Goal: Task Accomplishment & Management: Manage account settings

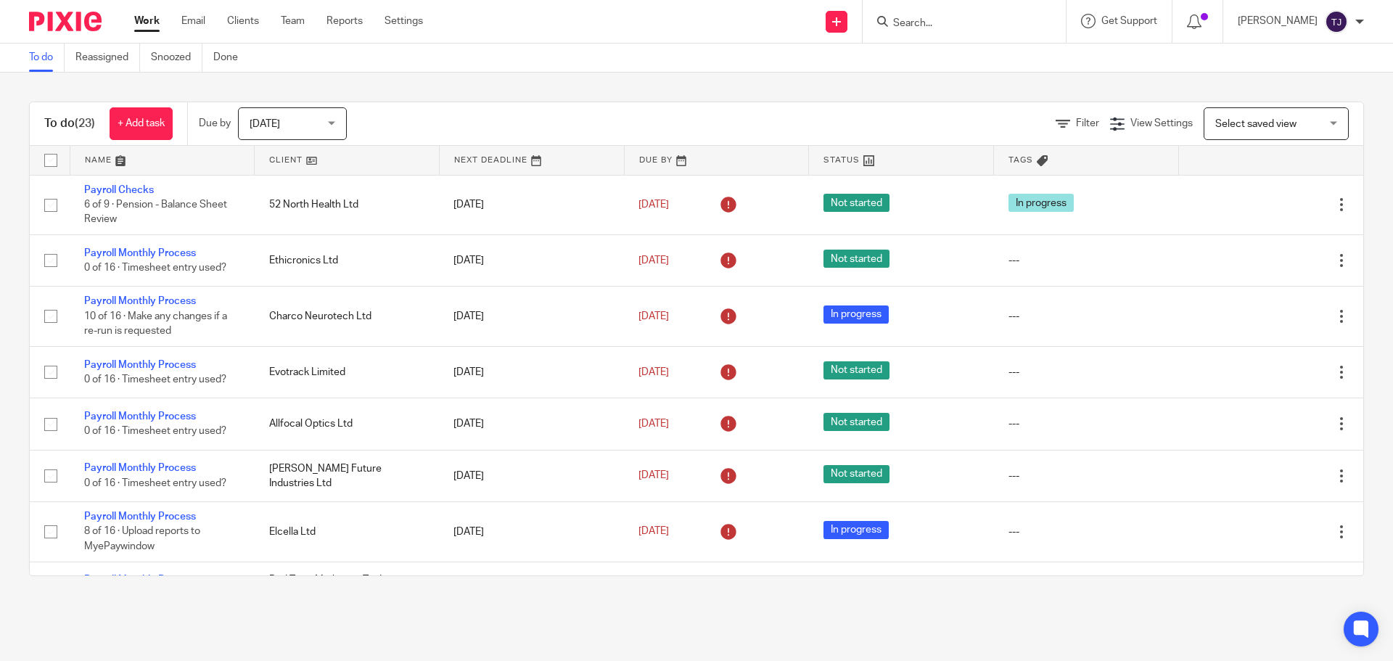
click at [919, 20] on input "Search" at bounding box center [957, 23] width 131 height 13
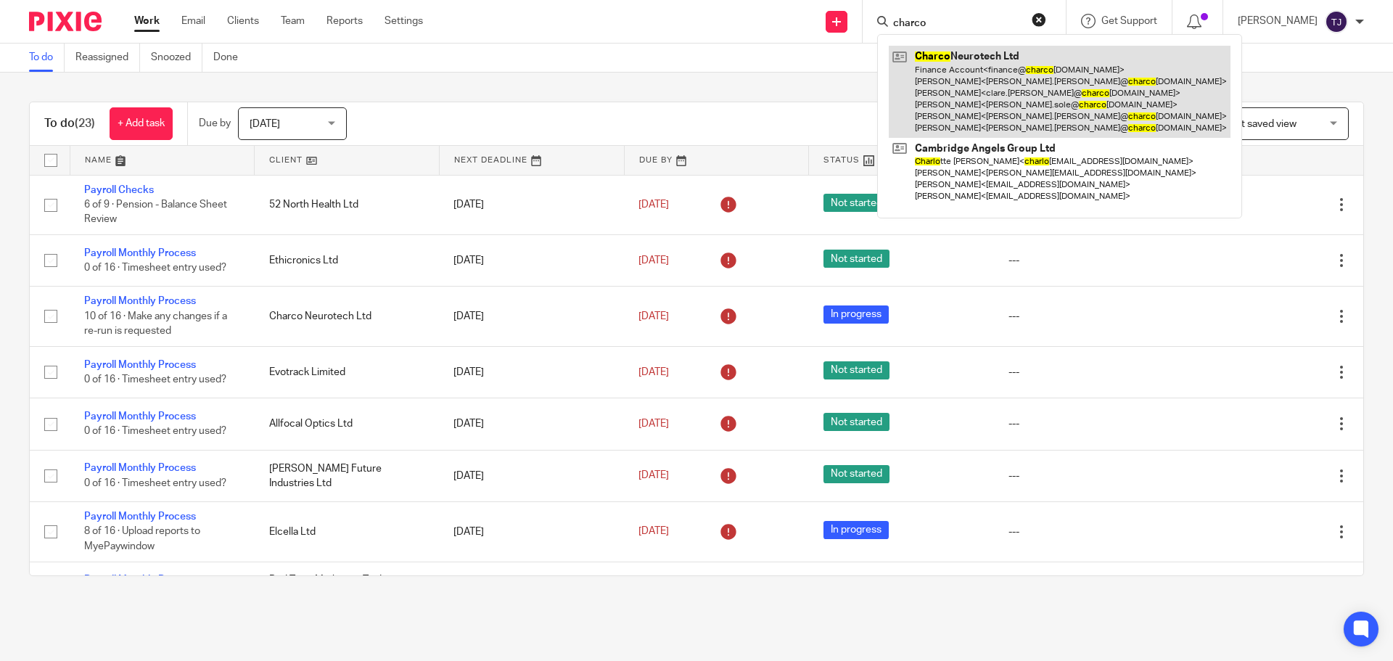
type input "charco"
click at [928, 58] on link at bounding box center [1060, 92] width 342 height 92
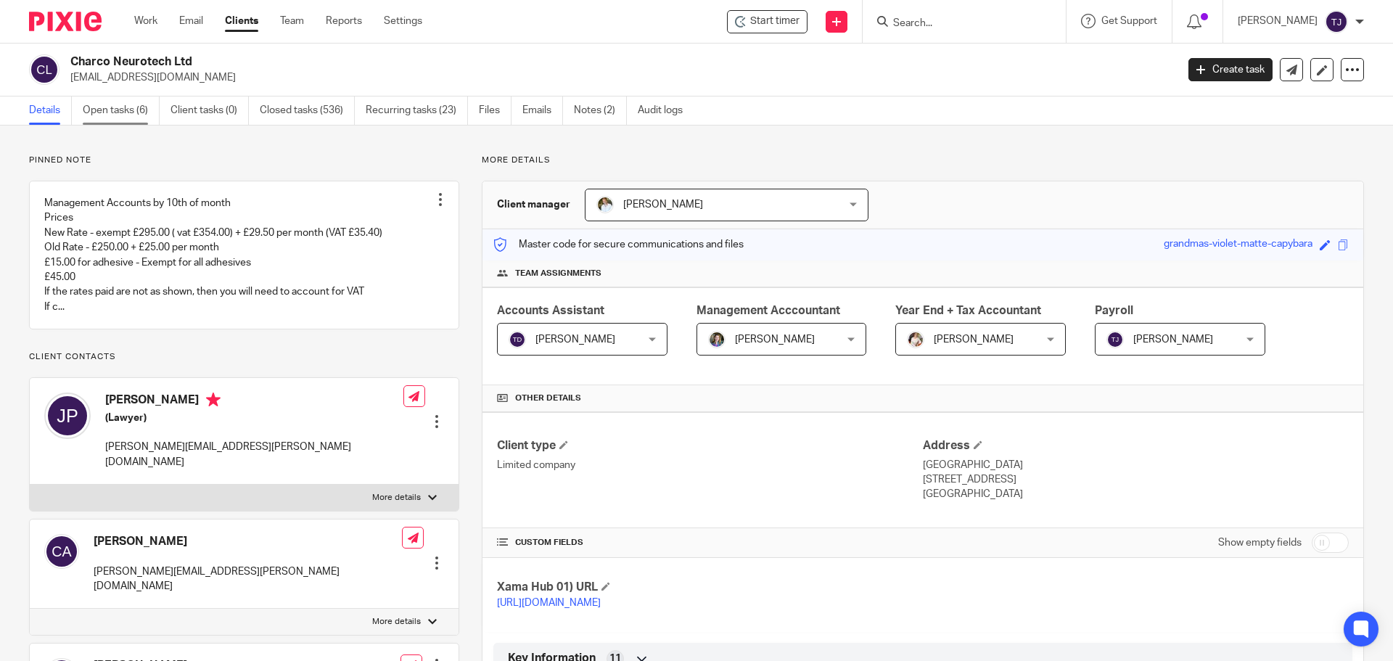
click at [134, 107] on link "Open tasks (6)" at bounding box center [121, 111] width 77 height 28
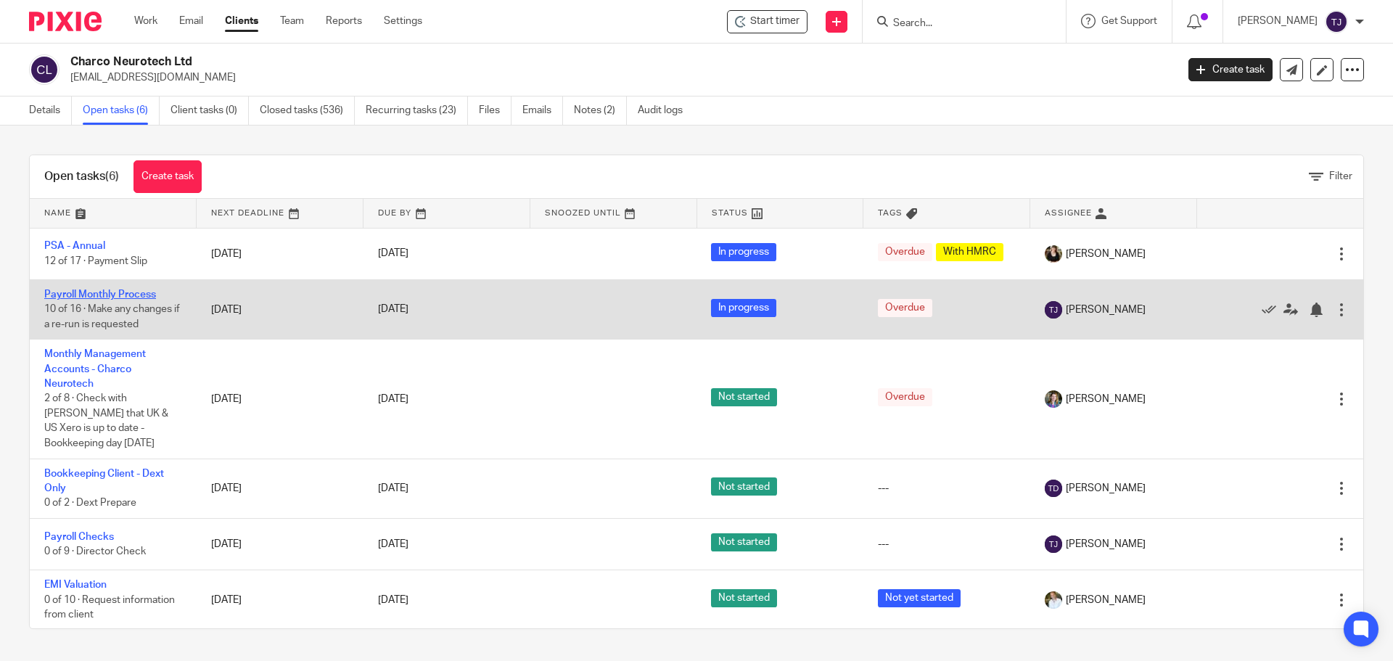
click at [150, 295] on link "Payroll Monthly Process" at bounding box center [100, 295] width 112 height 10
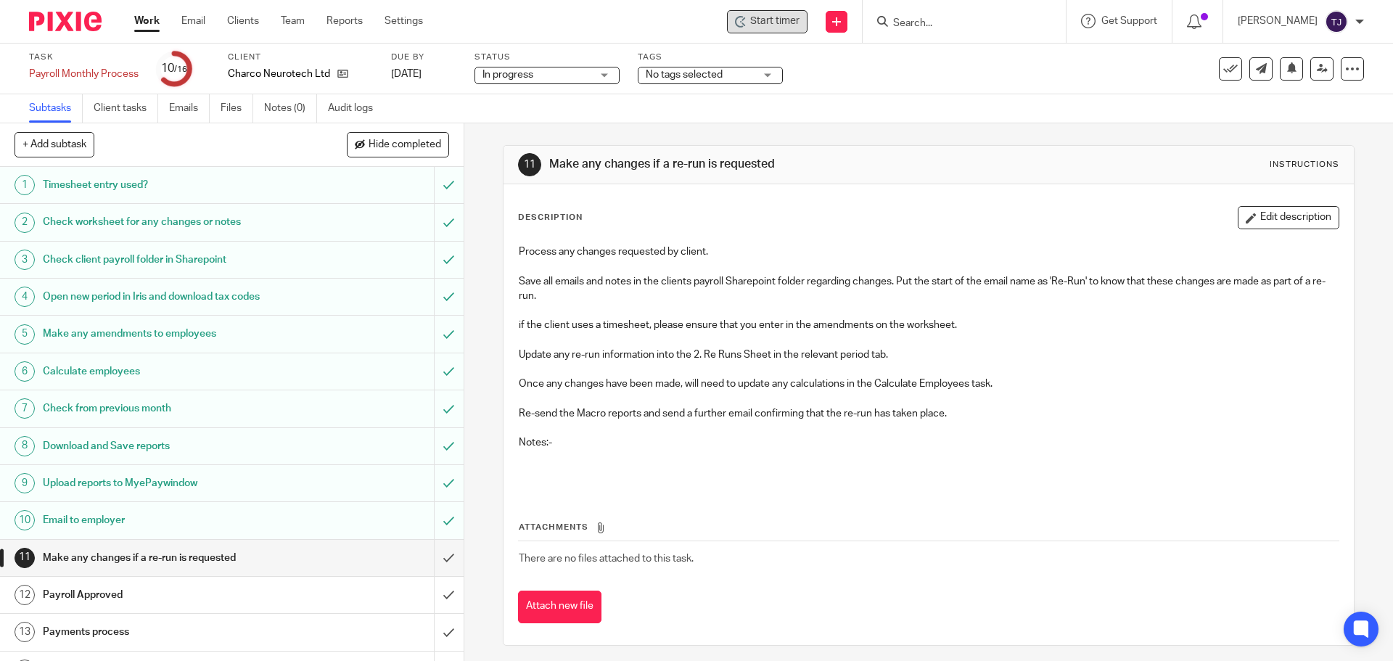
click at [774, 20] on span "Start timer" at bounding box center [774, 21] width 49 height 15
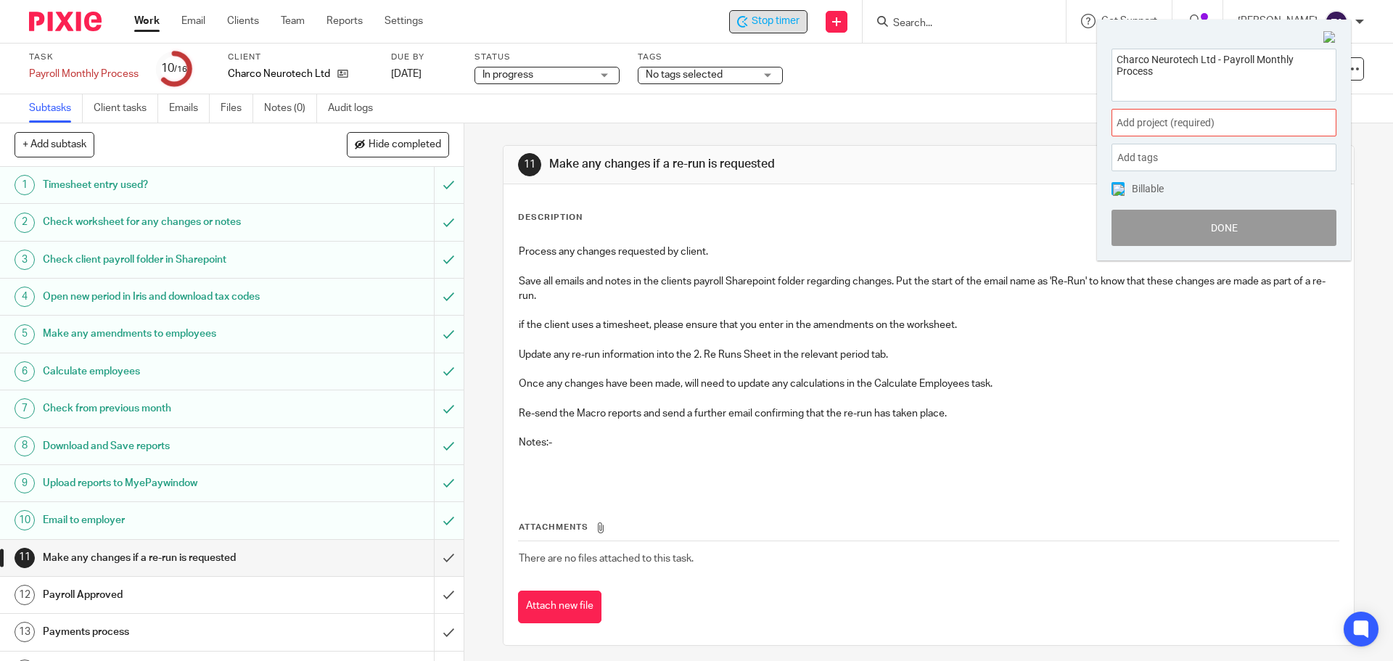
click at [1229, 123] on span "Add project (required) :" at bounding box center [1208, 122] width 183 height 15
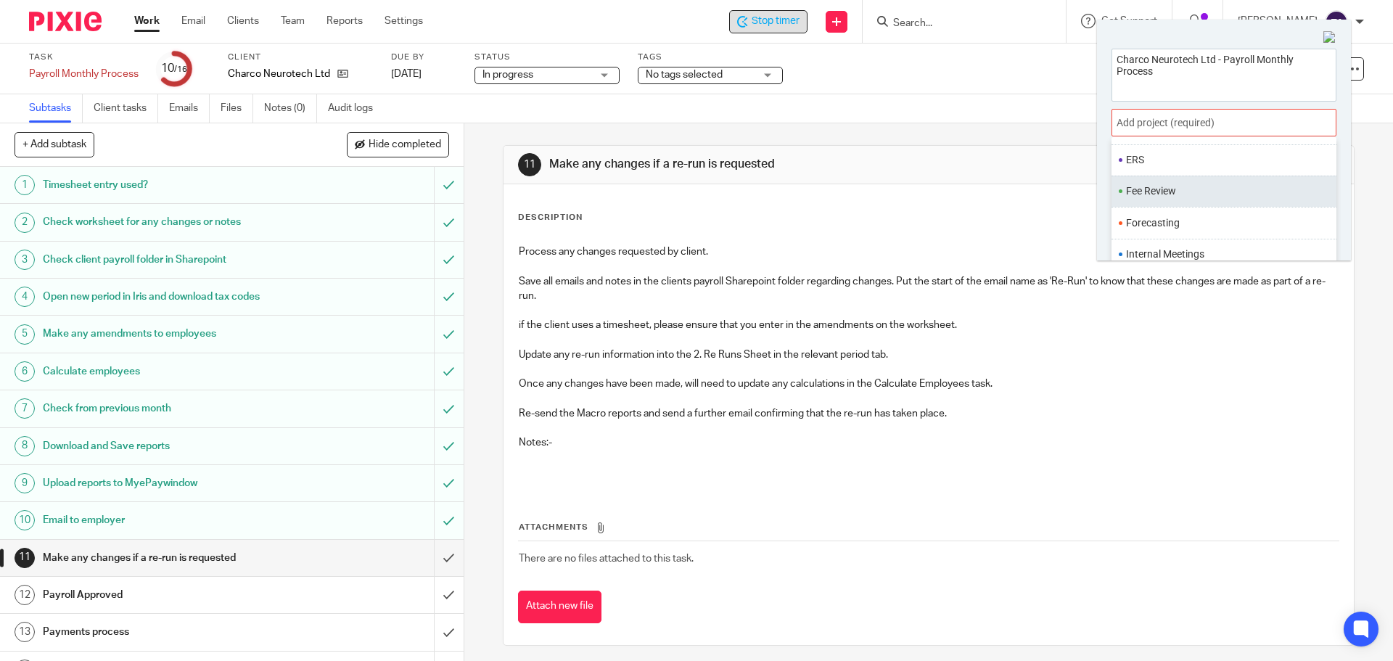
scroll to position [508, 0]
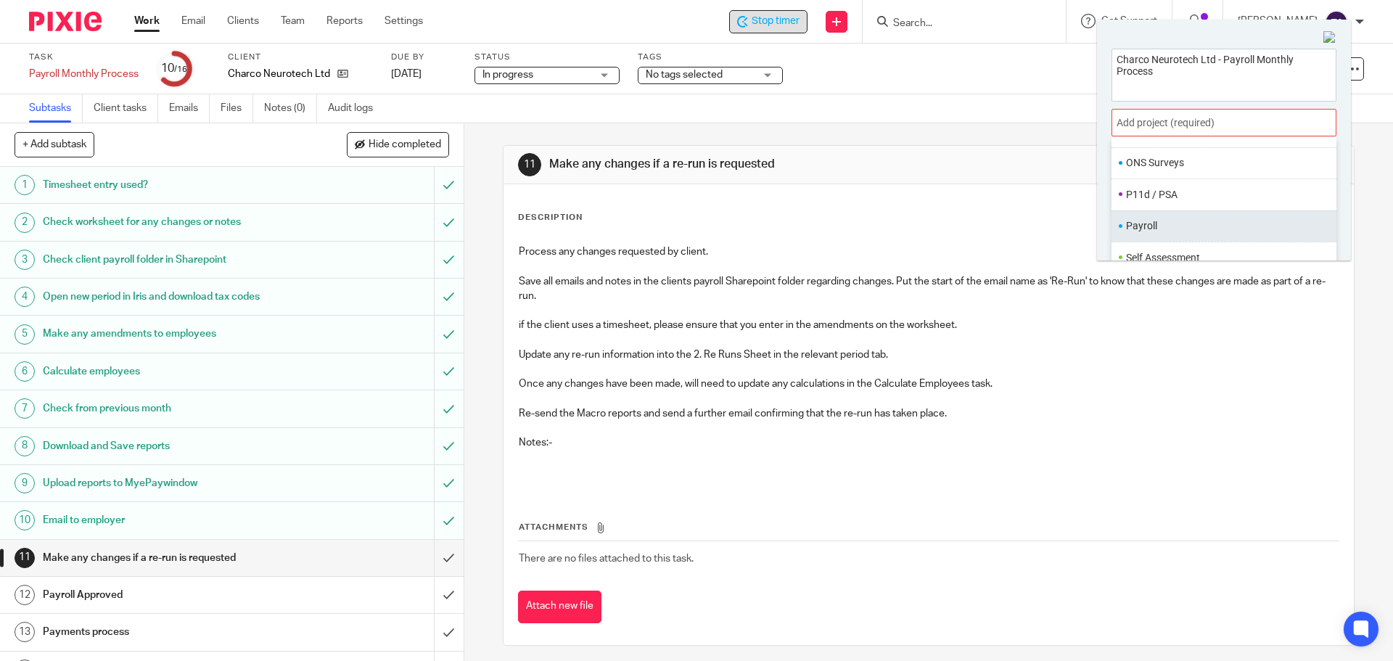
click at [1190, 236] on ul "Payroll" at bounding box center [1224, 225] width 225 height 31
click at [1147, 226] on li "Payroll" at bounding box center [1220, 225] width 189 height 15
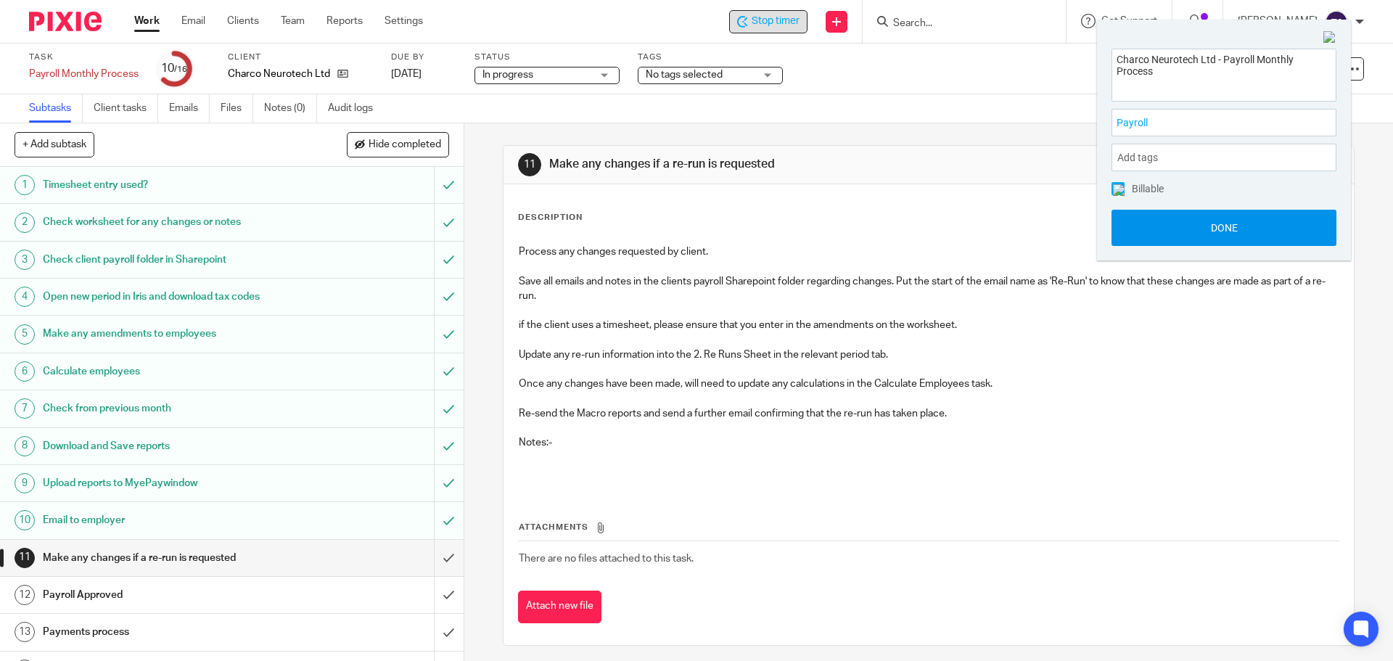
click at [1171, 224] on button "Done" at bounding box center [1224, 228] width 225 height 36
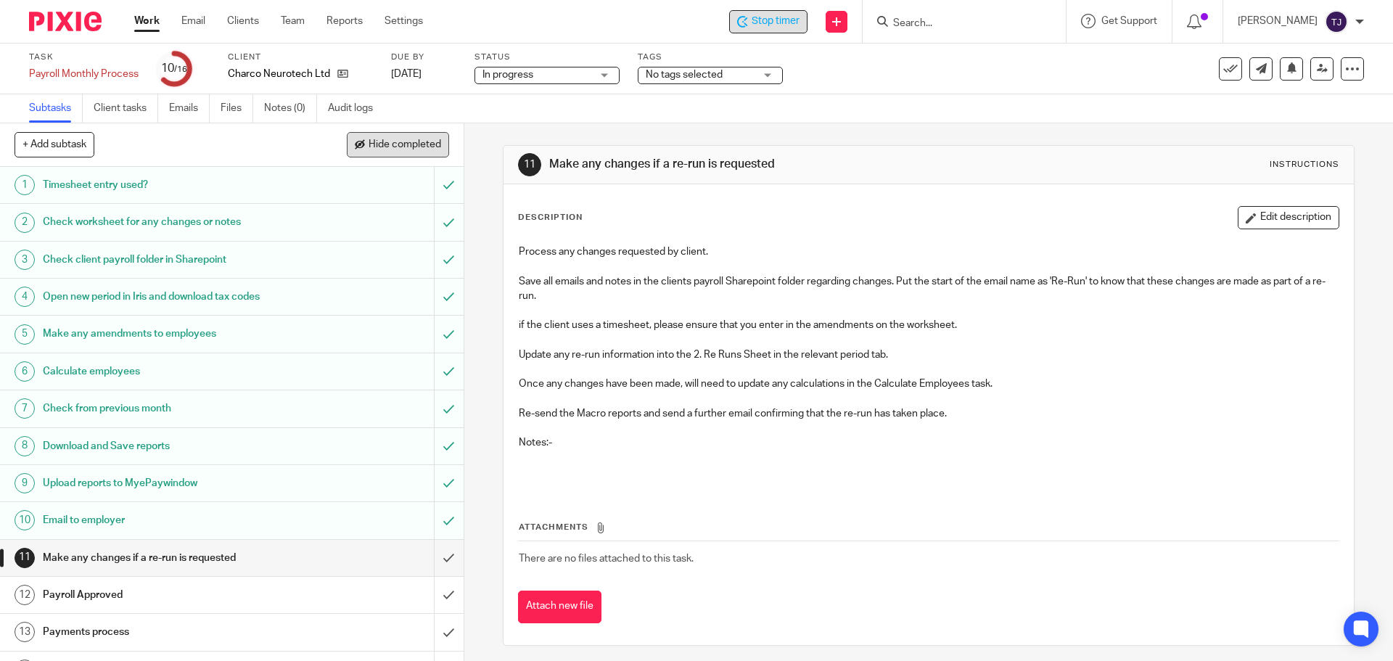
click at [370, 147] on span "Hide completed" at bounding box center [405, 145] width 73 height 12
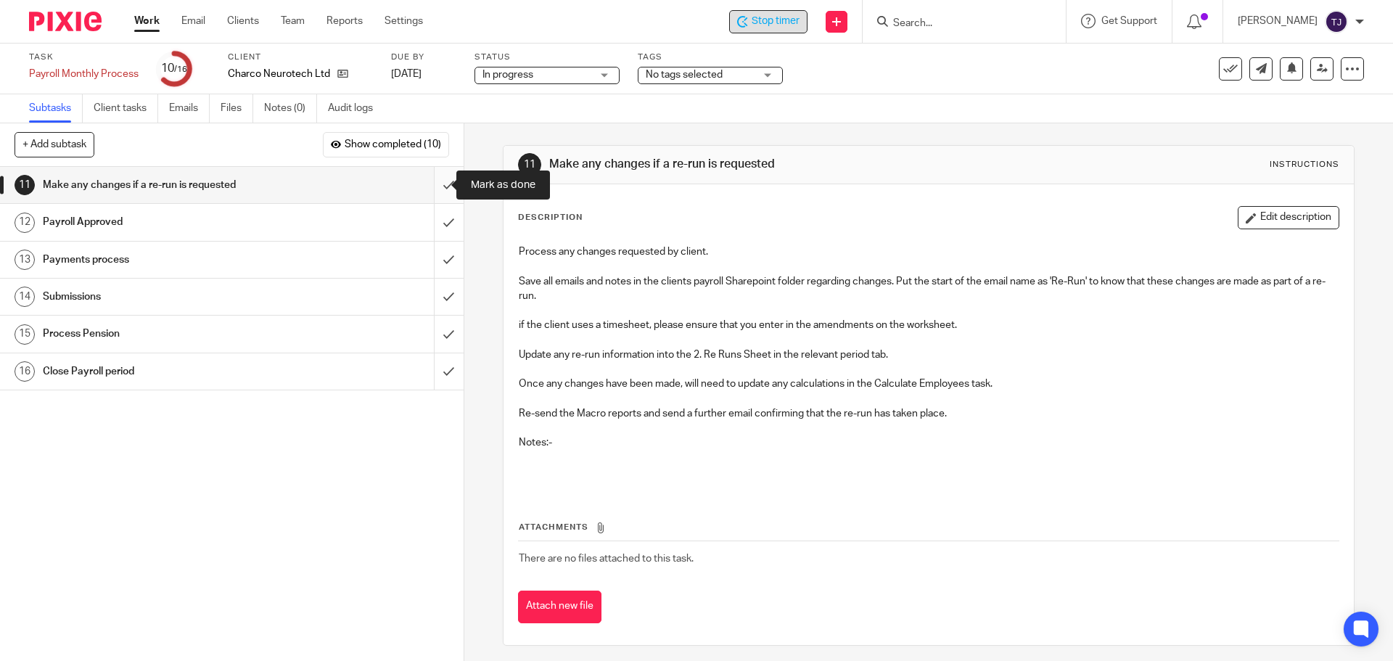
click at [431, 184] on input "submit" at bounding box center [232, 185] width 464 height 36
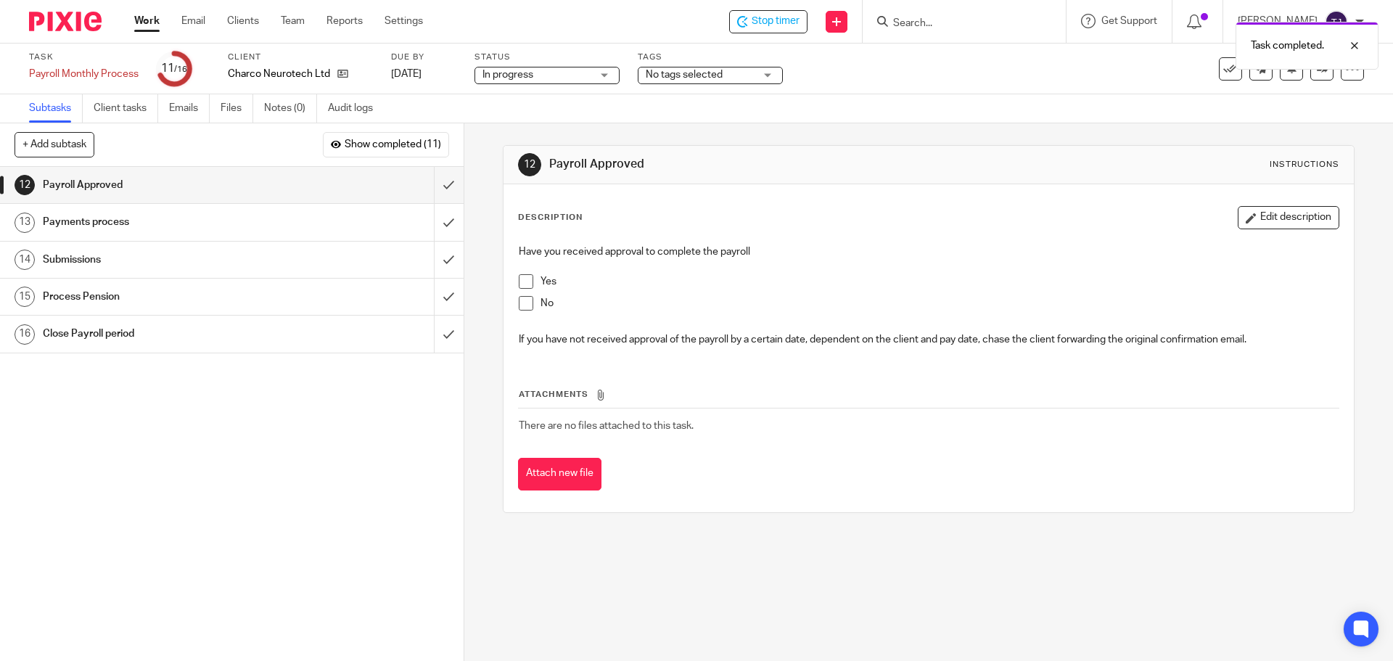
click at [519, 279] on span at bounding box center [526, 281] width 15 height 15
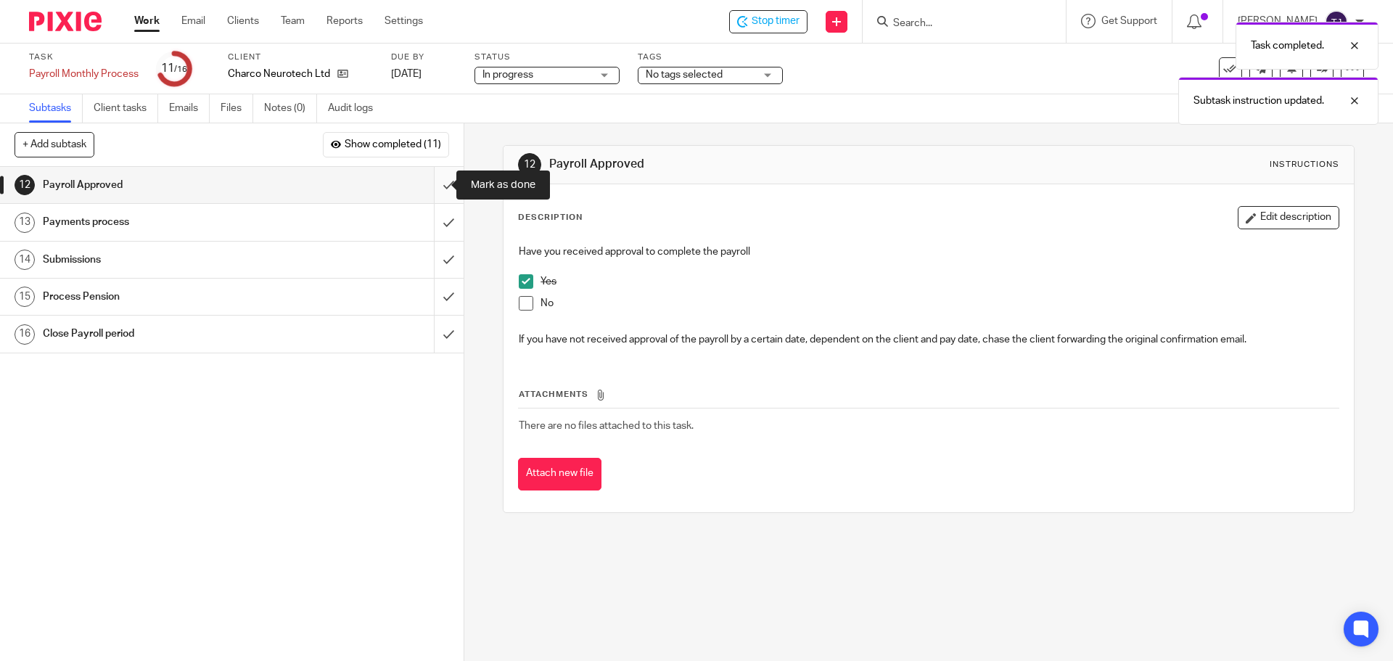
click at [438, 184] on input "submit" at bounding box center [232, 185] width 464 height 36
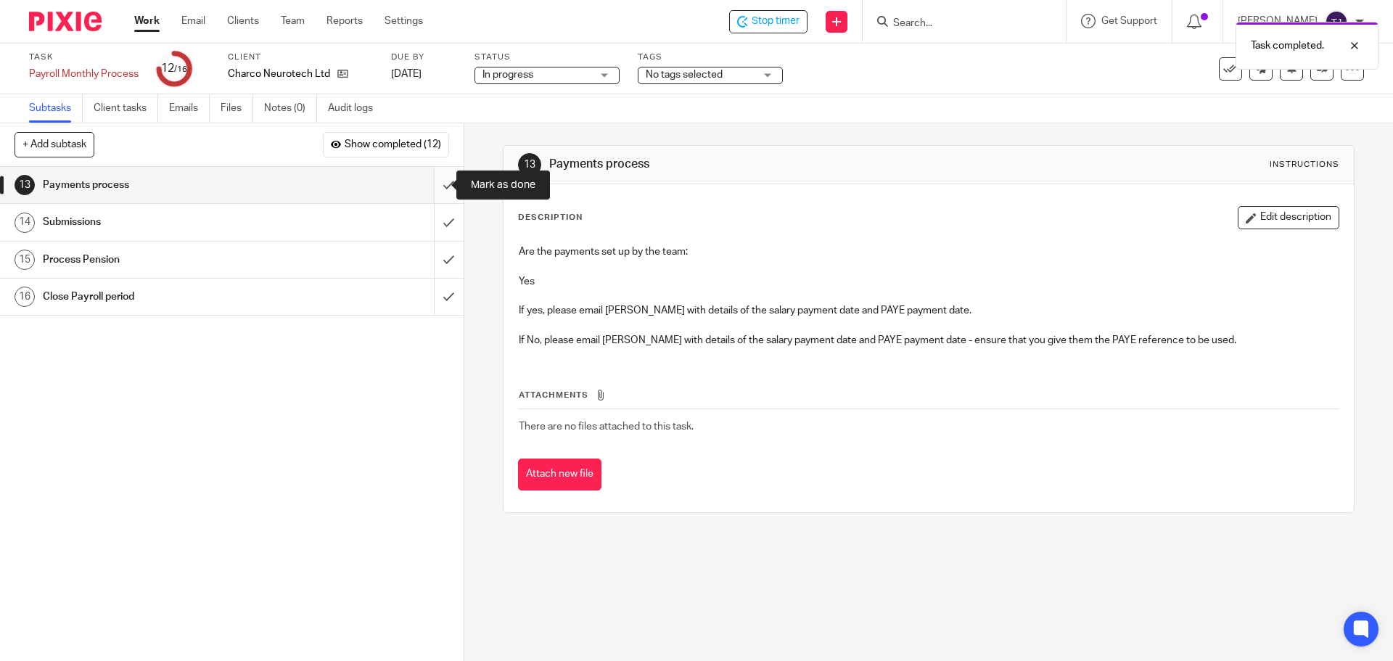
click at [431, 180] on input "submit" at bounding box center [232, 185] width 464 height 36
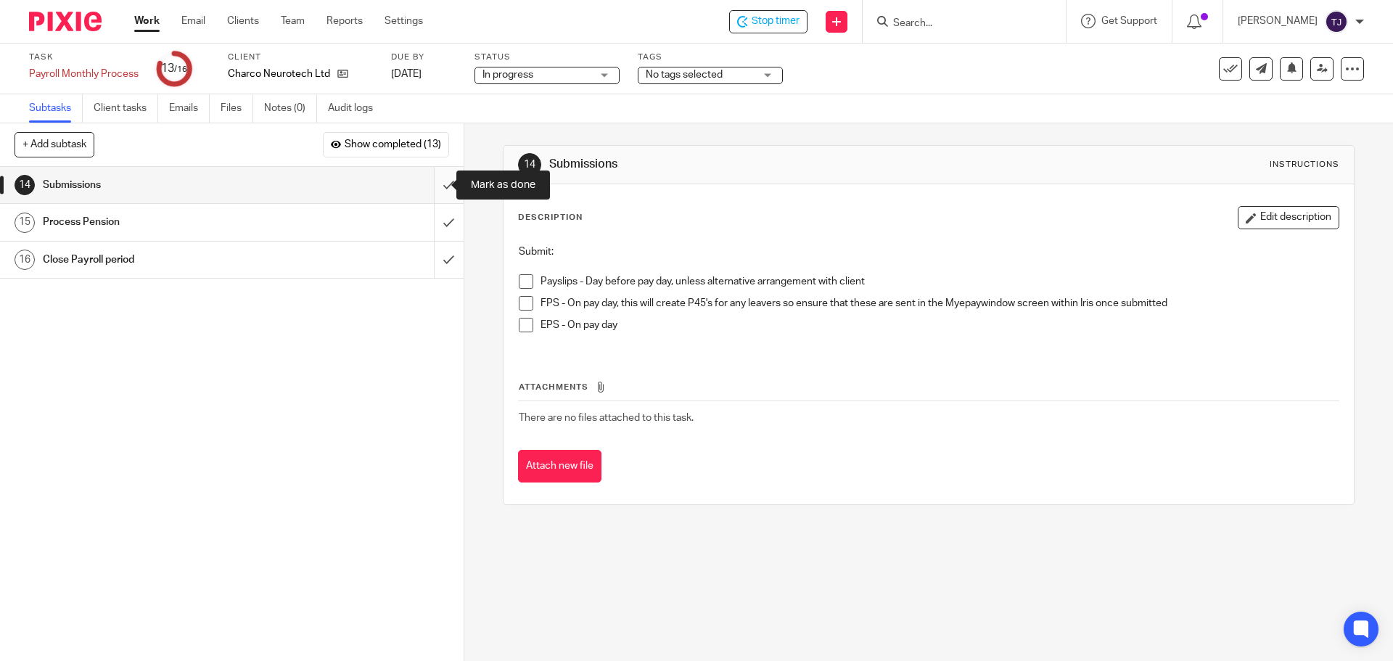
click at [433, 184] on input "submit" at bounding box center [232, 185] width 464 height 36
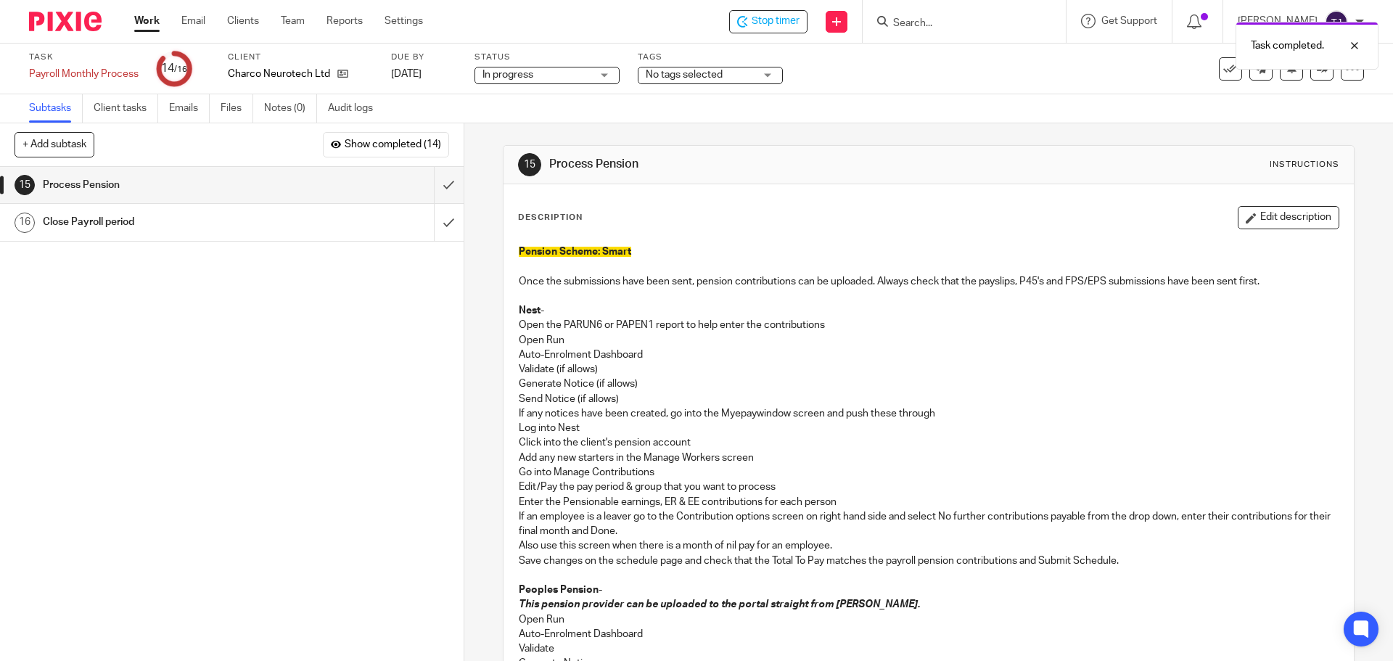
click at [774, 25] on div "Task completed." at bounding box center [1038, 42] width 682 height 55
click at [777, 20] on div "Task completed." at bounding box center [1038, 42] width 682 height 55
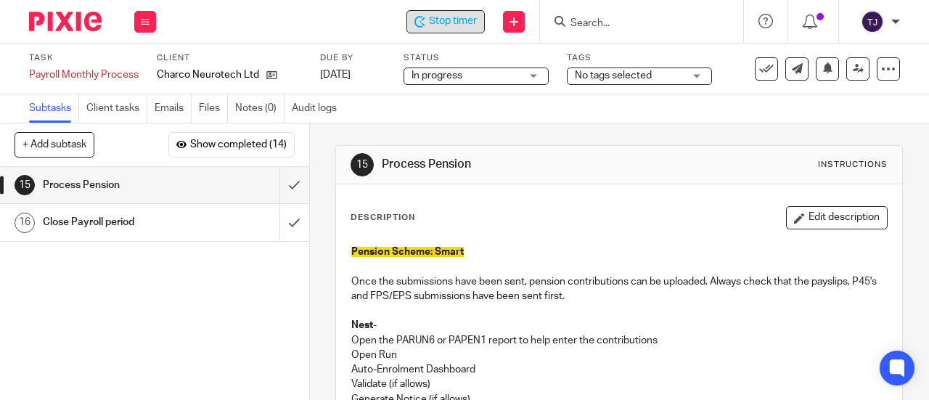
click at [464, 19] on span "Stop timer" at bounding box center [453, 21] width 48 height 15
click at [614, 15] on form at bounding box center [646, 21] width 155 height 18
click at [595, 22] on input "Search" at bounding box center [634, 23] width 131 height 13
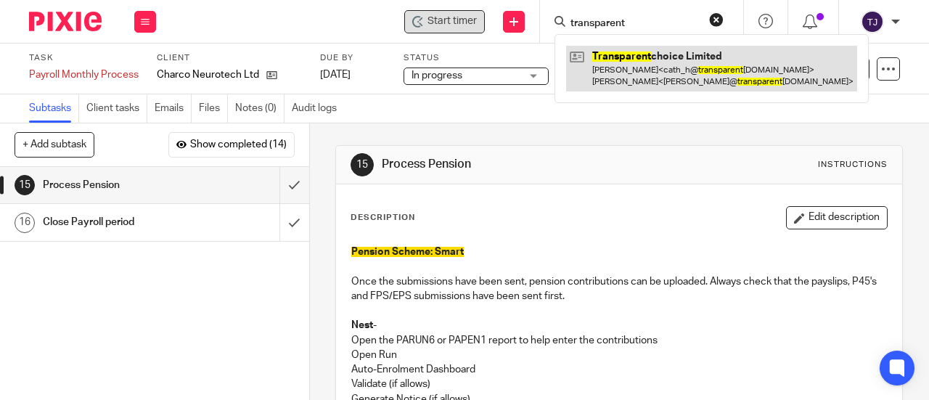
type input "transparent"
click at [602, 57] on link at bounding box center [711, 68] width 291 height 45
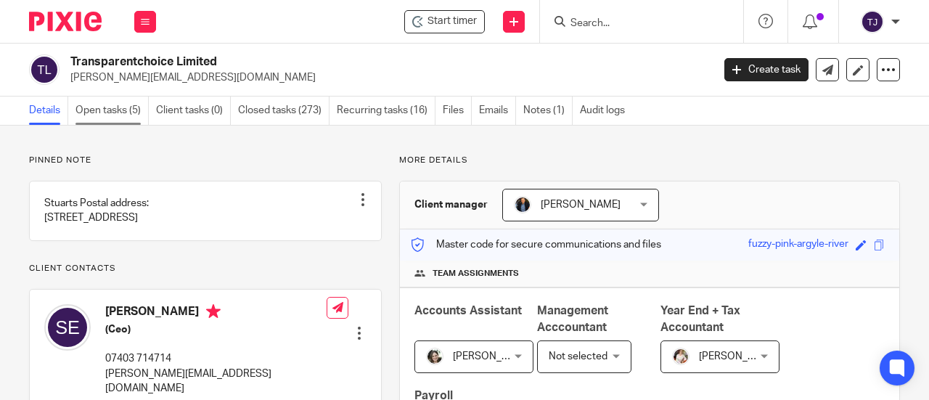
click at [99, 107] on link "Open tasks (5)" at bounding box center [111, 111] width 73 height 28
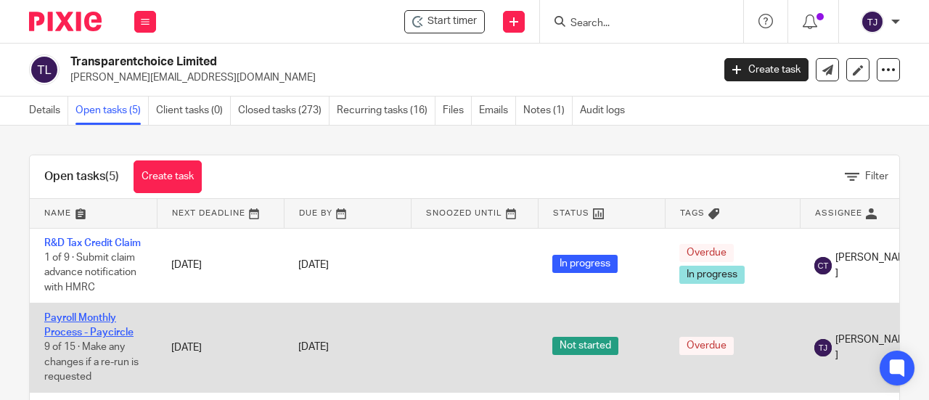
click at [101, 332] on link "Payroll Monthly Process - Paycircle" at bounding box center [88, 325] width 89 height 25
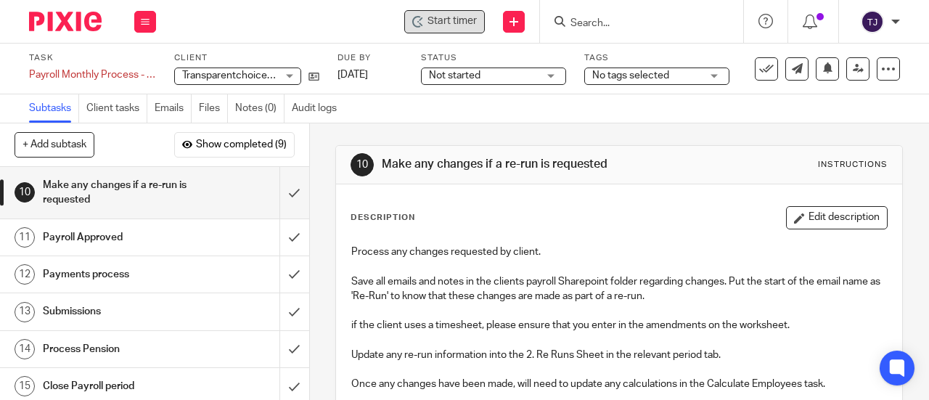
click at [473, 28] on span "Start timer" at bounding box center [451, 21] width 49 height 15
click at [439, 28] on div "Start timer" at bounding box center [444, 21] width 81 height 23
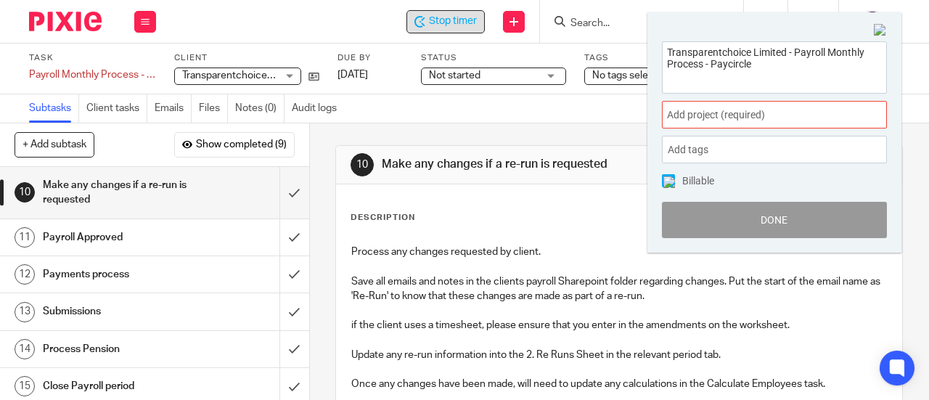
click at [718, 115] on span "Add project (required) :" at bounding box center [758, 114] width 183 height 15
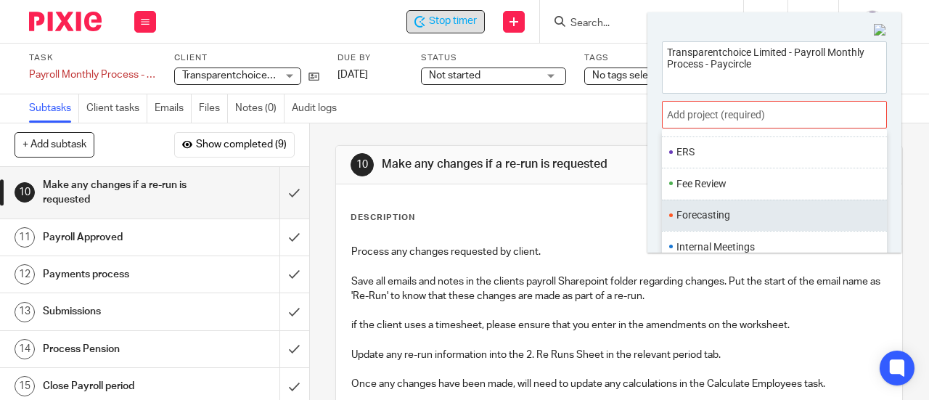
scroll to position [508, 0]
click at [732, 223] on ul "Payroll" at bounding box center [774, 217] width 225 height 31
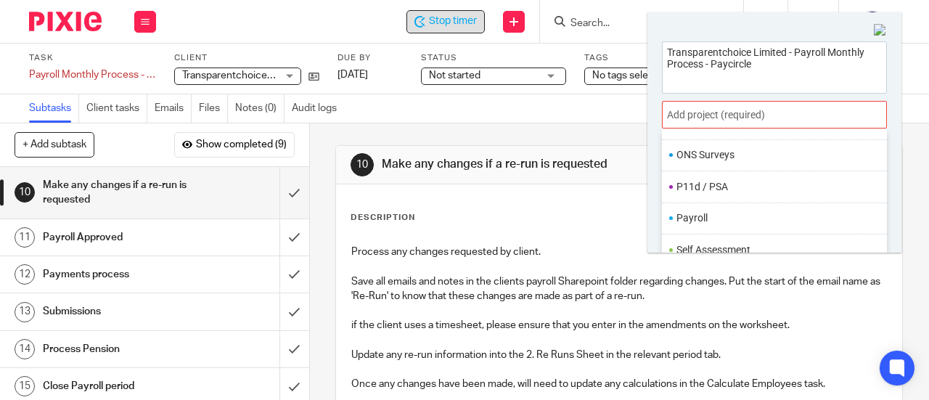
click at [695, 213] on li "Payroll" at bounding box center [770, 217] width 189 height 15
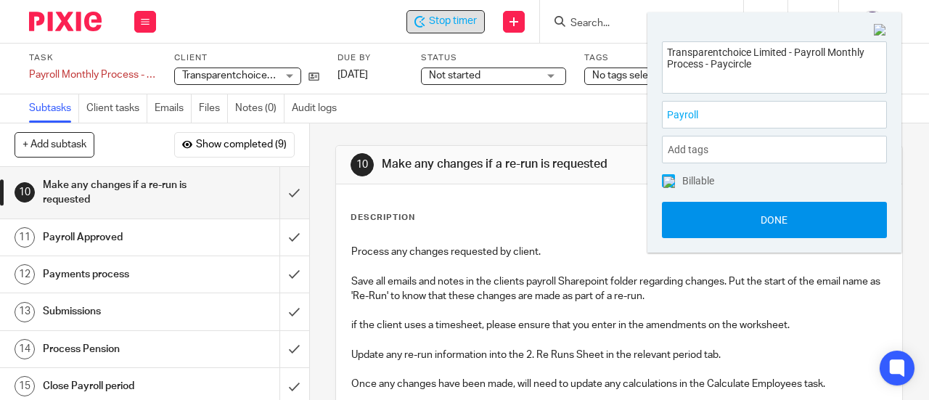
click at [700, 230] on button "Done" at bounding box center [774, 220] width 225 height 36
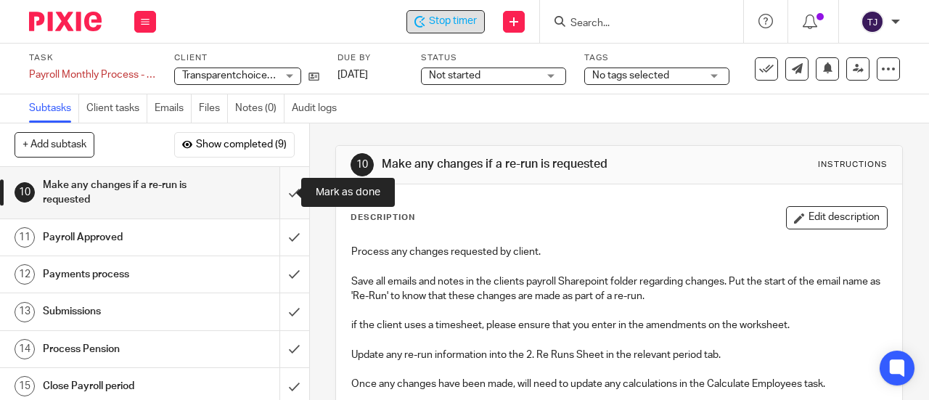
click at [279, 193] on input "submit" at bounding box center [154, 193] width 309 height 52
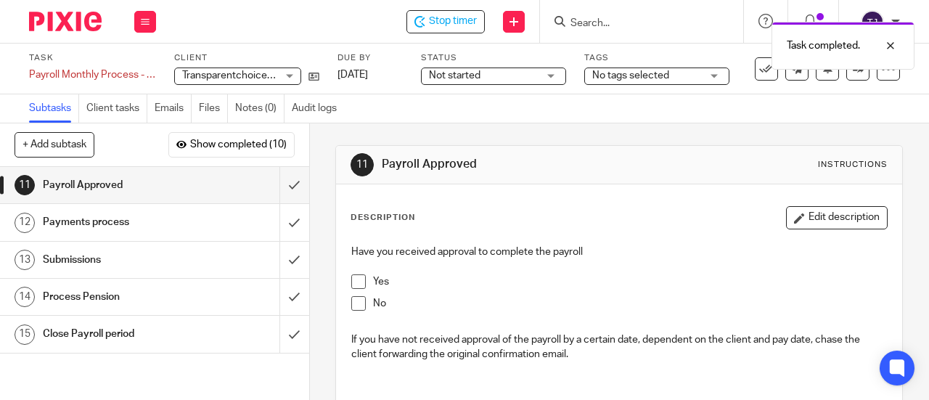
click at [357, 280] on span at bounding box center [358, 281] width 15 height 15
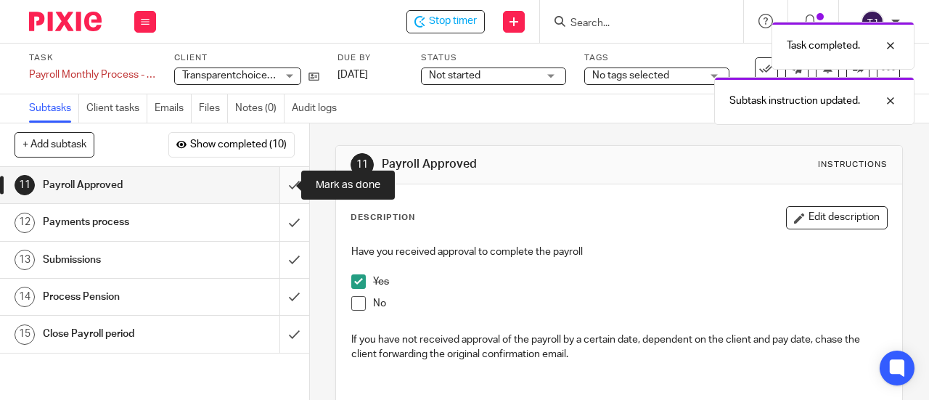
click at [279, 185] on input "submit" at bounding box center [154, 185] width 309 height 36
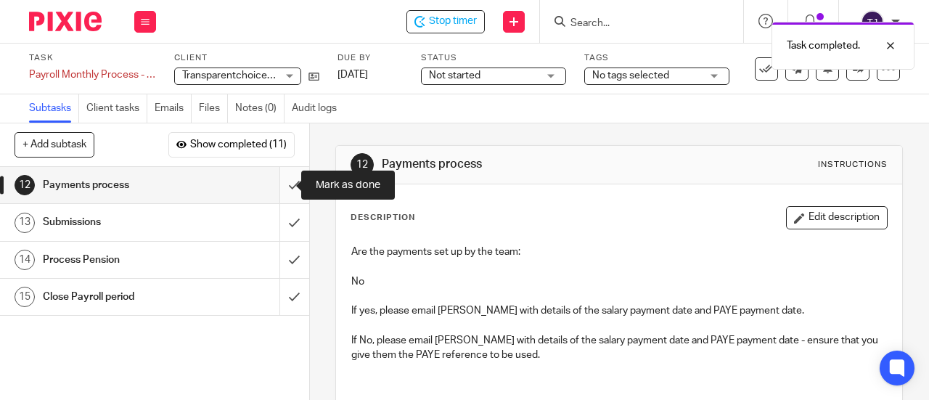
click at [283, 184] on input "submit" at bounding box center [154, 185] width 309 height 36
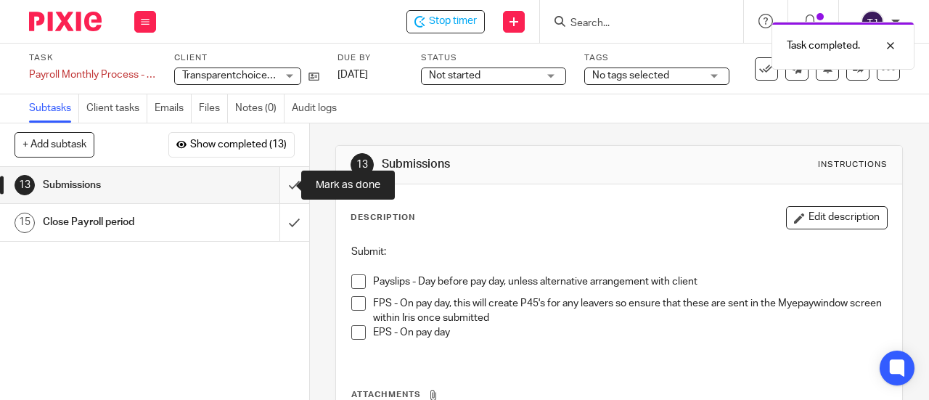
click at [282, 182] on input "submit" at bounding box center [154, 185] width 309 height 36
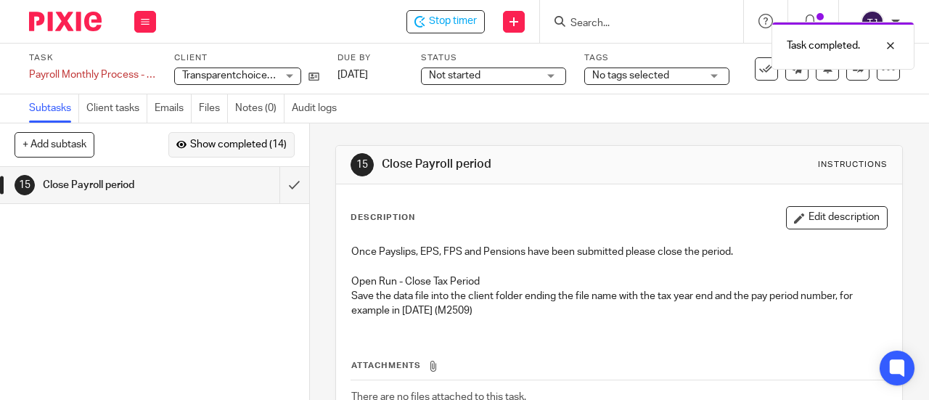
click at [267, 139] on button "Show completed (14)" at bounding box center [231, 144] width 126 height 25
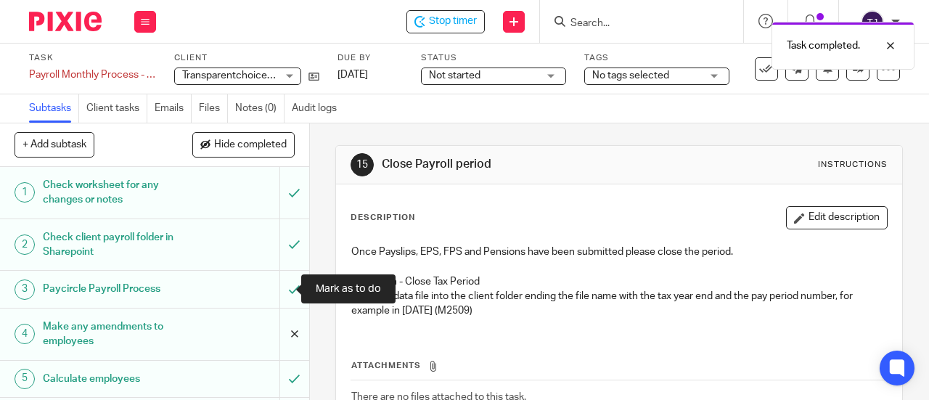
scroll to position [396, 0]
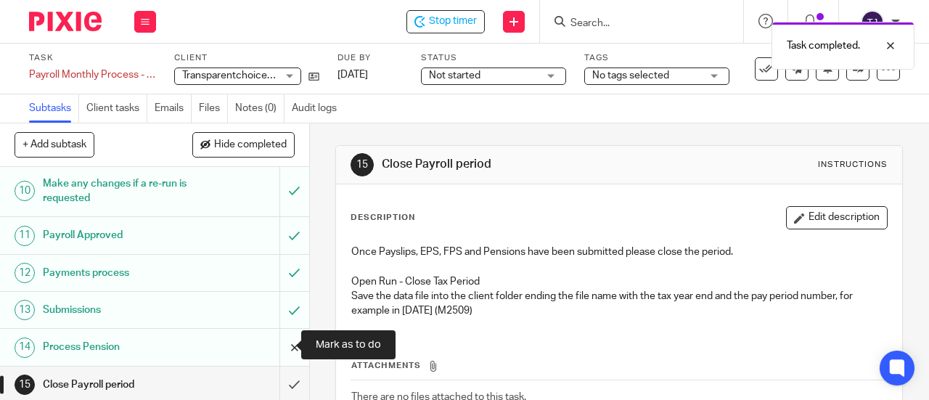
click at [279, 340] on input "submit" at bounding box center [154, 347] width 309 height 36
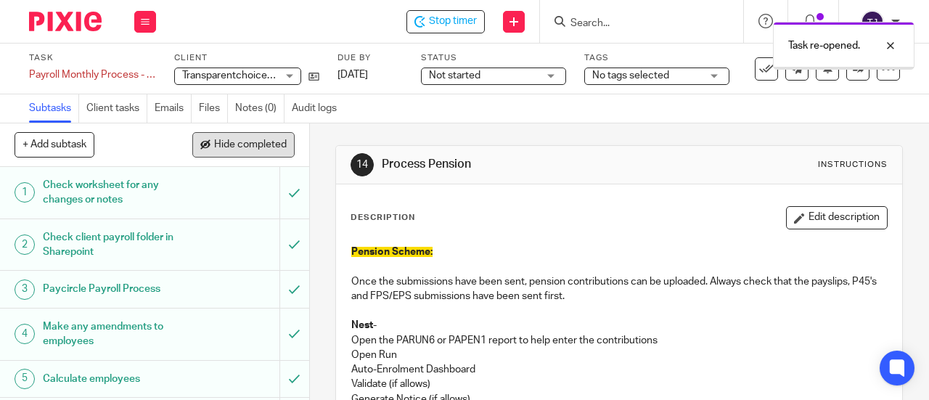
click at [266, 149] on span "Hide completed" at bounding box center [250, 145] width 73 height 12
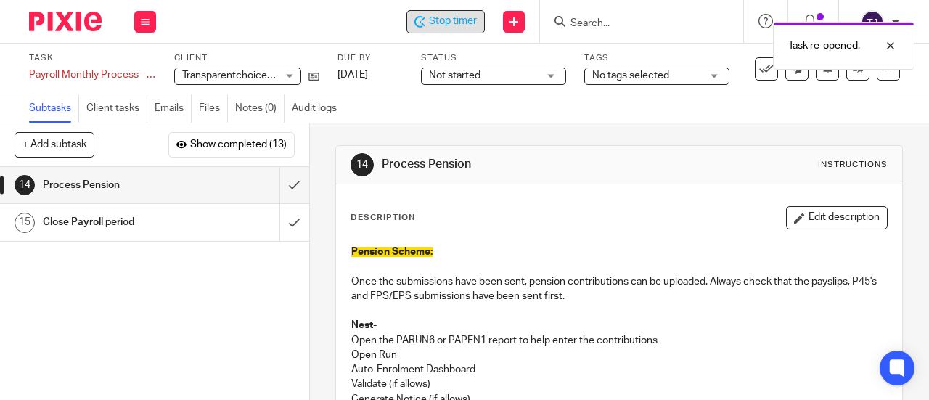
click at [462, 27] on span "Stop timer" at bounding box center [453, 21] width 48 height 15
click at [578, 25] on input "Search" at bounding box center [634, 23] width 131 height 13
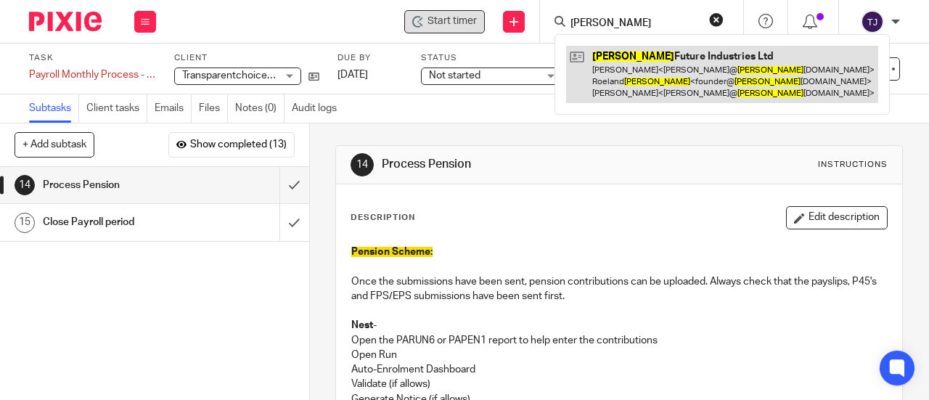
type input "decorte"
click at [592, 56] on link at bounding box center [722, 74] width 312 height 57
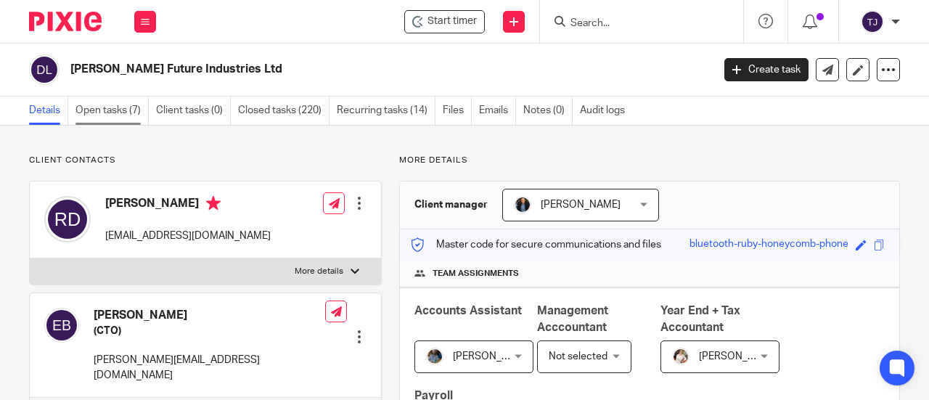
click at [112, 112] on link "Open tasks (7)" at bounding box center [111, 111] width 73 height 28
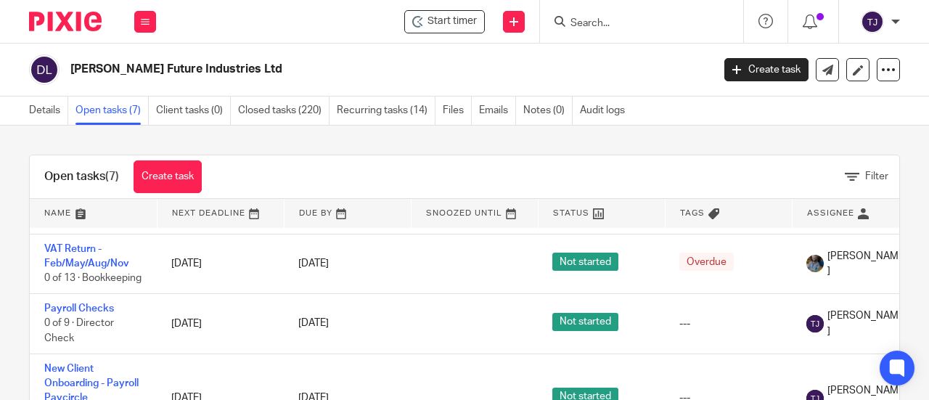
scroll to position [290, 0]
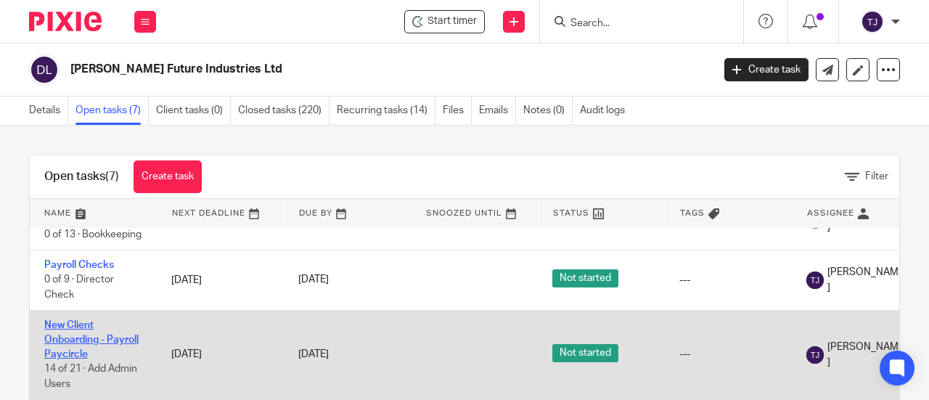
click at [131, 322] on link "New Client Onboarding - Payroll Paycircle" at bounding box center [91, 340] width 94 height 40
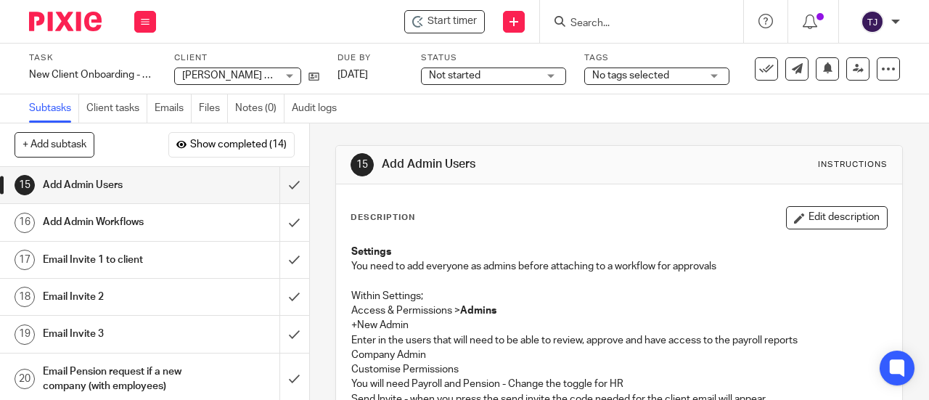
click at [493, 71] on span "Not started" at bounding box center [483, 75] width 109 height 15
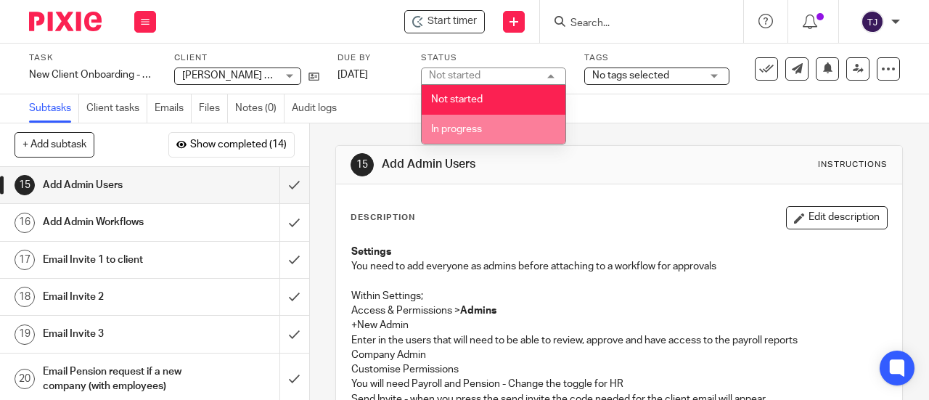
click at [499, 132] on li "In progress" at bounding box center [494, 130] width 144 height 30
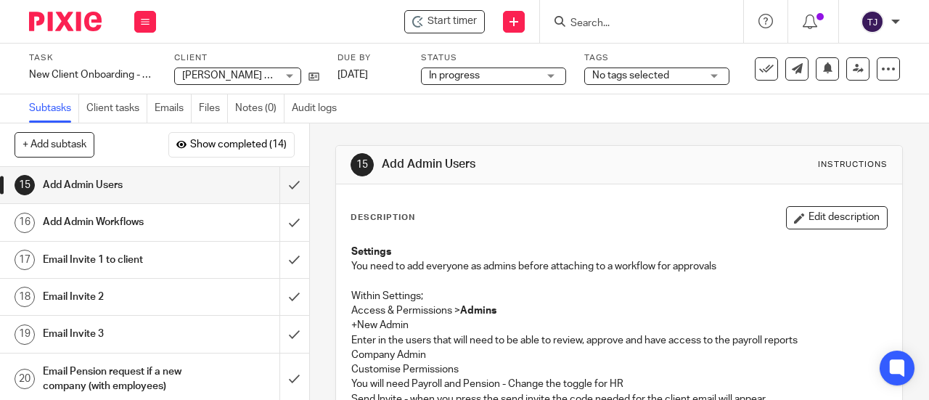
click at [477, 35] on div "Start timer Send new email Create task Add client Get Support Contact Support H…" at bounding box center [550, 21] width 758 height 43
click at [472, 22] on span "Start timer" at bounding box center [451, 21] width 49 height 15
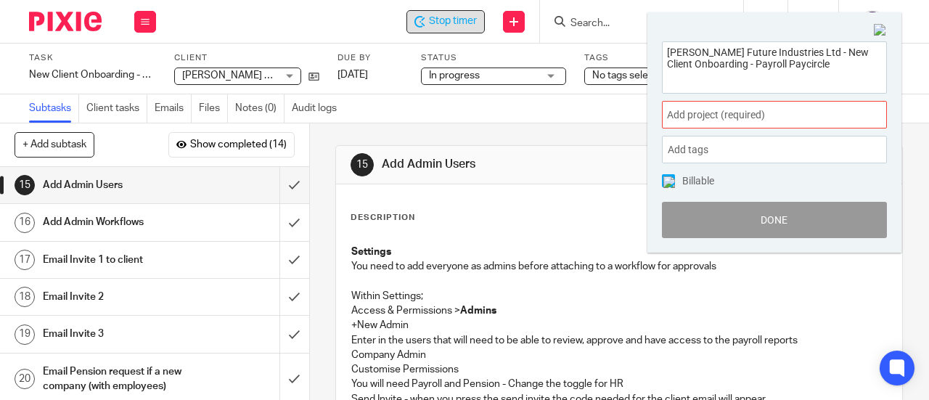
click at [736, 113] on span "Add project (required) :" at bounding box center [758, 114] width 183 height 15
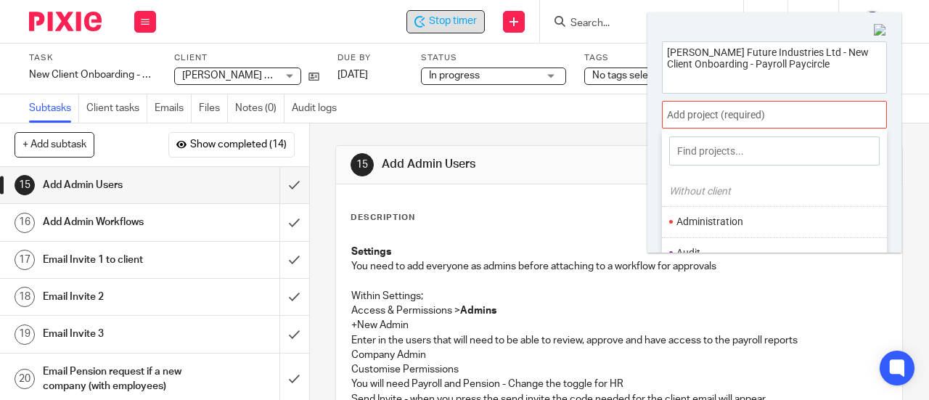
click at [726, 221] on li "Administration" at bounding box center [770, 221] width 189 height 15
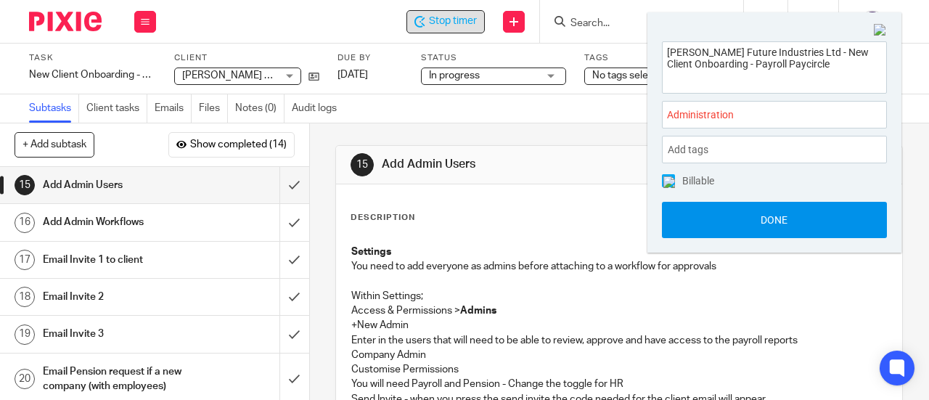
click at [727, 218] on button "Done" at bounding box center [774, 220] width 225 height 36
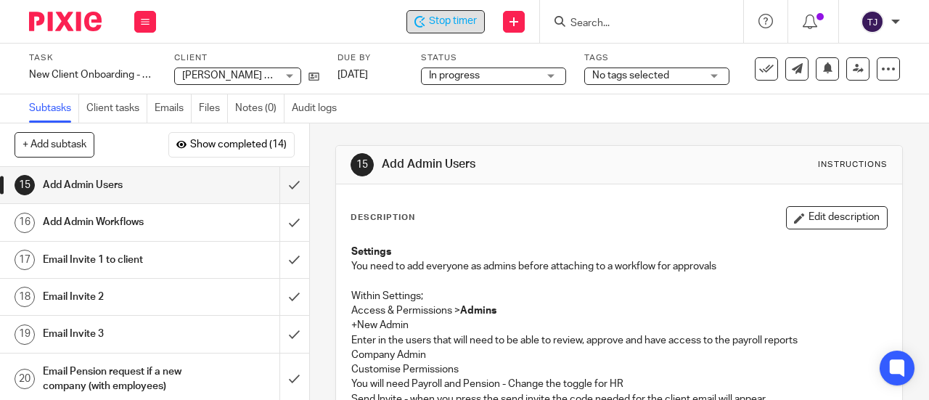
click at [442, 18] on span "Stop timer" at bounding box center [453, 21] width 48 height 15
click at [620, 21] on input "Search" at bounding box center [634, 23] width 131 height 13
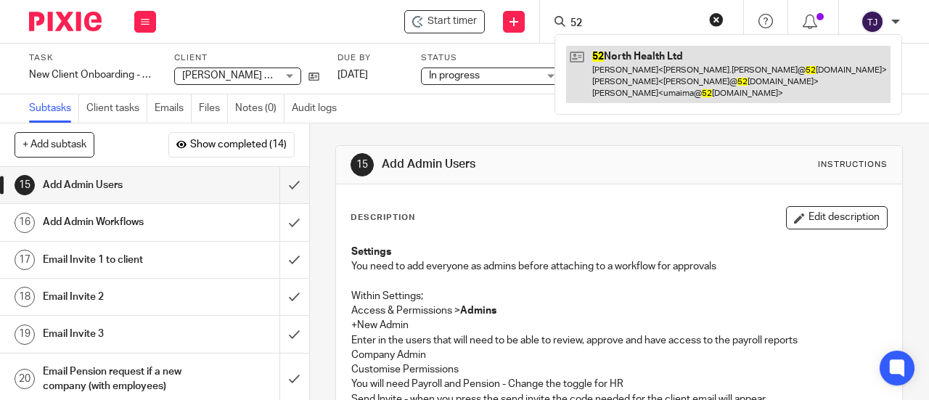
type input "52"
click at [627, 52] on link at bounding box center [728, 74] width 324 height 57
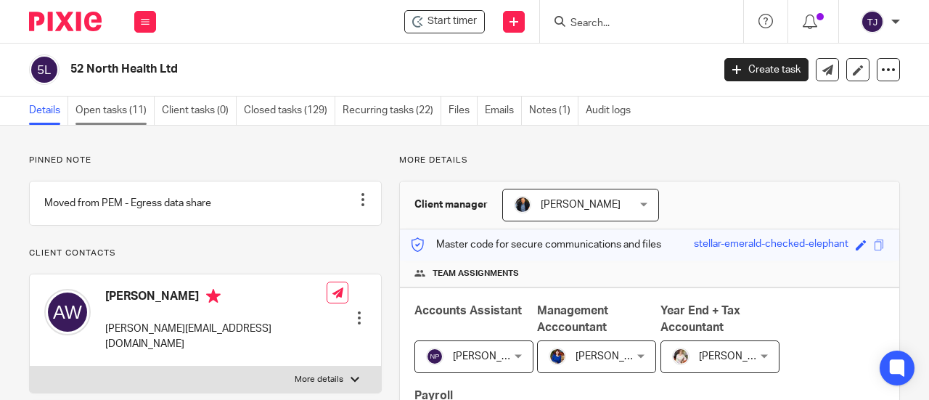
click at [115, 110] on link "Open tasks (11)" at bounding box center [114, 111] width 79 height 28
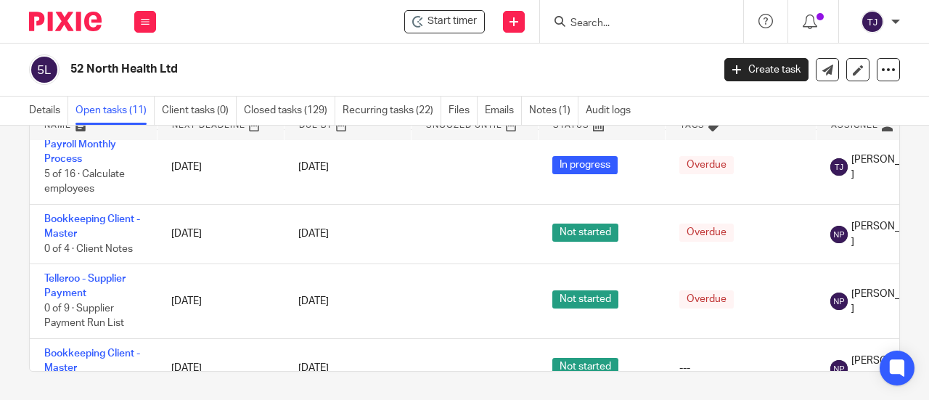
scroll to position [278, 0]
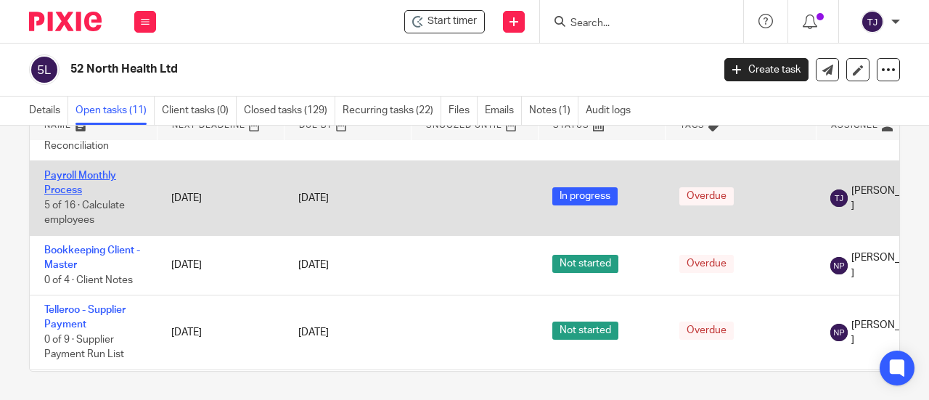
click at [99, 185] on link "Payroll Monthly Process" at bounding box center [80, 183] width 72 height 25
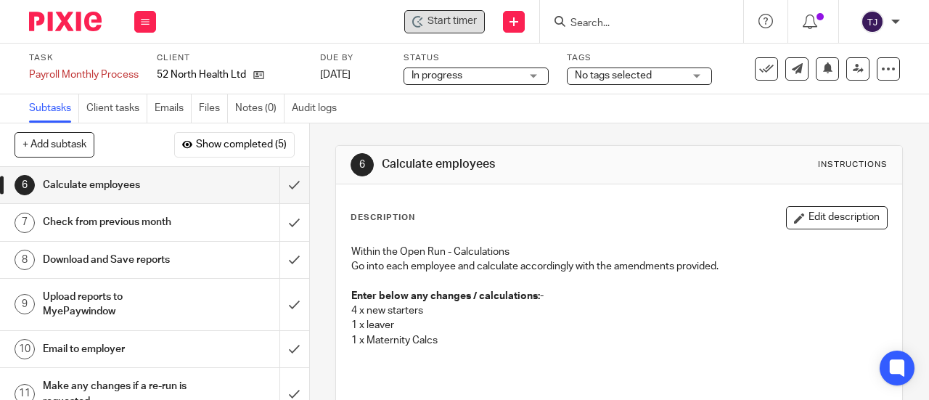
click at [453, 12] on div "Start timer" at bounding box center [444, 21] width 81 height 23
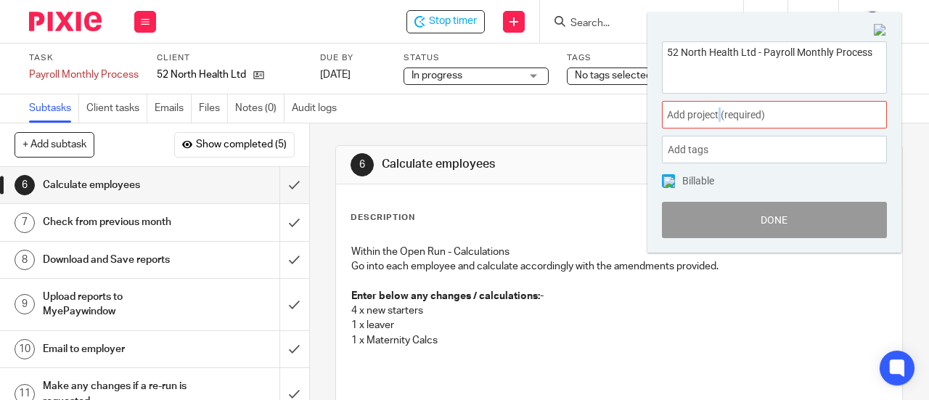
click at [720, 105] on div "Add project (required) :" at bounding box center [774, 115] width 225 height 28
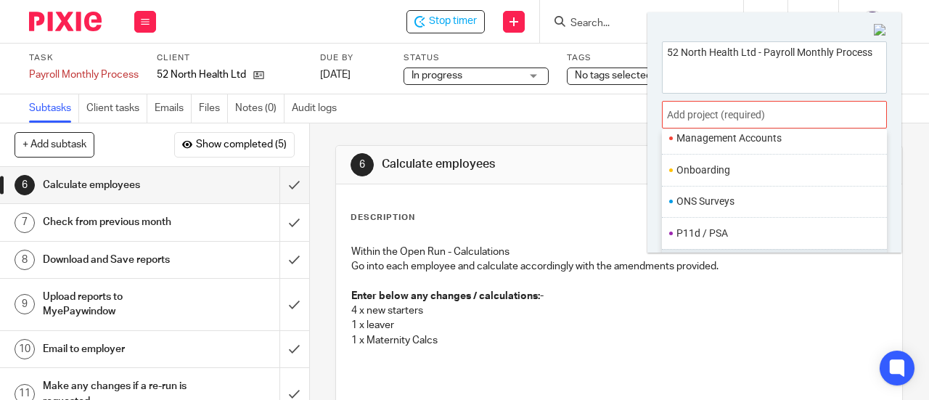
scroll to position [533, 0]
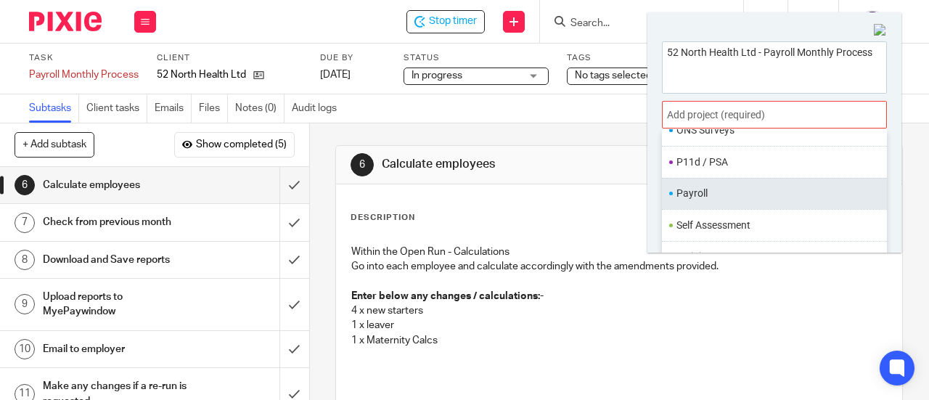
click at [740, 189] on li "Payroll" at bounding box center [770, 193] width 189 height 15
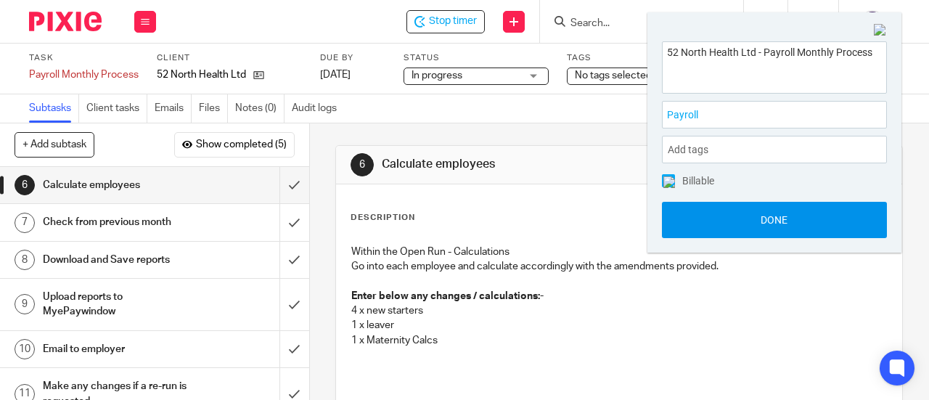
click at [749, 213] on button "Done" at bounding box center [774, 220] width 225 height 36
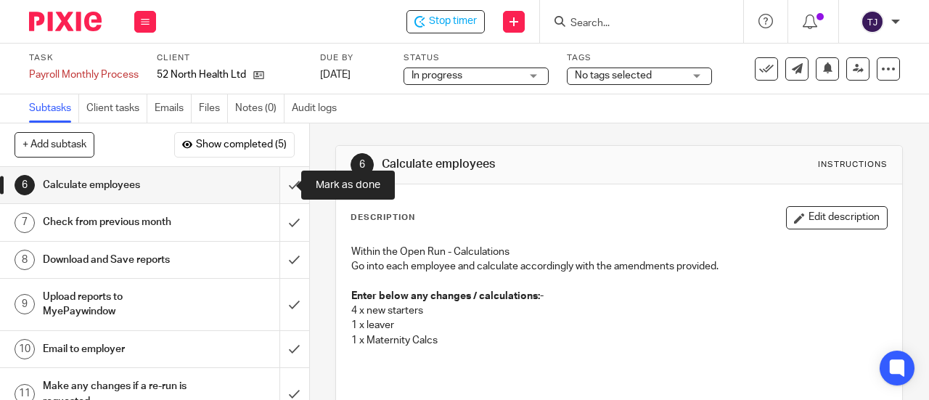
click at [276, 185] on input "submit" at bounding box center [154, 185] width 309 height 36
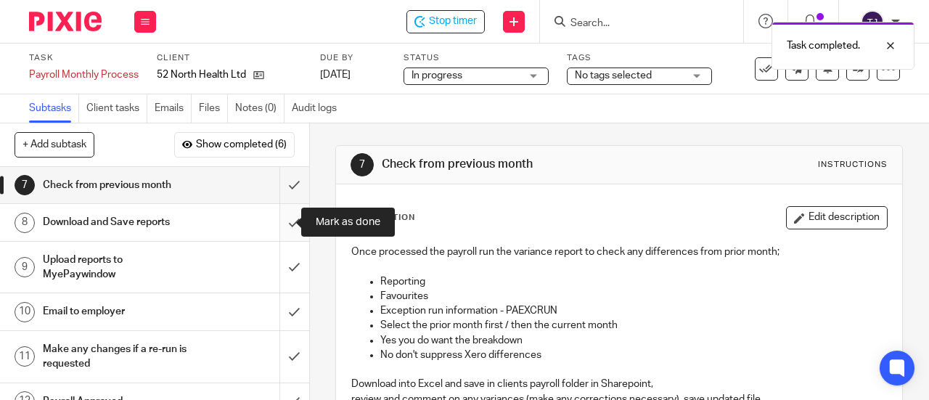
click at [281, 223] on input "submit" at bounding box center [154, 222] width 309 height 36
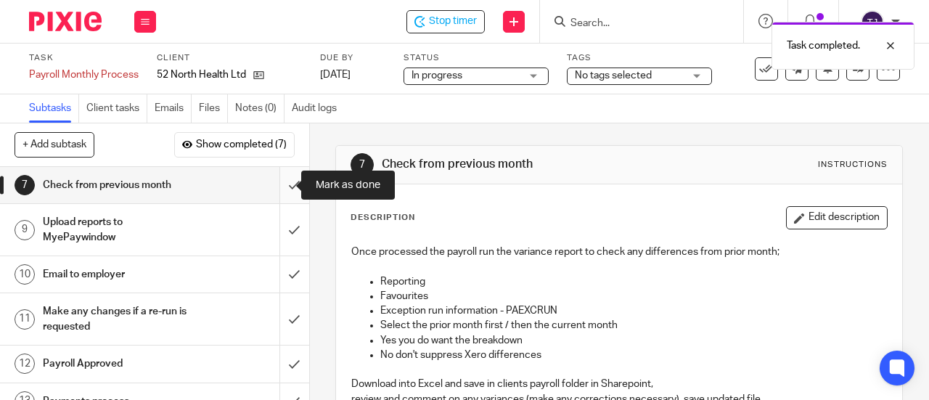
click at [279, 184] on input "submit" at bounding box center [154, 185] width 309 height 36
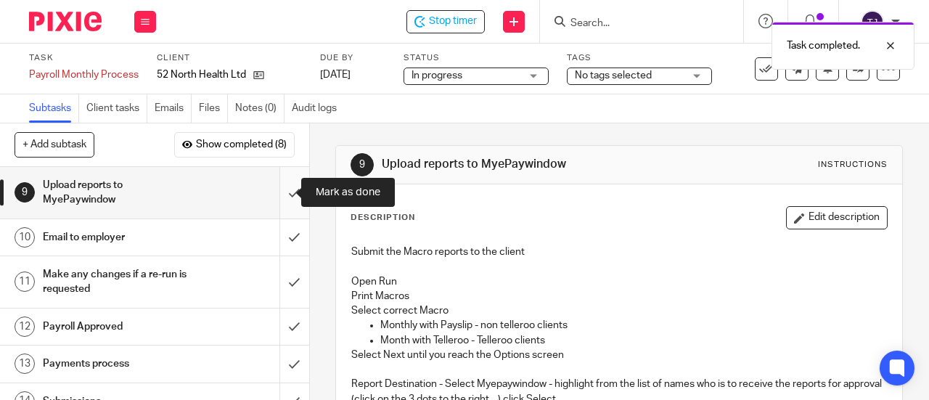
click at [281, 184] on input "submit" at bounding box center [154, 193] width 309 height 52
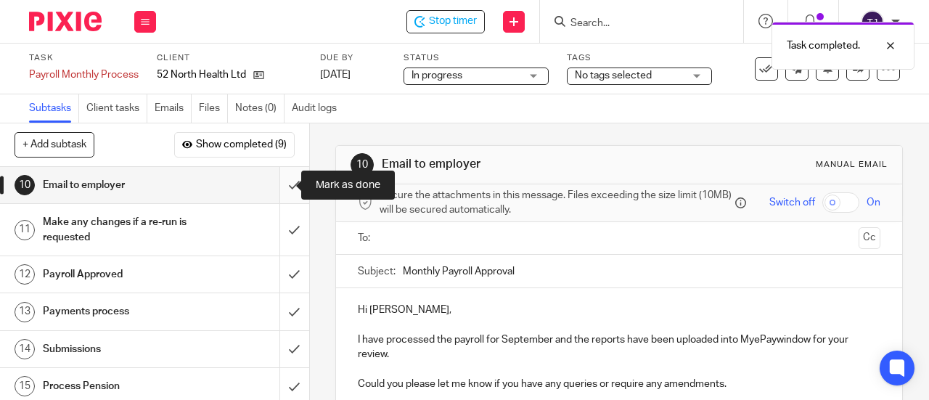
click at [278, 179] on input "submit" at bounding box center [154, 185] width 309 height 36
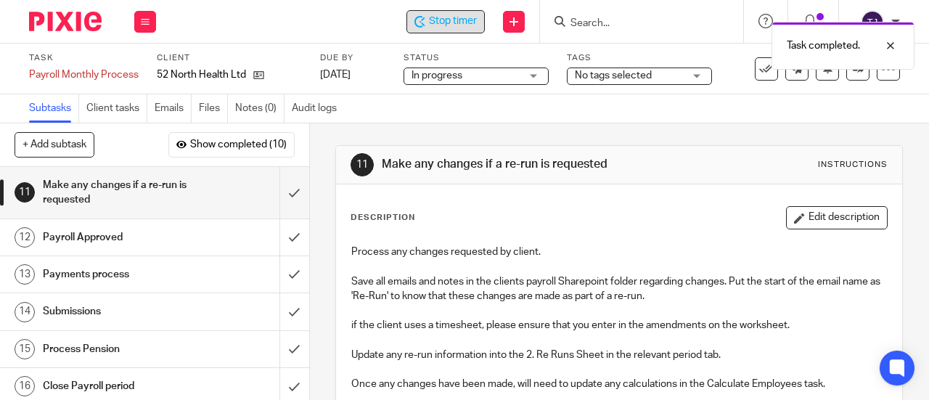
click at [443, 21] on span "Stop timer" at bounding box center [453, 21] width 48 height 15
click at [602, 15] on form at bounding box center [646, 21] width 155 height 18
click at [607, 21] on input "Search" at bounding box center [634, 23] width 131 height 13
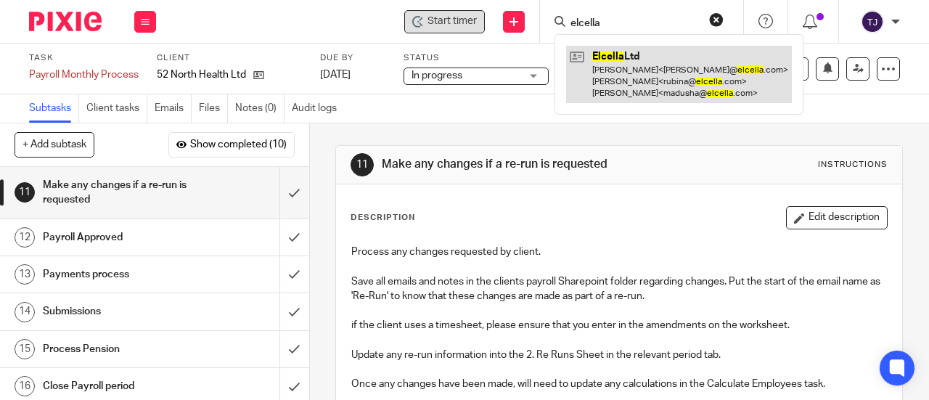
type input "elcella"
click at [622, 57] on link at bounding box center [679, 74] width 226 height 57
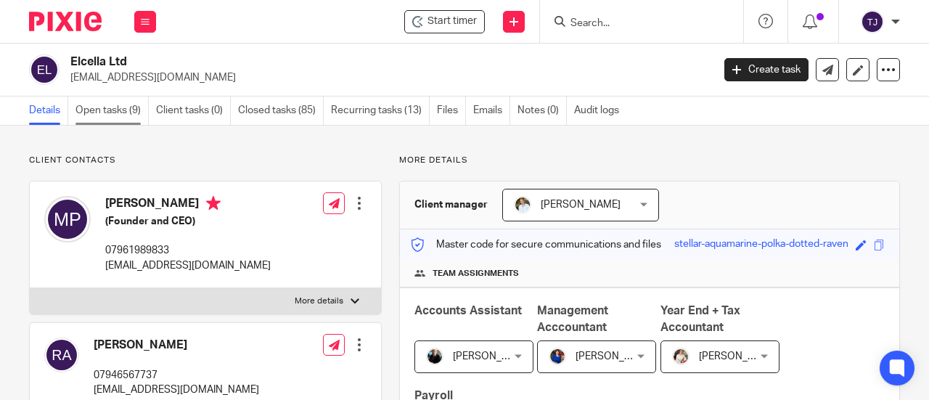
click at [131, 111] on link "Open tasks (9)" at bounding box center [111, 111] width 73 height 28
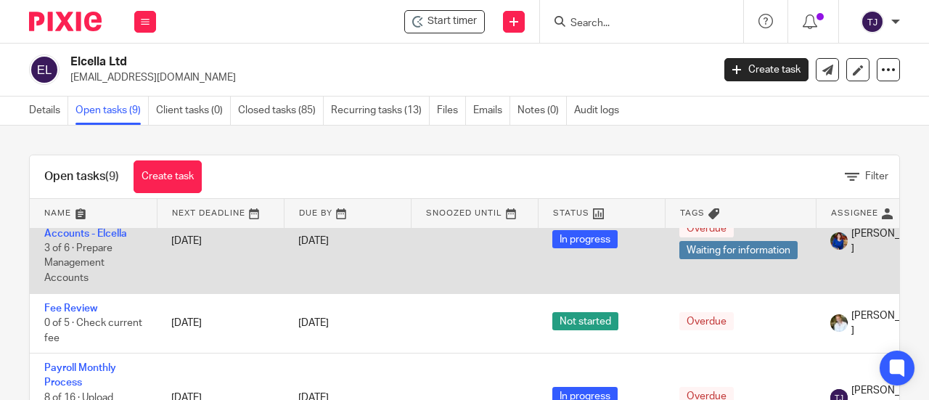
scroll to position [290, 0]
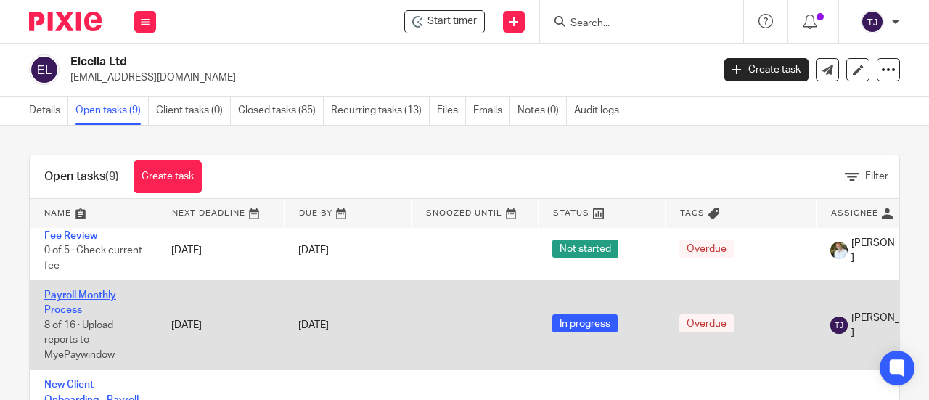
click at [100, 293] on link "Payroll Monthly Process" at bounding box center [80, 302] width 72 height 25
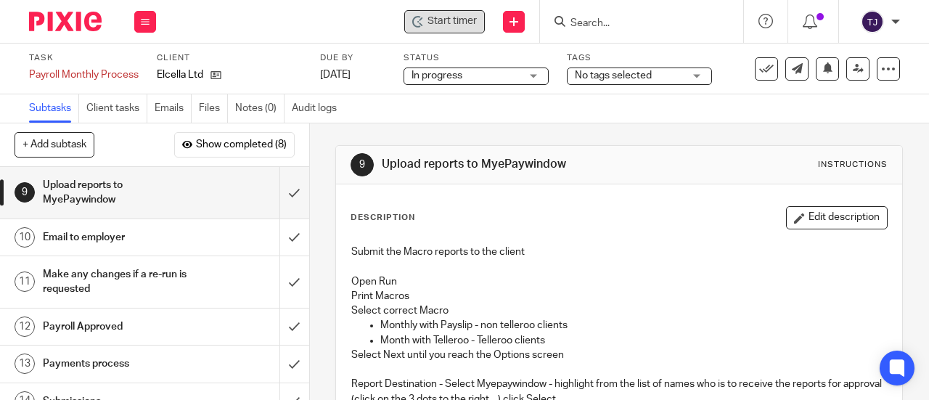
click at [471, 18] on span "Start timer" at bounding box center [451, 21] width 49 height 15
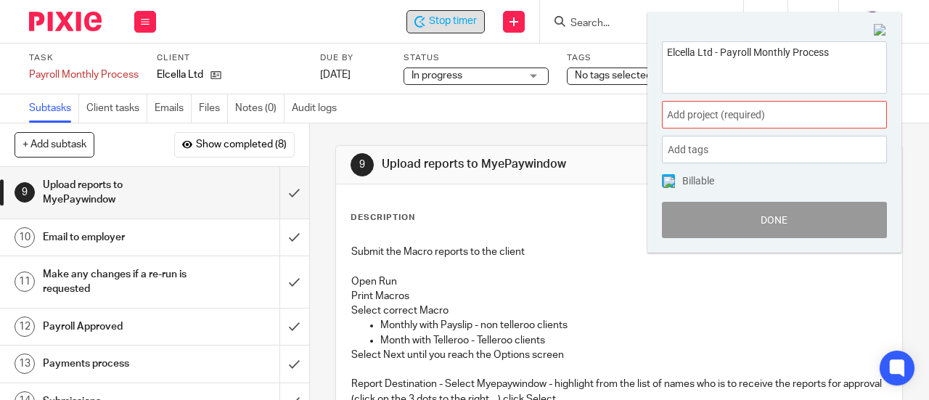
click at [714, 118] on span "Add project (required) :" at bounding box center [758, 114] width 183 height 15
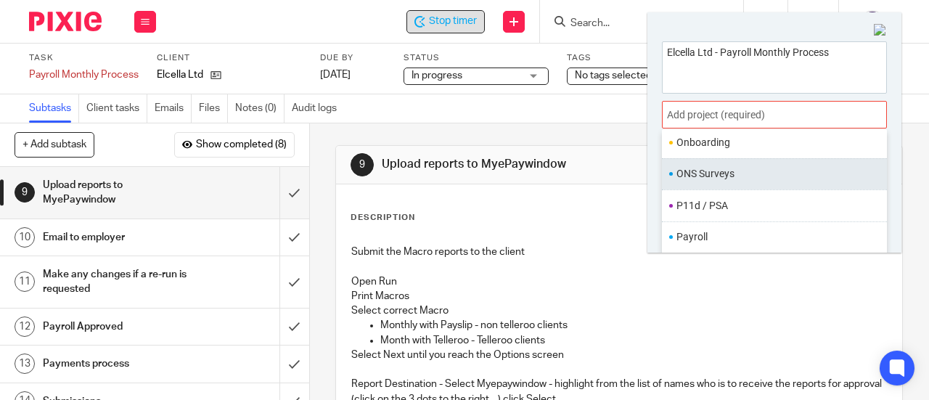
scroll to position [533, 0]
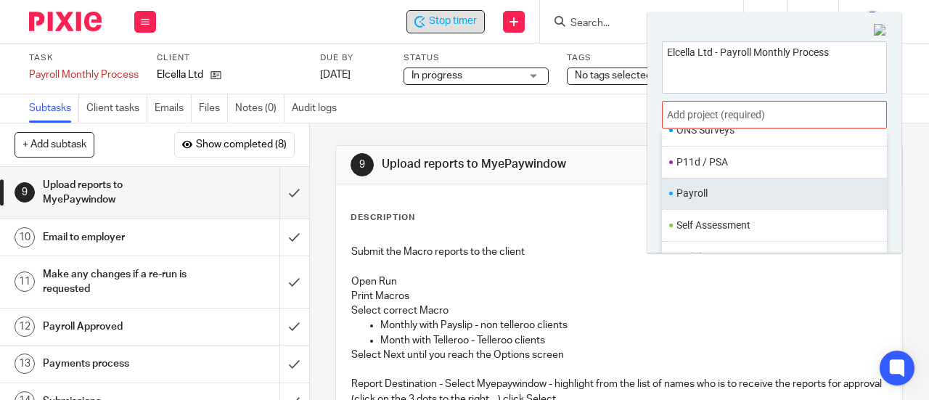
click at [736, 190] on li "Payroll" at bounding box center [770, 193] width 189 height 15
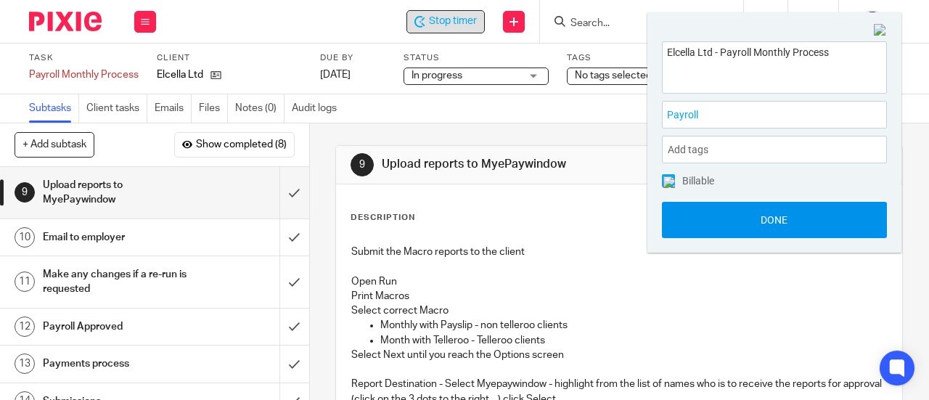
click at [727, 228] on button "Done" at bounding box center [774, 220] width 225 height 36
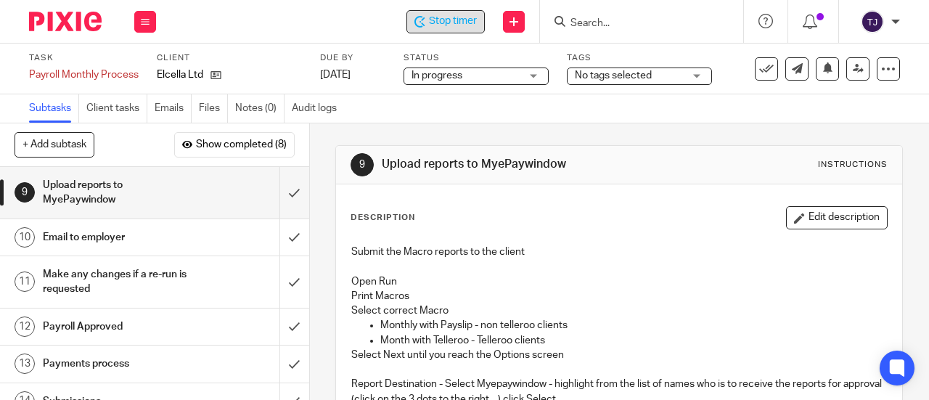
click at [452, 24] on span "Stop timer" at bounding box center [453, 21] width 48 height 15
click at [600, 22] on input "Search" at bounding box center [634, 23] width 131 height 13
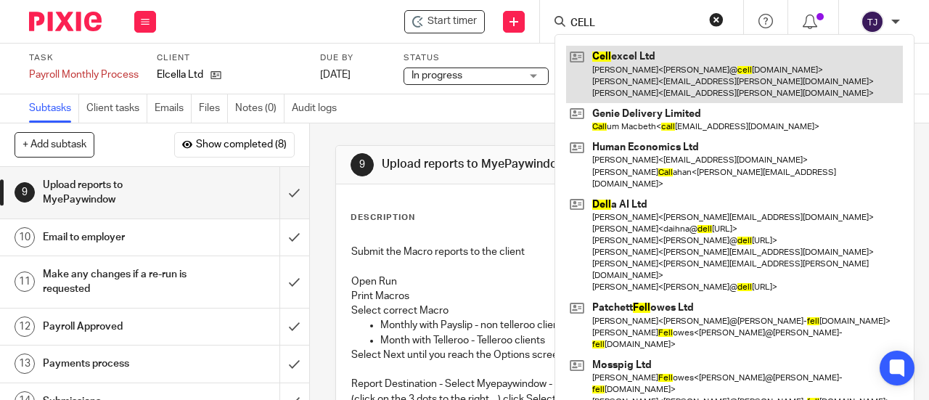
type input "CELL"
click at [600, 54] on link at bounding box center [734, 74] width 337 height 57
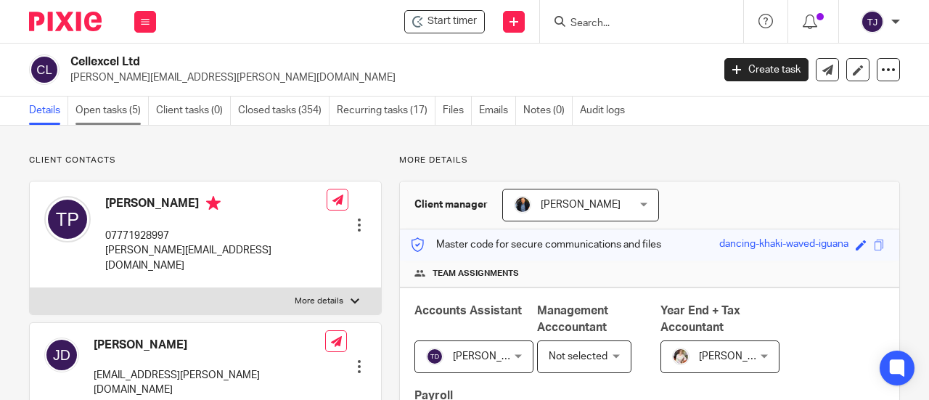
click at [79, 112] on link "Open tasks (5)" at bounding box center [111, 111] width 73 height 28
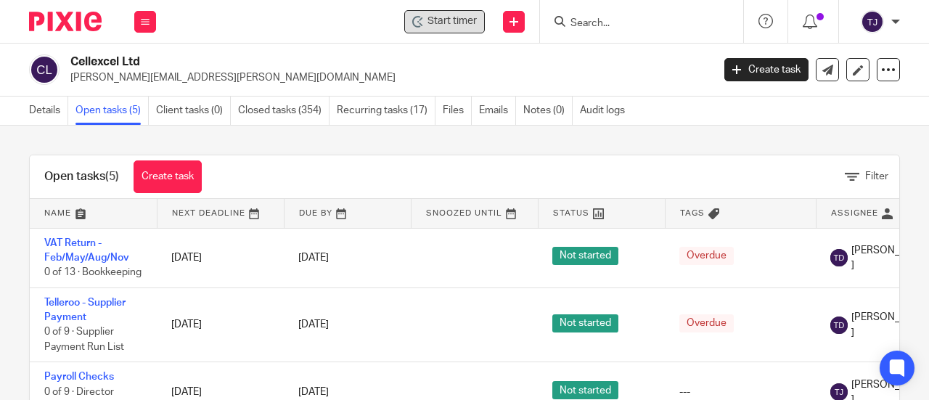
click at [440, 18] on span "Start timer" at bounding box center [451, 21] width 49 height 15
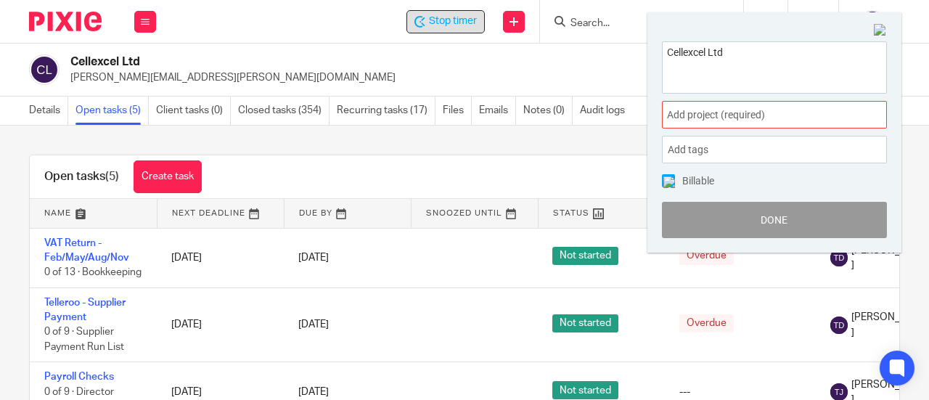
click at [734, 116] on span "Add project (required) :" at bounding box center [758, 114] width 183 height 15
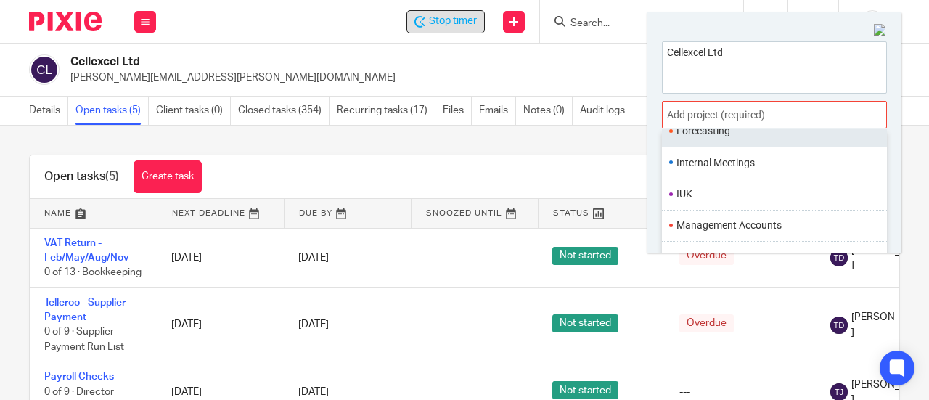
scroll to position [508, 0]
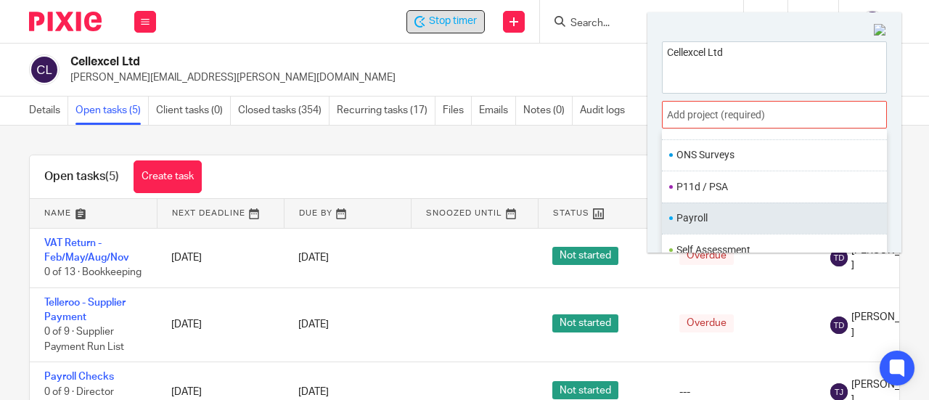
click at [736, 202] on ul "Payroll" at bounding box center [774, 217] width 225 height 31
click at [699, 211] on li "Payroll" at bounding box center [770, 217] width 189 height 15
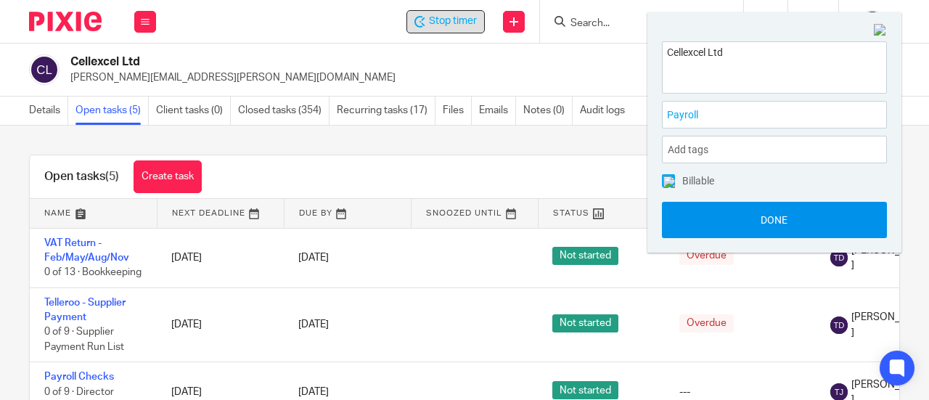
click at [734, 216] on button "Done" at bounding box center [774, 220] width 225 height 36
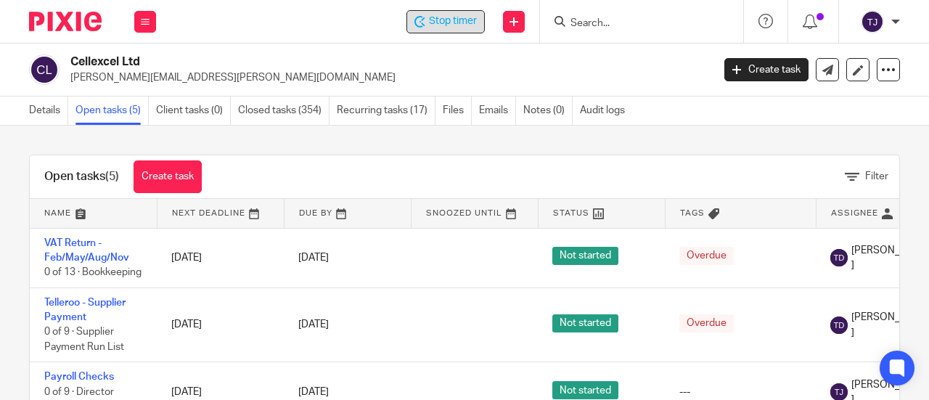
click at [430, 14] on div "Stop timer" at bounding box center [445, 21] width 62 height 15
click at [607, 22] on input "Search" at bounding box center [634, 23] width 131 height 13
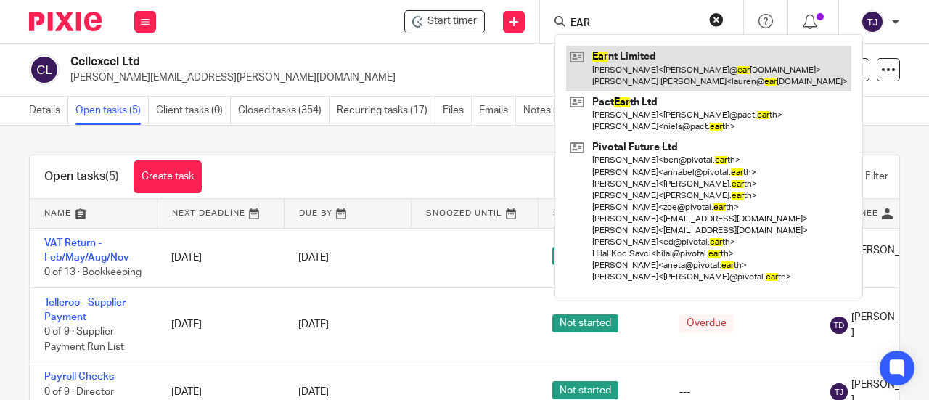
type input "EAR"
click at [605, 57] on link at bounding box center [708, 68] width 285 height 45
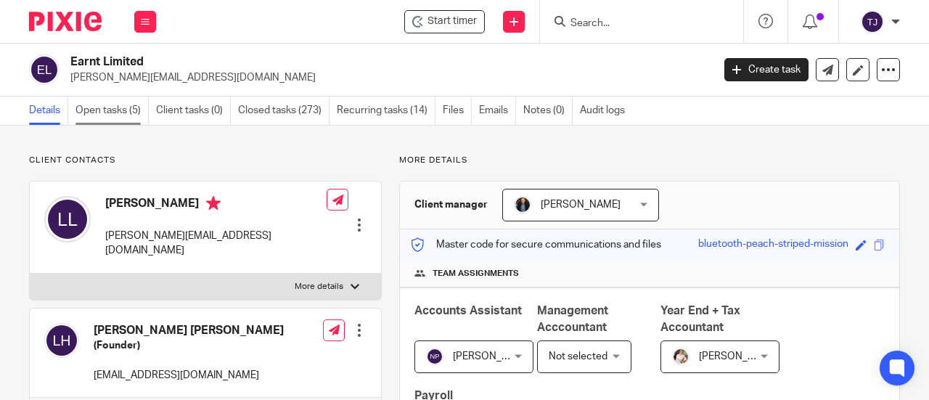
click at [120, 109] on link "Open tasks (5)" at bounding box center [111, 111] width 73 height 28
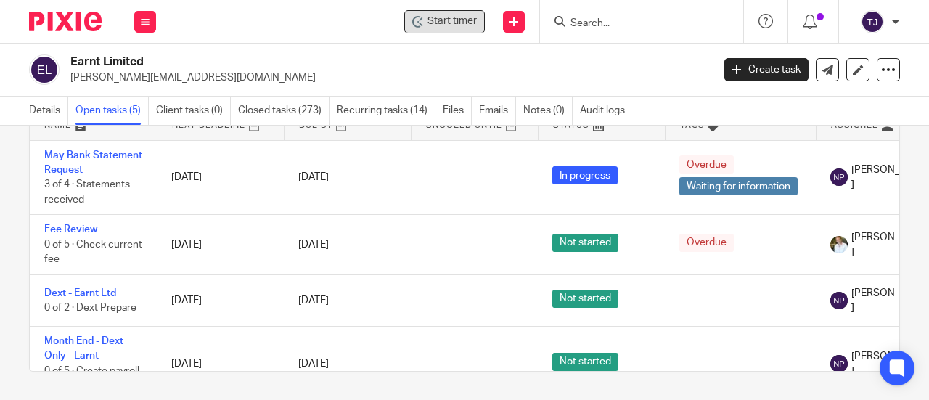
click at [455, 22] on span "Start timer" at bounding box center [451, 21] width 49 height 15
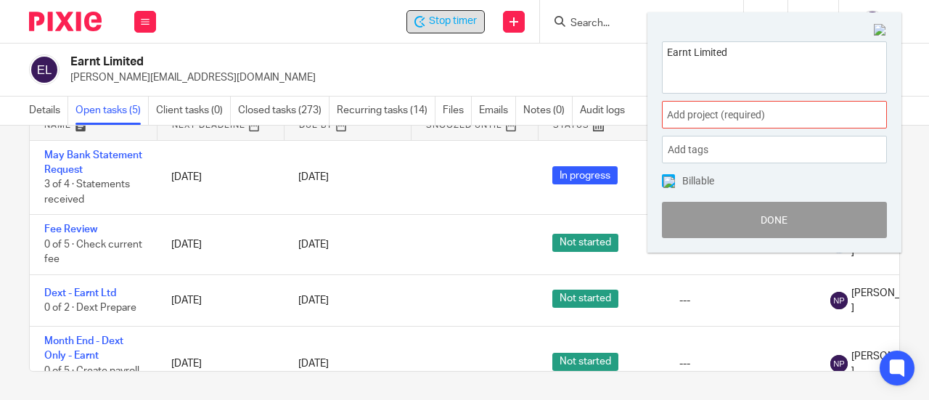
click at [697, 123] on div "Add project (required) :" at bounding box center [774, 115] width 225 height 28
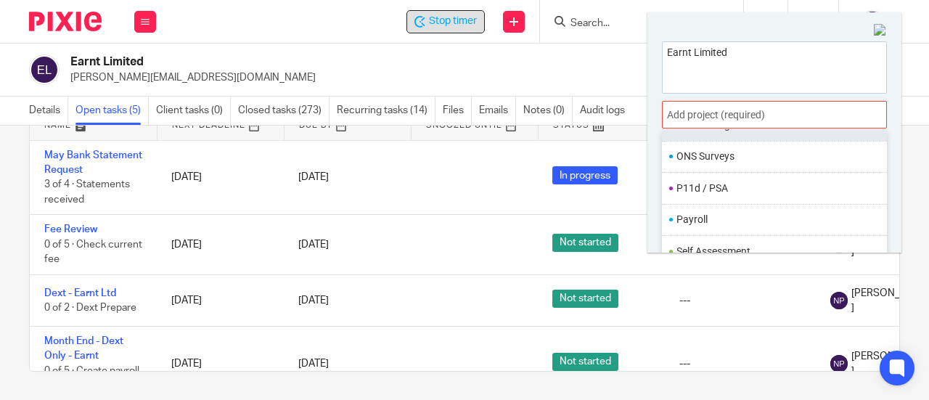
scroll to position [508, 0]
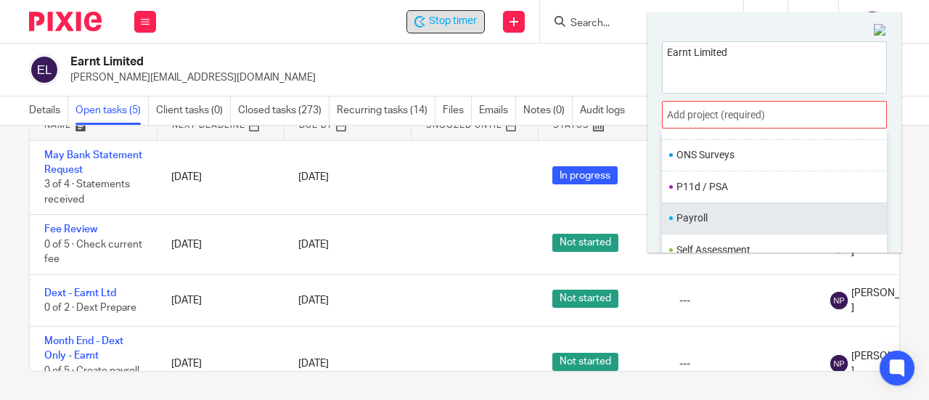
click at [736, 210] on li "Payroll" at bounding box center [770, 217] width 189 height 15
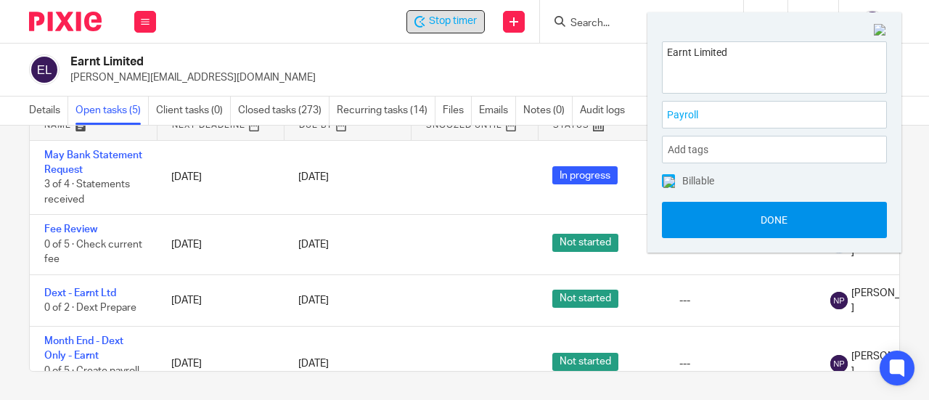
click at [744, 221] on button "Done" at bounding box center [774, 220] width 225 height 36
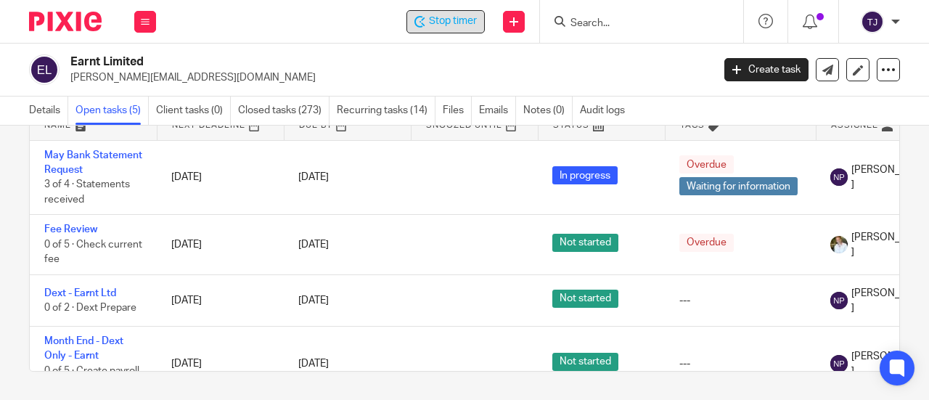
click at [463, 25] on span "Stop timer" at bounding box center [453, 21] width 48 height 15
click at [599, 24] on input "Search" at bounding box center [634, 23] width 131 height 13
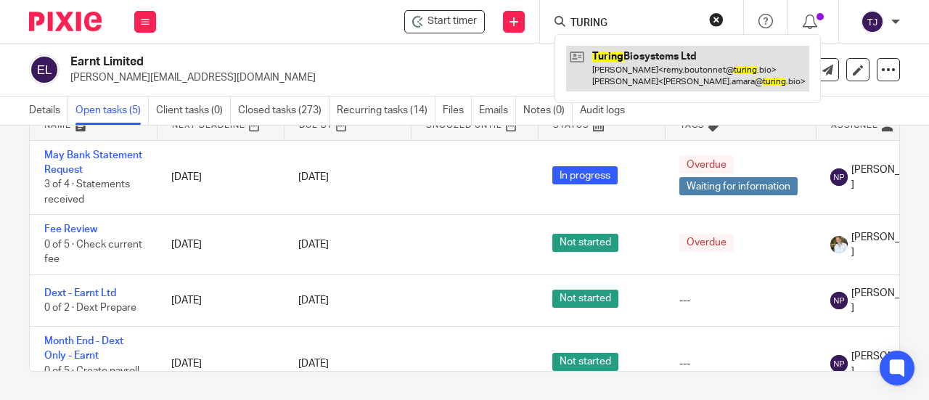
type input "TURING"
click at [614, 54] on link at bounding box center [687, 68] width 243 height 45
click at [615, 53] on link at bounding box center [687, 68] width 243 height 45
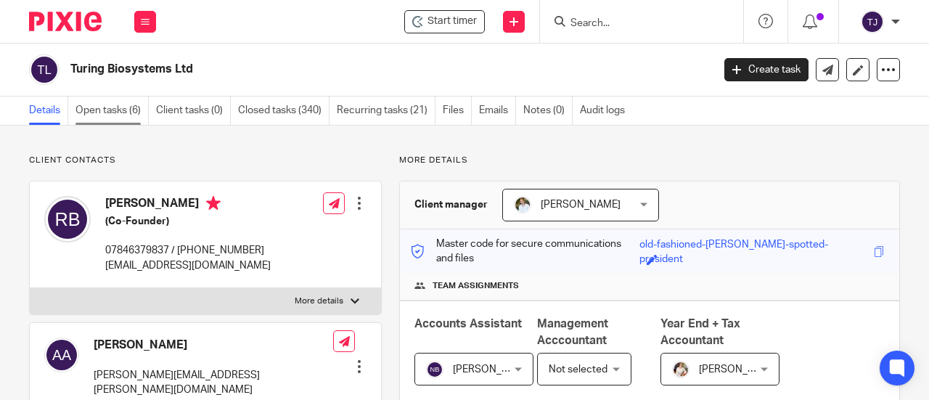
click at [102, 108] on link "Open tasks (6)" at bounding box center [111, 111] width 73 height 28
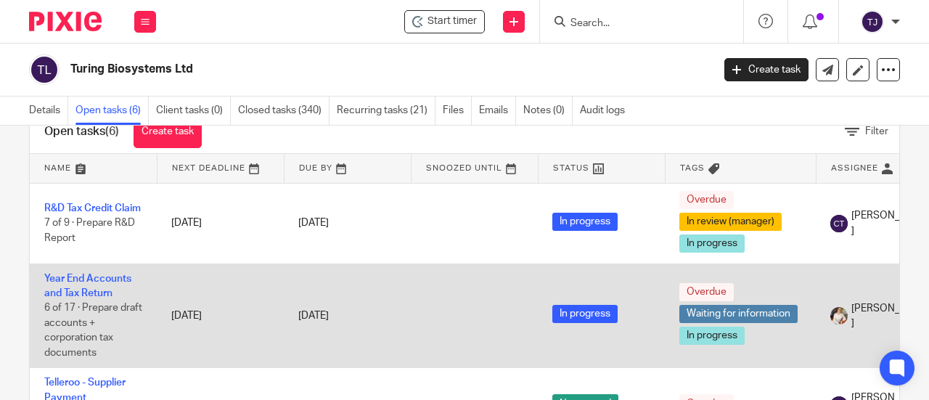
scroll to position [88, 0]
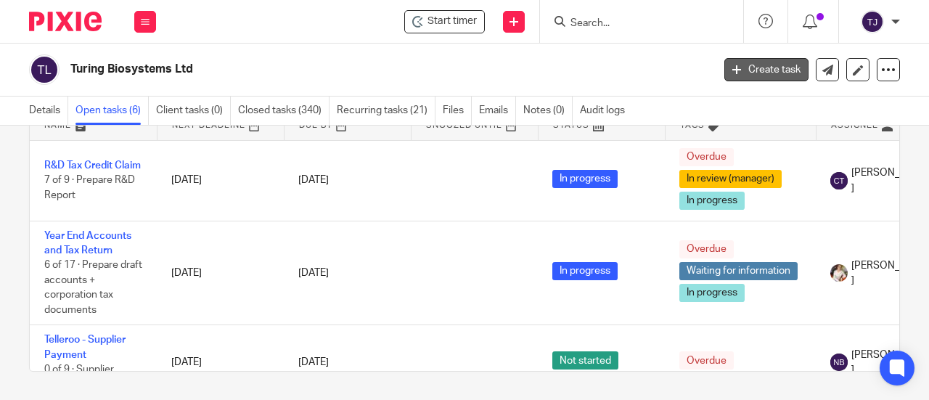
click at [732, 73] on icon at bounding box center [736, 69] width 9 height 9
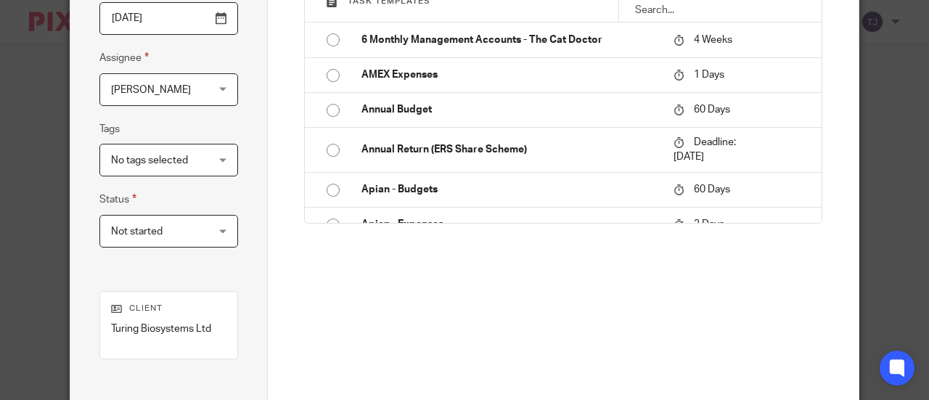
scroll to position [350, 0]
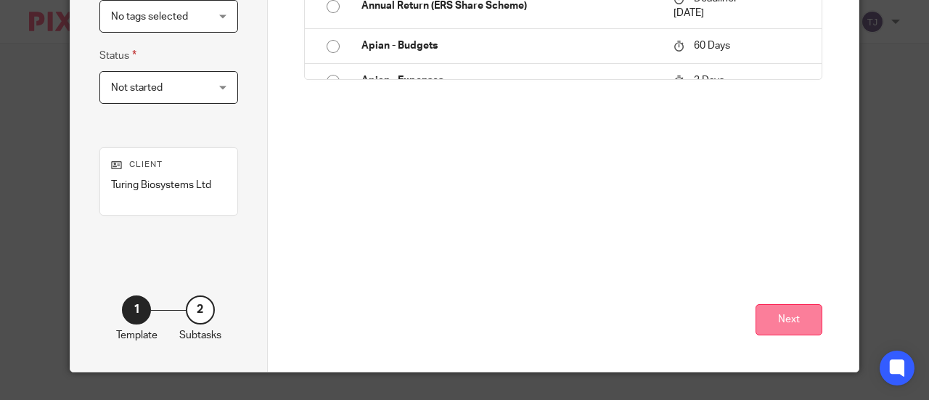
click at [779, 308] on button "Next" at bounding box center [788, 319] width 67 height 31
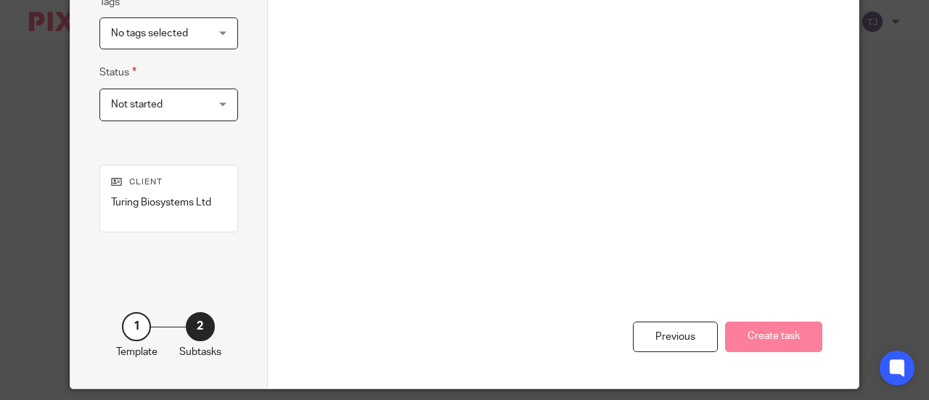
scroll to position [0, 0]
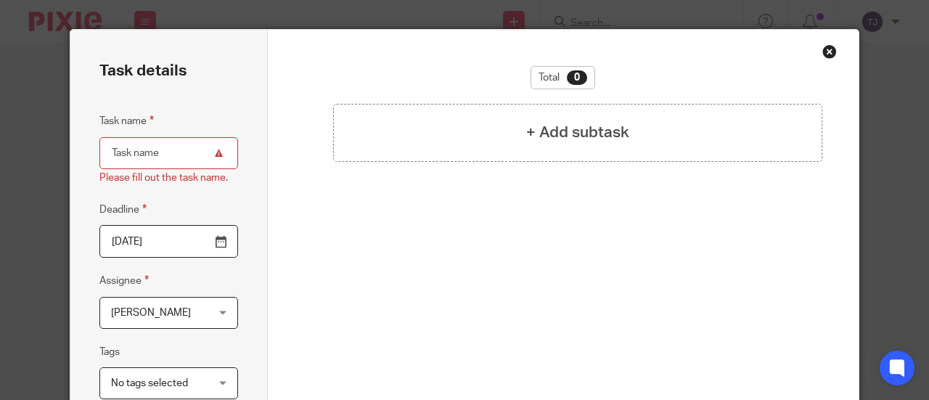
click at [822, 50] on div "Close this dialog window" at bounding box center [829, 51] width 15 height 15
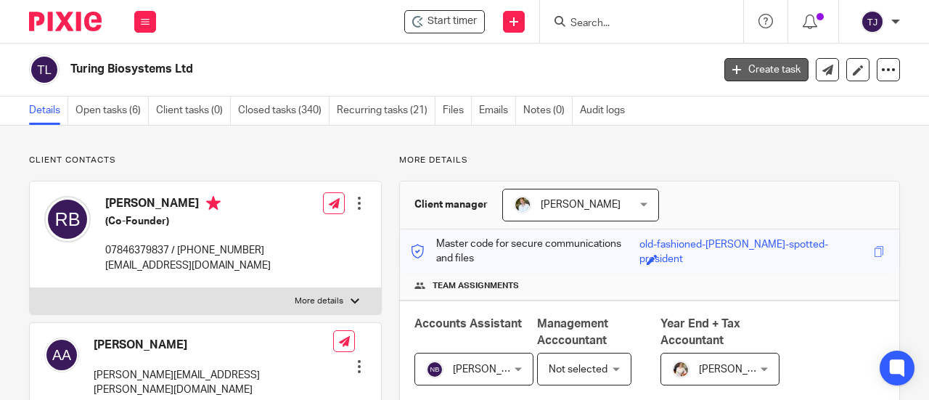
click at [750, 65] on link "Create task" at bounding box center [766, 69] width 84 height 23
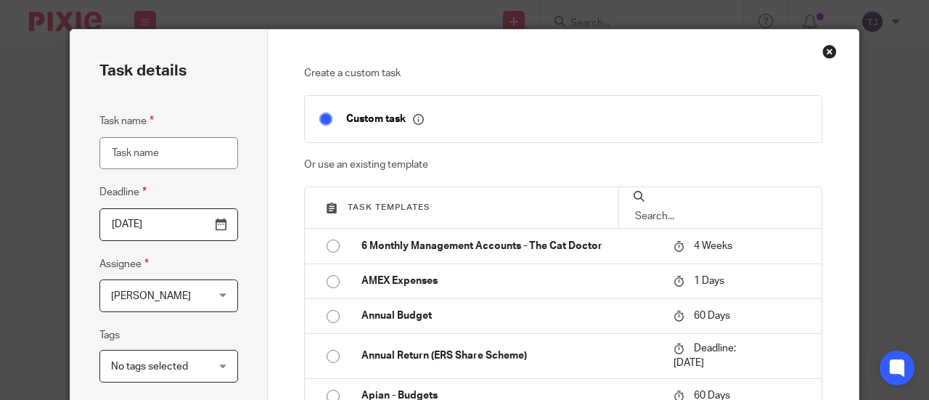
click at [698, 208] on input "text" at bounding box center [720, 216] width 173 height 16
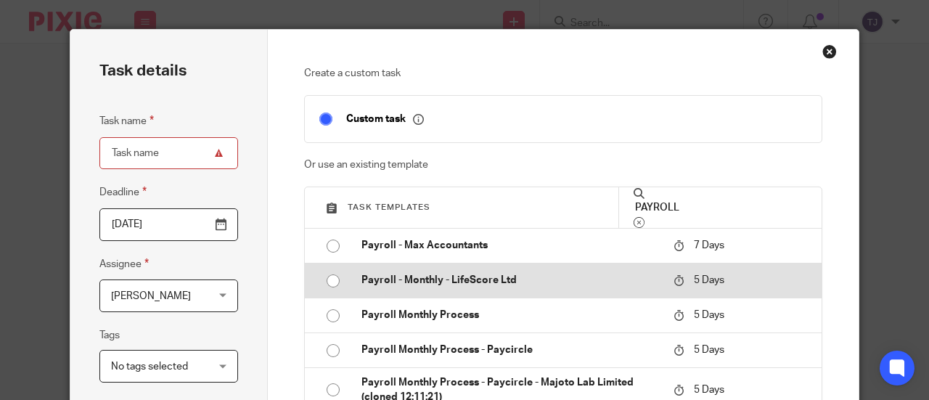
scroll to position [581, 0]
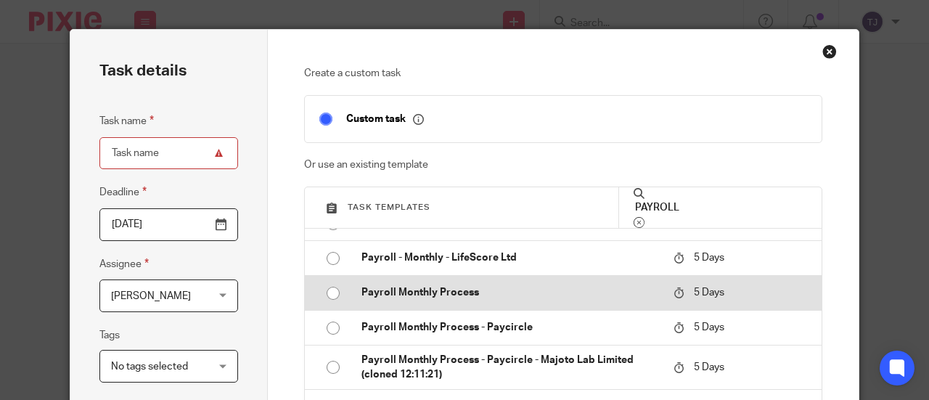
type input "PAYROLL"
click at [329, 291] on input "radio" at bounding box center [333, 293] width 28 height 28
type input "2025-09-21"
type input "Payroll Monthly Process"
checkbox input "false"
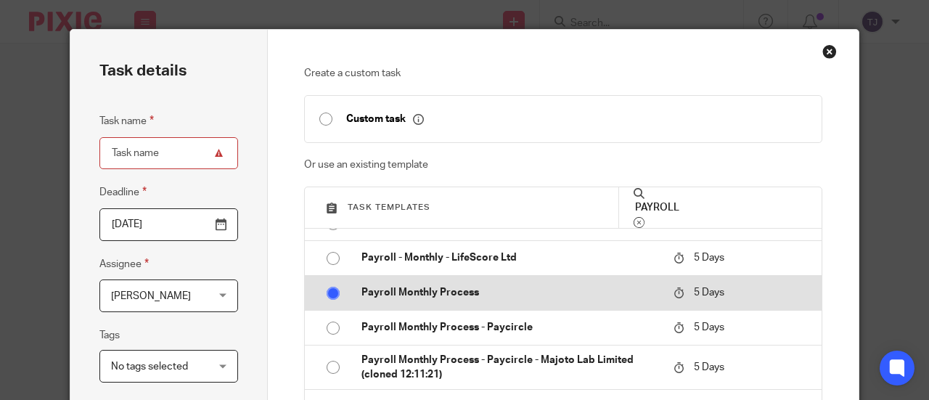
radio input "false"
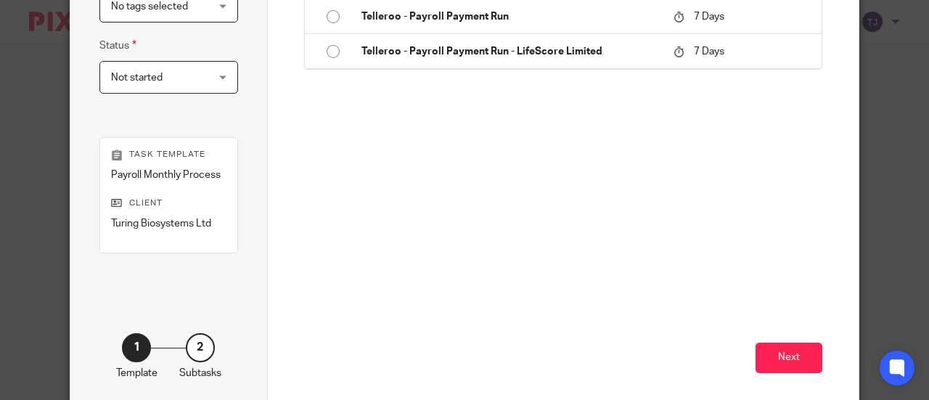
scroll to position [363, 0]
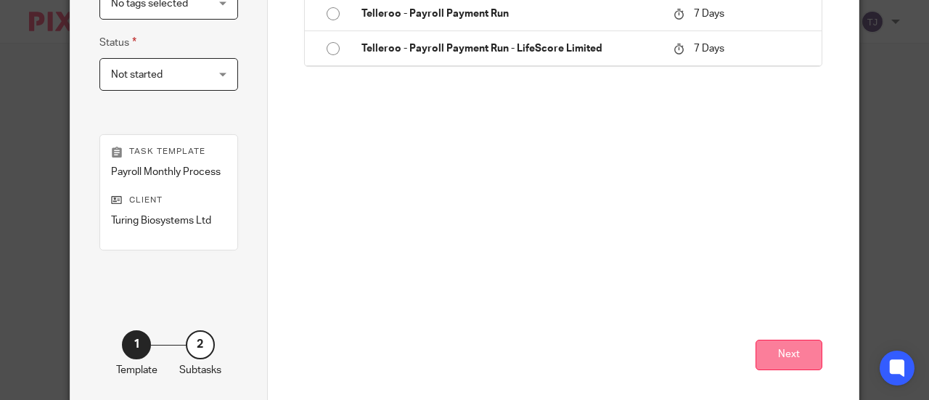
click at [798, 348] on button "Next" at bounding box center [788, 355] width 67 height 31
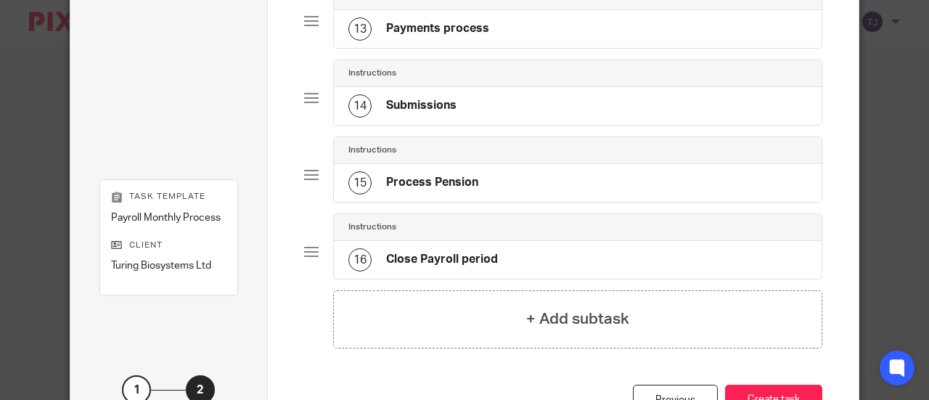
scroll to position [1115, 0]
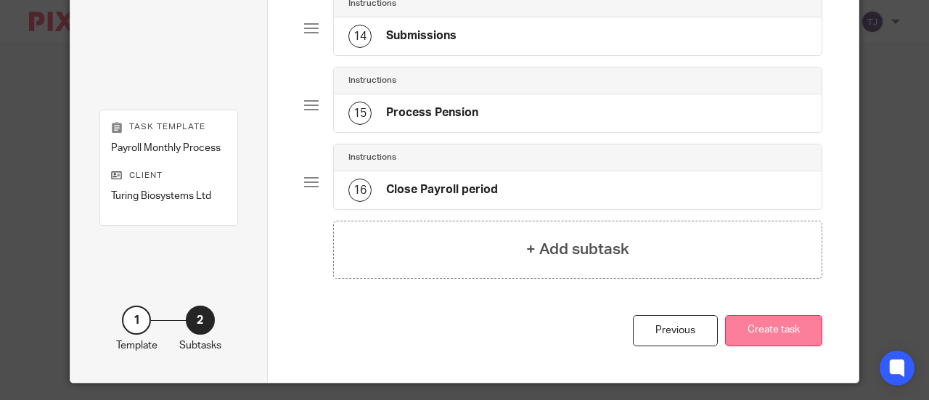
click at [753, 315] on button "Create task" at bounding box center [773, 330] width 97 height 31
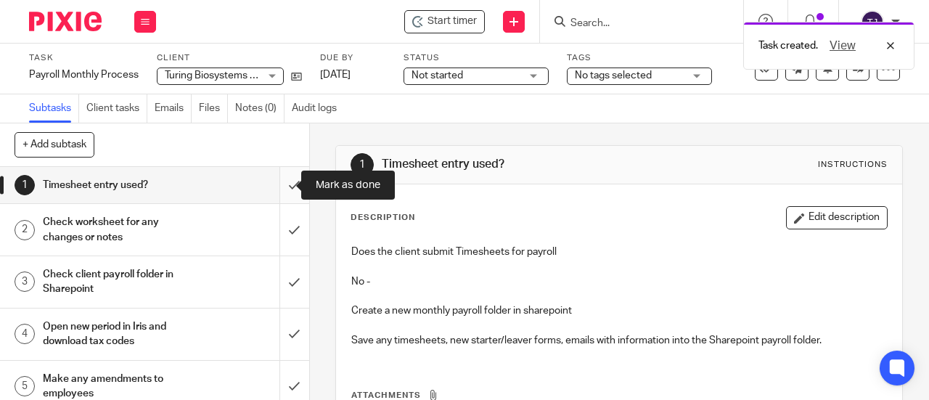
click at [282, 186] on input "submit" at bounding box center [154, 185] width 309 height 36
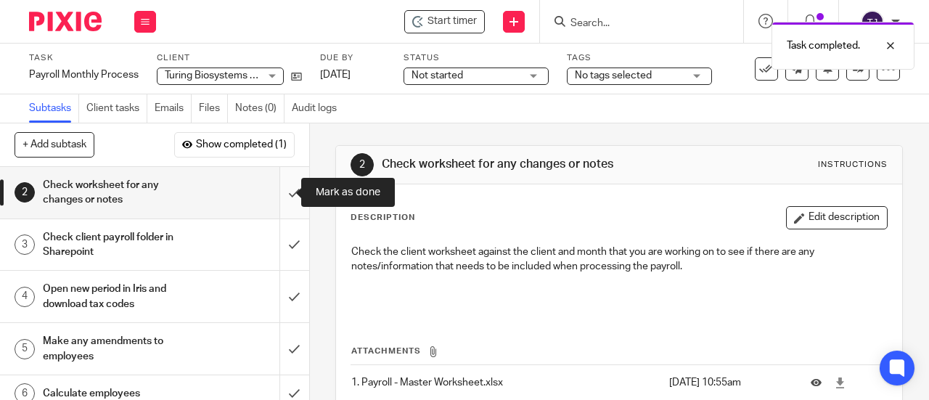
click at [279, 195] on input "submit" at bounding box center [154, 193] width 309 height 52
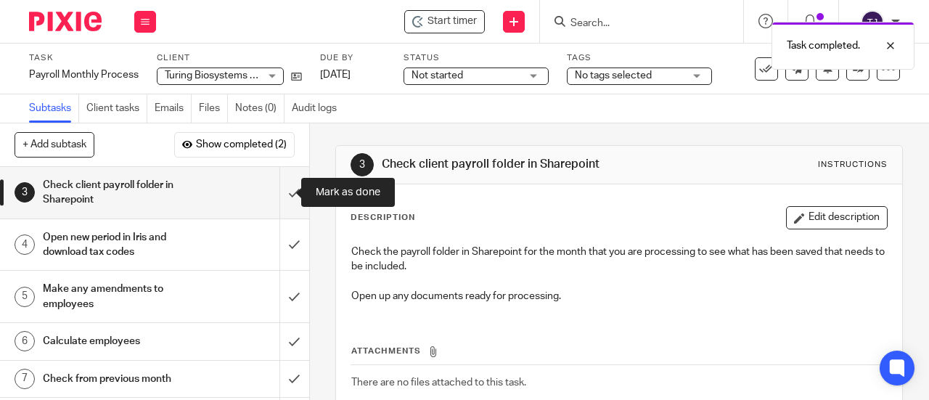
click at [279, 195] on input "submit" at bounding box center [154, 193] width 309 height 52
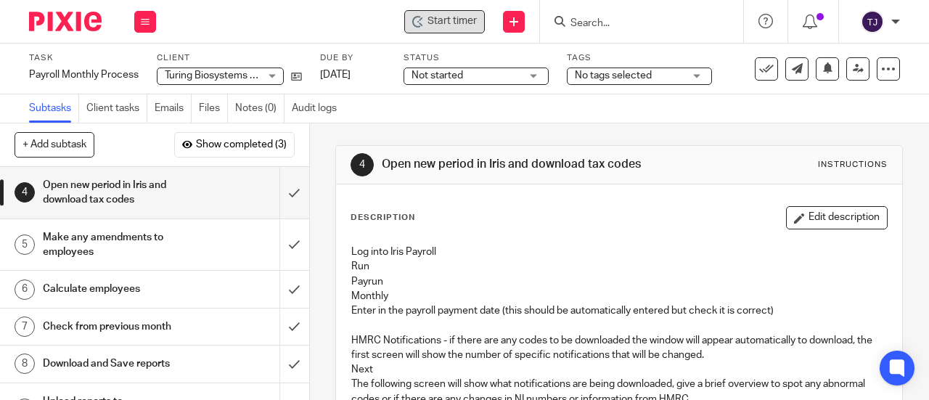
click at [477, 21] on span "Start timer" at bounding box center [451, 21] width 49 height 15
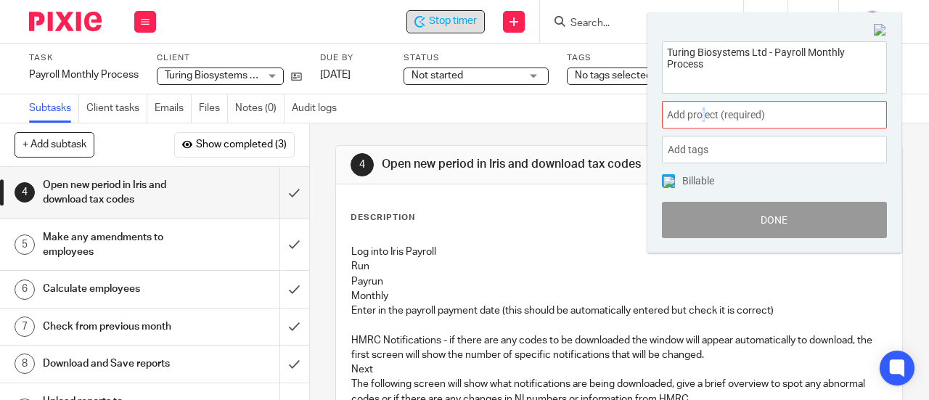
click at [700, 116] on span "Add project (required) :" at bounding box center [758, 114] width 183 height 15
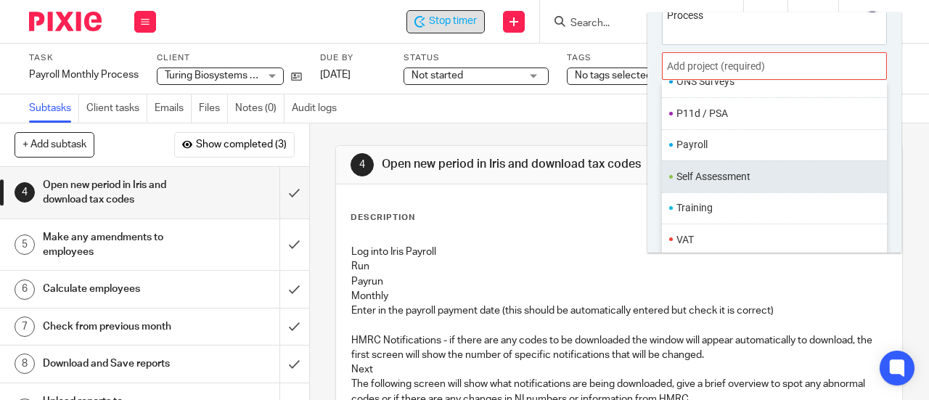
scroll to position [71, 0]
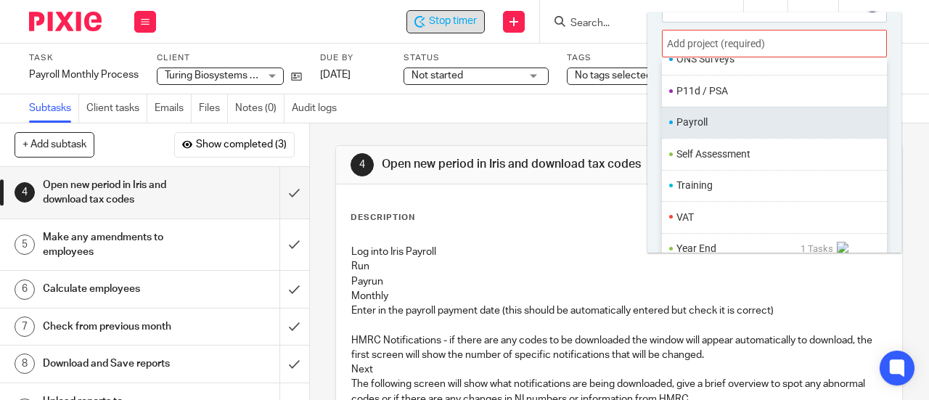
click at [727, 115] on li "Payroll" at bounding box center [770, 122] width 189 height 15
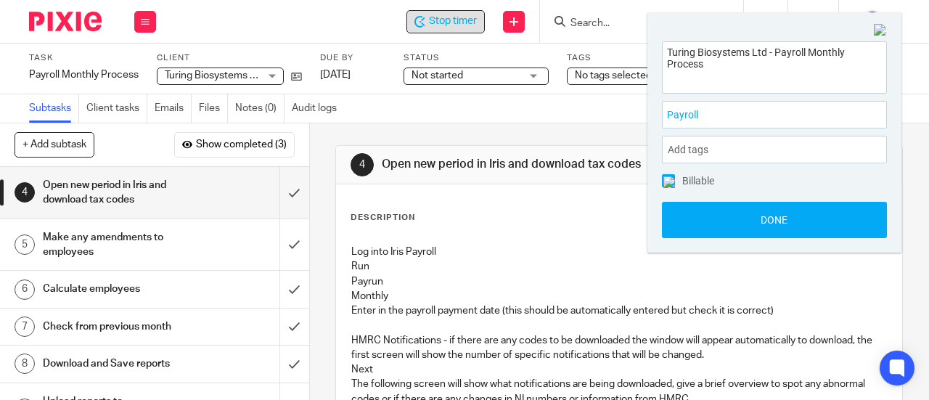
scroll to position [0, 0]
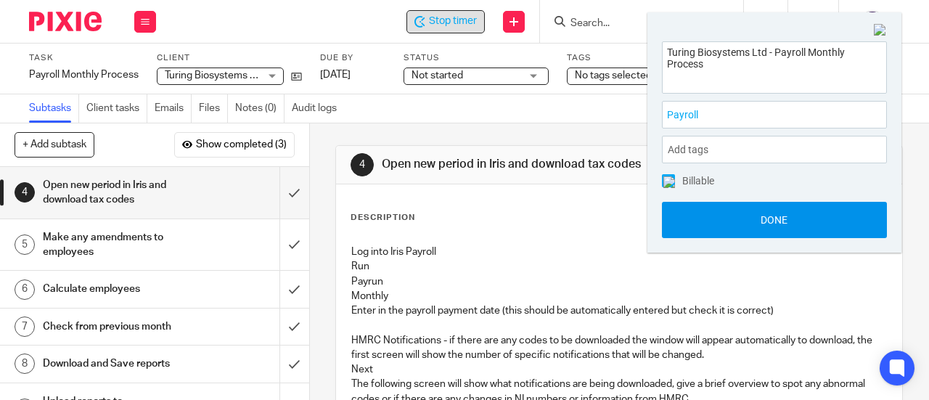
drag, startPoint x: 750, startPoint y: 217, endPoint x: 768, endPoint y: 214, distance: 17.7
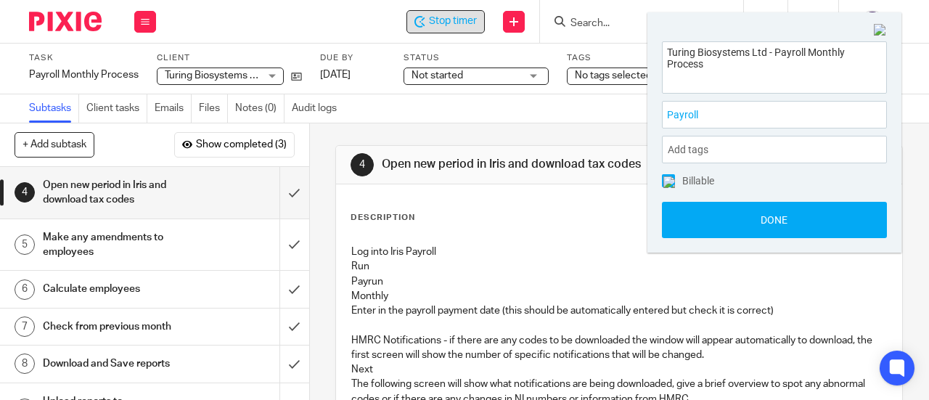
click at [750, 218] on button "Done" at bounding box center [774, 220] width 225 height 36
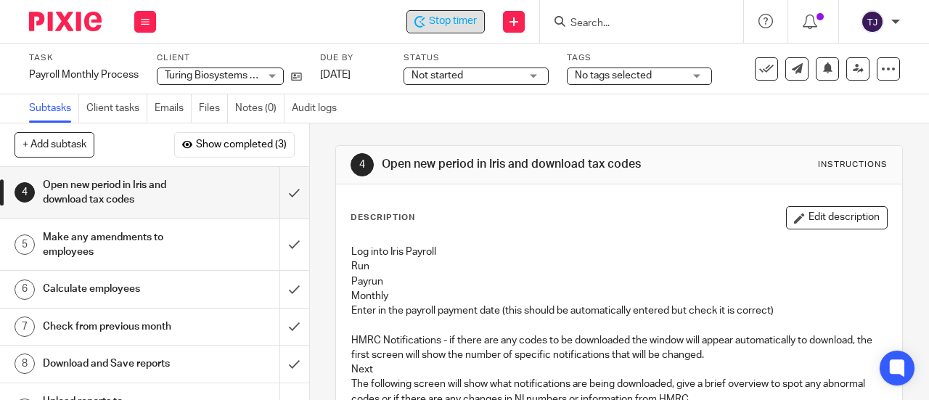
click at [445, 25] on span "Stop timer" at bounding box center [453, 21] width 48 height 15
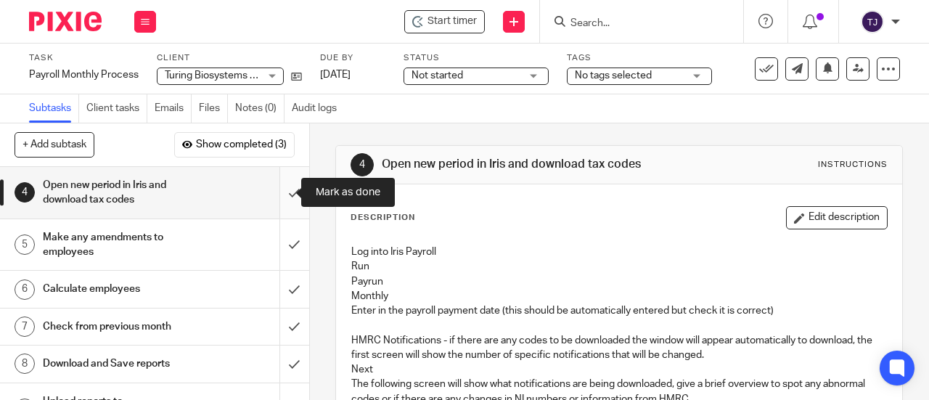
click at [279, 194] on input "submit" at bounding box center [154, 193] width 309 height 52
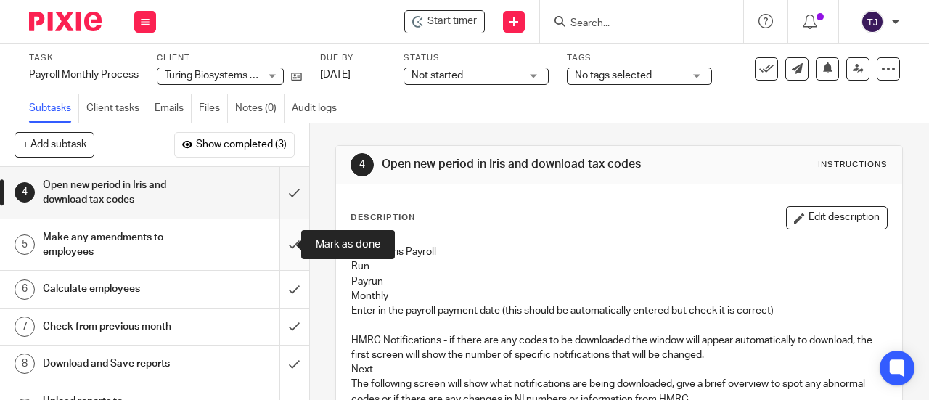
drag, startPoint x: 276, startPoint y: 243, endPoint x: 274, endPoint y: 264, distance: 21.2
click at [276, 245] on input "submit" at bounding box center [154, 245] width 309 height 52
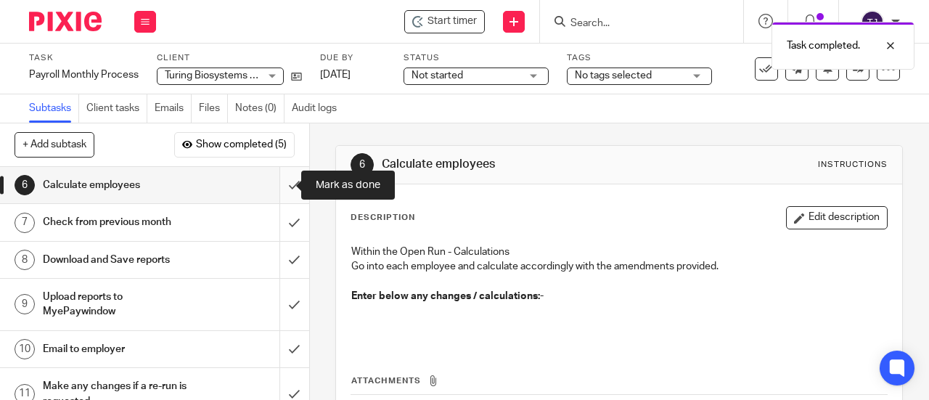
click at [286, 182] on input "submit" at bounding box center [154, 185] width 309 height 36
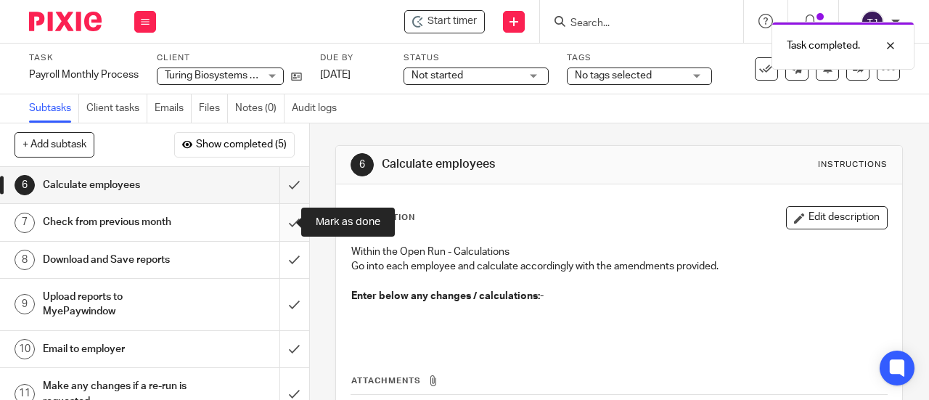
click at [282, 223] on input "submit" at bounding box center [154, 222] width 309 height 36
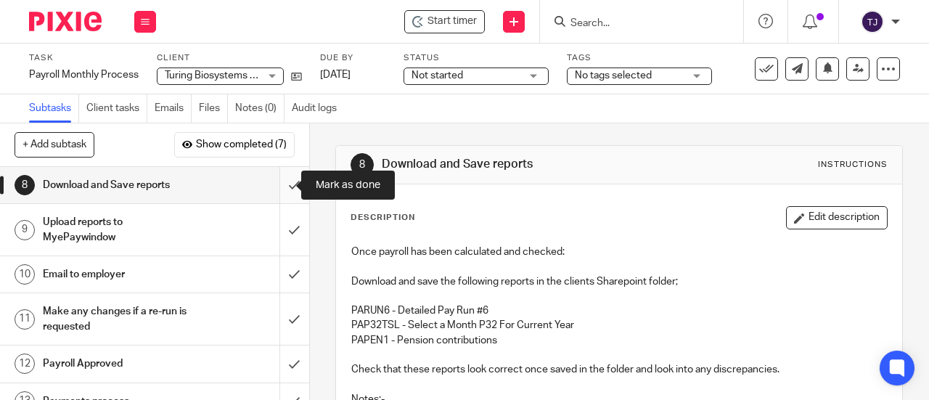
click at [284, 183] on input "submit" at bounding box center [154, 185] width 309 height 36
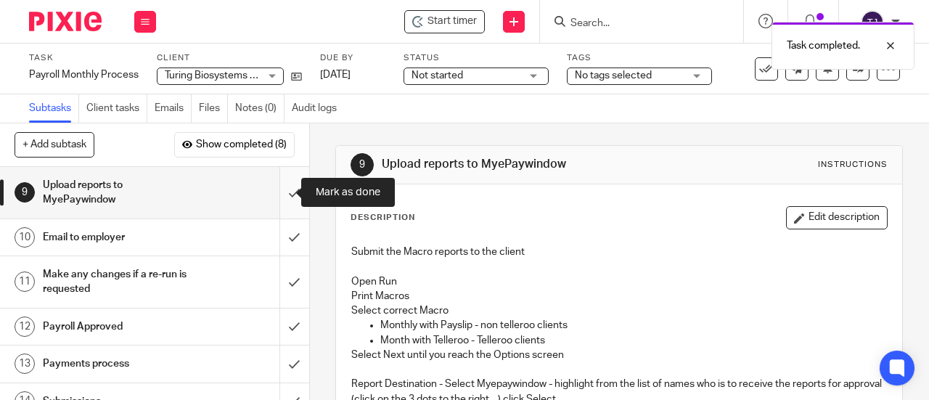
click at [280, 191] on input "submit" at bounding box center [154, 193] width 309 height 52
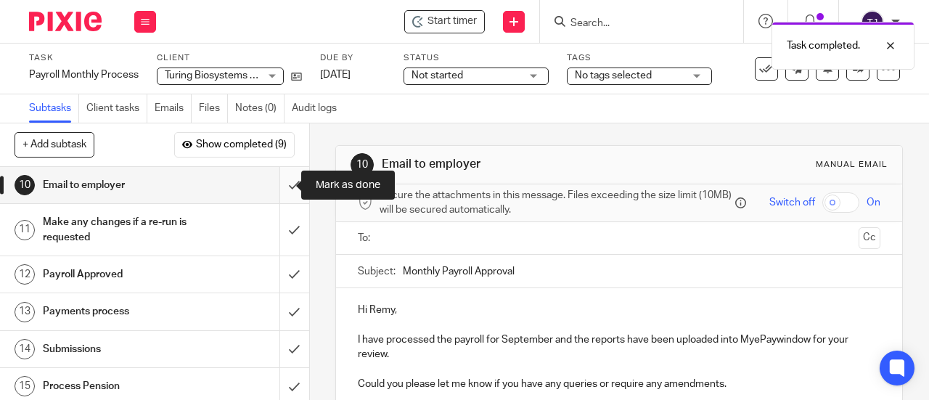
click at [282, 182] on input "submit" at bounding box center [154, 185] width 309 height 36
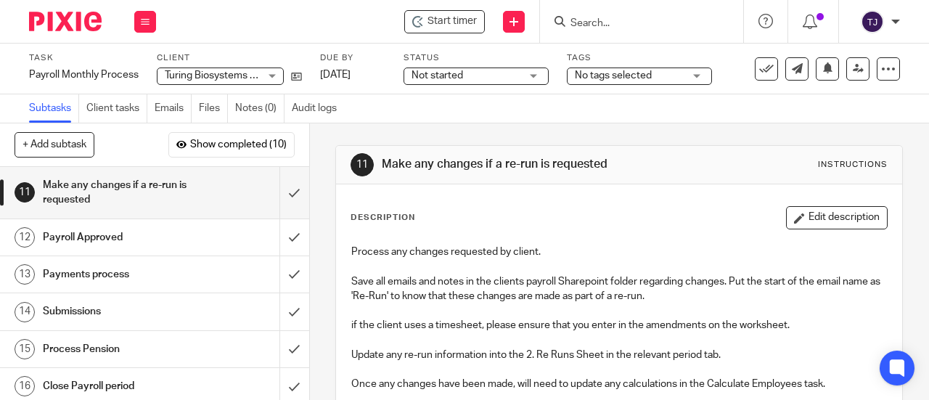
click at [591, 18] on input "Search" at bounding box center [634, 23] width 131 height 13
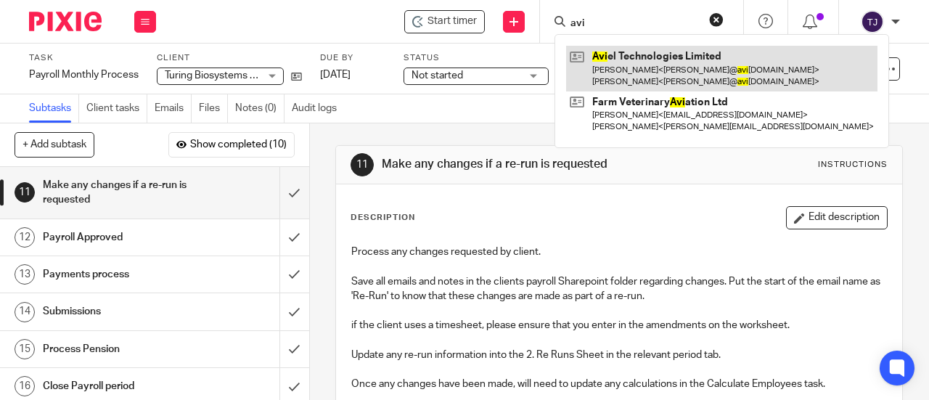
type input "avi"
click at [601, 53] on link at bounding box center [721, 68] width 311 height 45
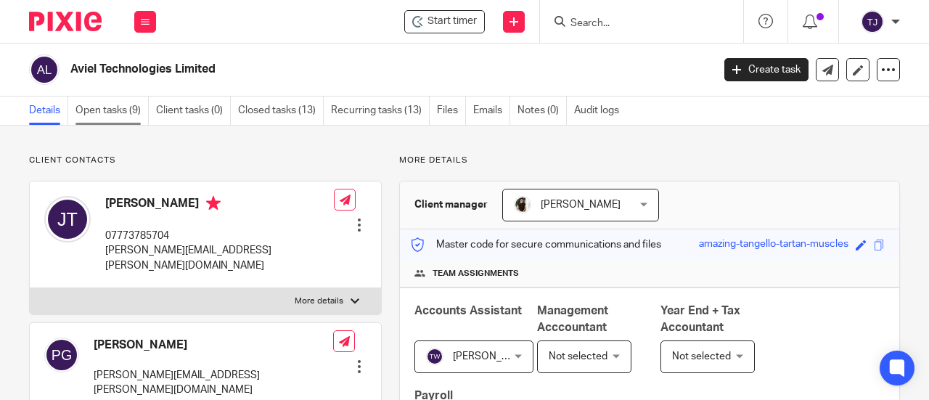
click at [91, 110] on link "Open tasks (9)" at bounding box center [111, 111] width 73 height 28
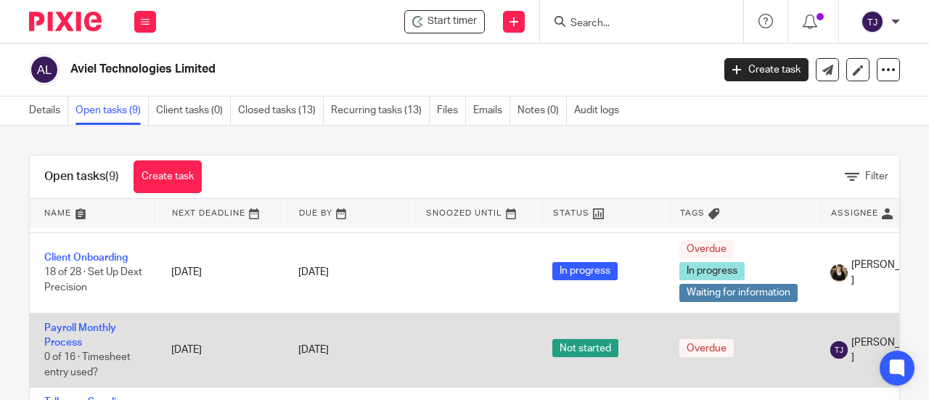
scroll to position [218, 0]
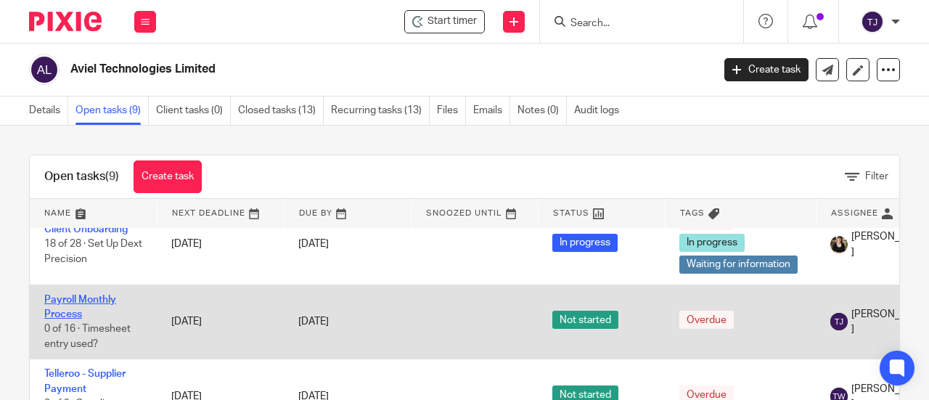
click at [112, 300] on link "Payroll Monthly Process" at bounding box center [80, 307] width 72 height 25
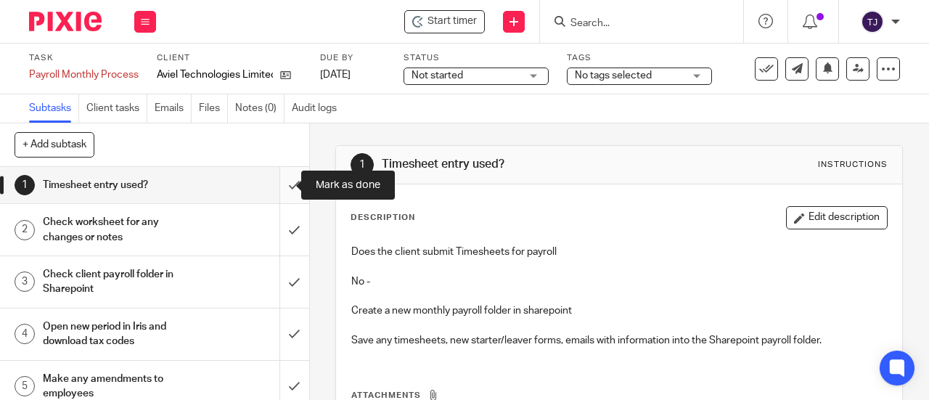
click at [282, 184] on input "submit" at bounding box center [154, 185] width 309 height 36
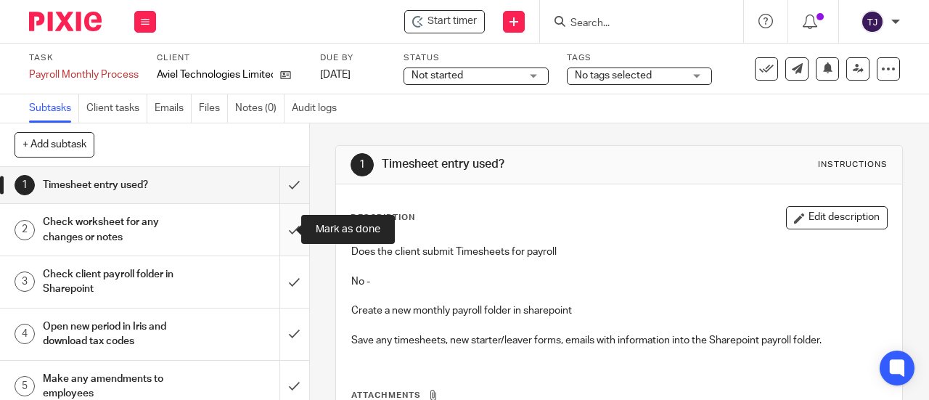
click at [279, 229] on input "submit" at bounding box center [154, 230] width 309 height 52
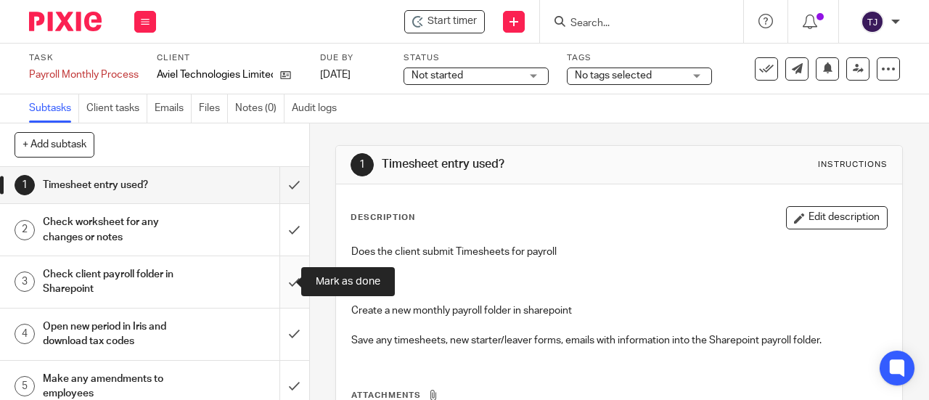
click at [282, 279] on input "submit" at bounding box center [154, 282] width 309 height 52
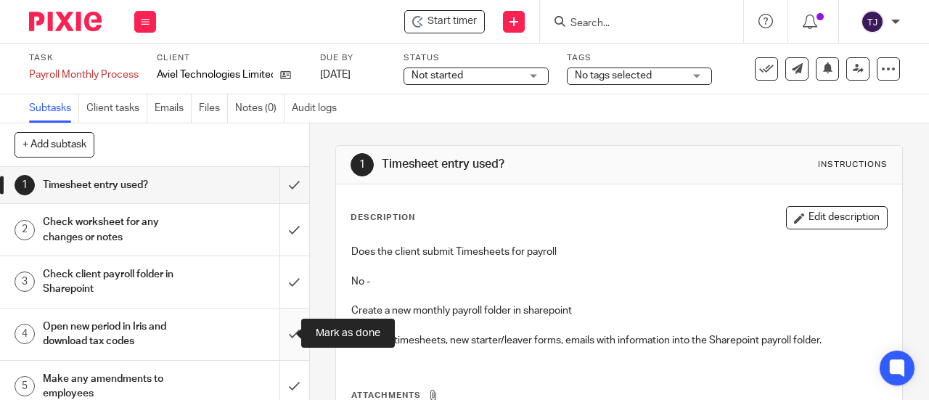
click at [279, 335] on input "submit" at bounding box center [154, 334] width 309 height 52
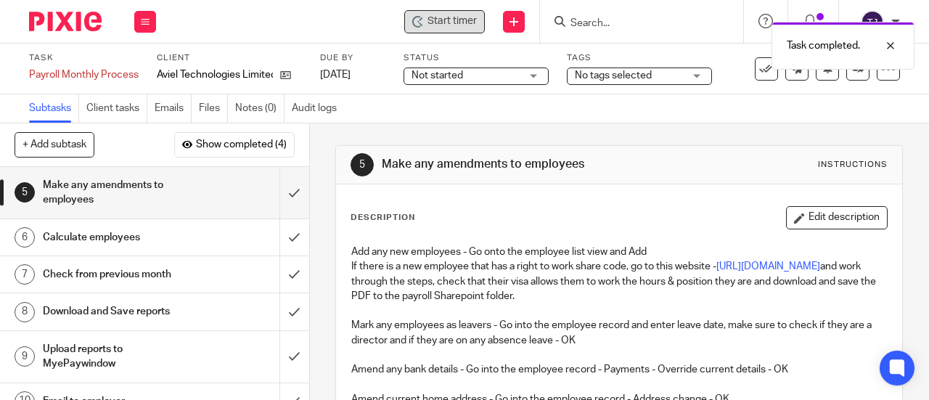
click at [449, 17] on span "Start timer" at bounding box center [451, 21] width 49 height 15
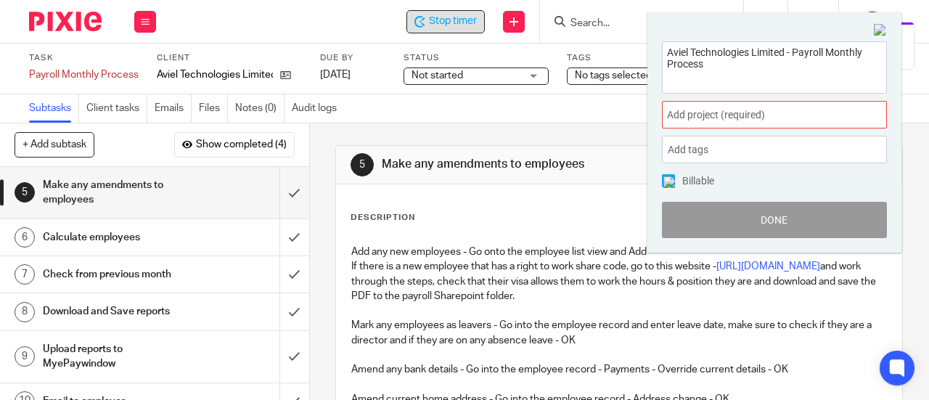
click at [658, 112] on div "Aviel Technologies Limited - Payroll Monthly Process Add project (required) : A…" at bounding box center [774, 140] width 254 height 226
click at [665, 112] on div "Add project (required) :" at bounding box center [774, 115] width 225 height 28
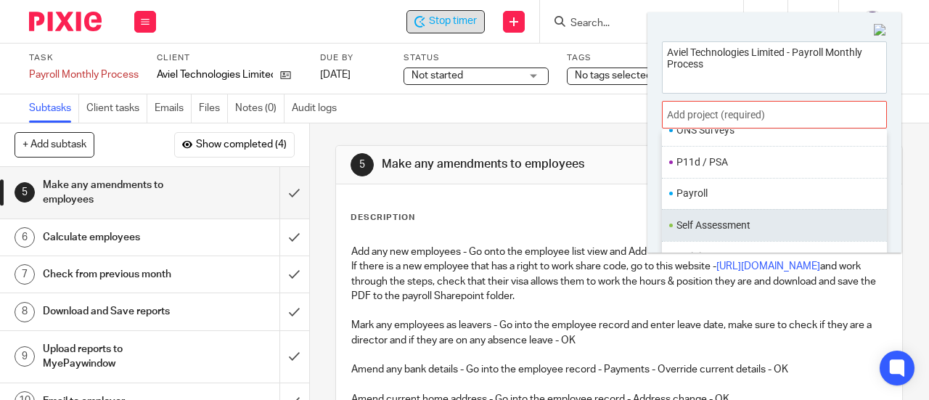
scroll to position [533, 0]
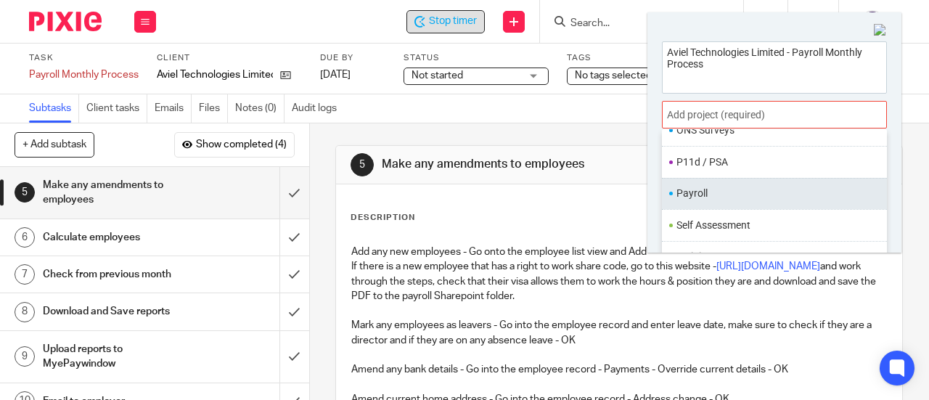
click at [697, 188] on li "Payroll" at bounding box center [770, 193] width 189 height 15
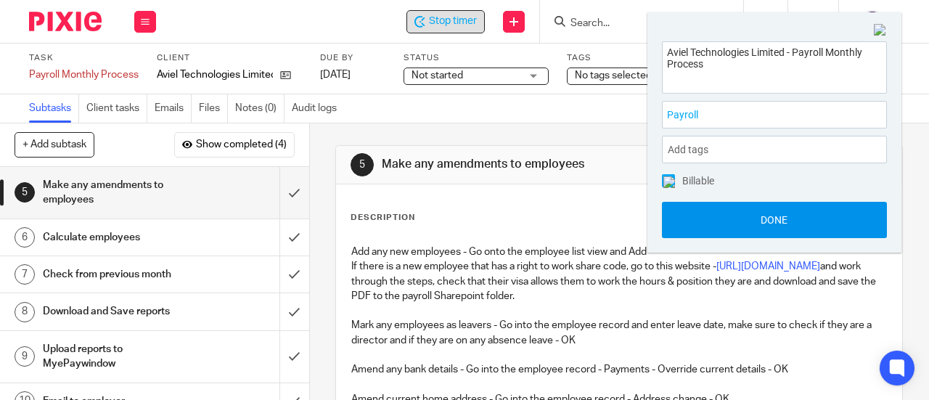
click at [762, 215] on button "Done" at bounding box center [774, 220] width 225 height 36
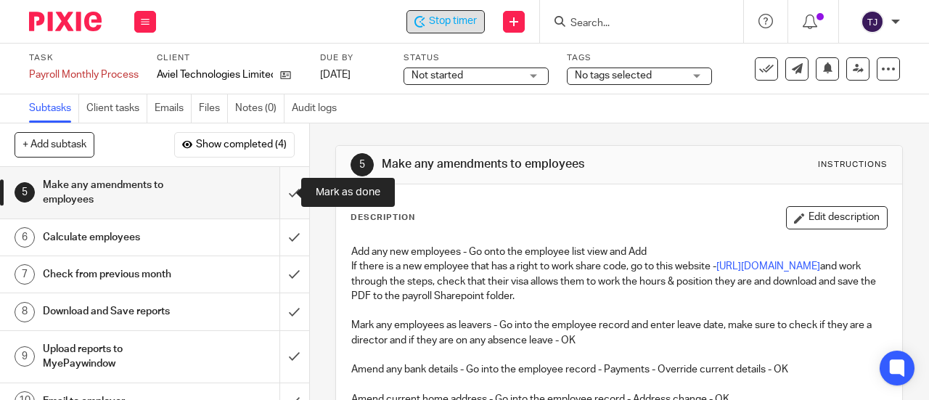
click at [282, 191] on input "submit" at bounding box center [154, 193] width 309 height 52
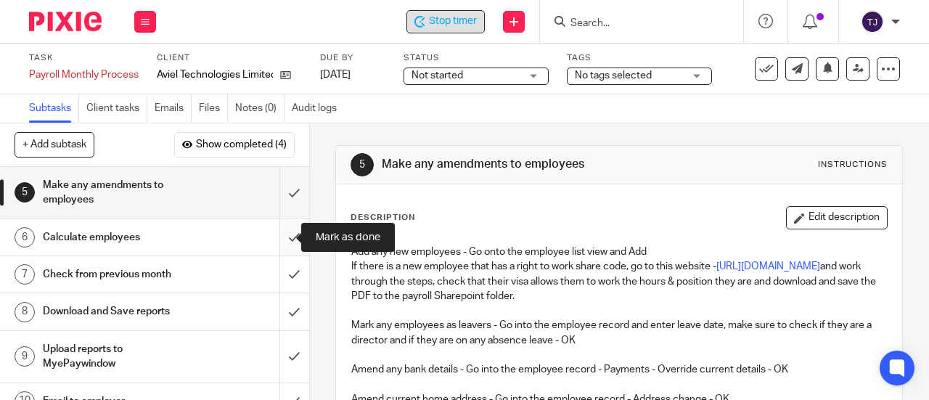
click at [280, 239] on input "submit" at bounding box center [154, 237] width 309 height 36
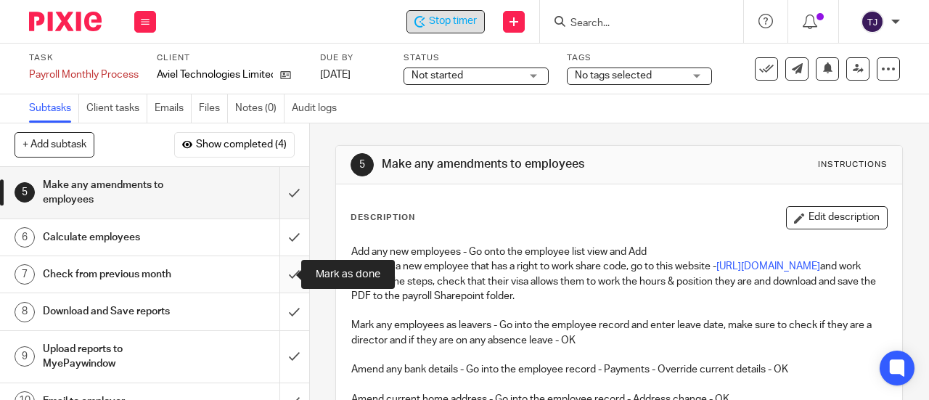
click at [278, 274] on input "submit" at bounding box center [154, 274] width 309 height 36
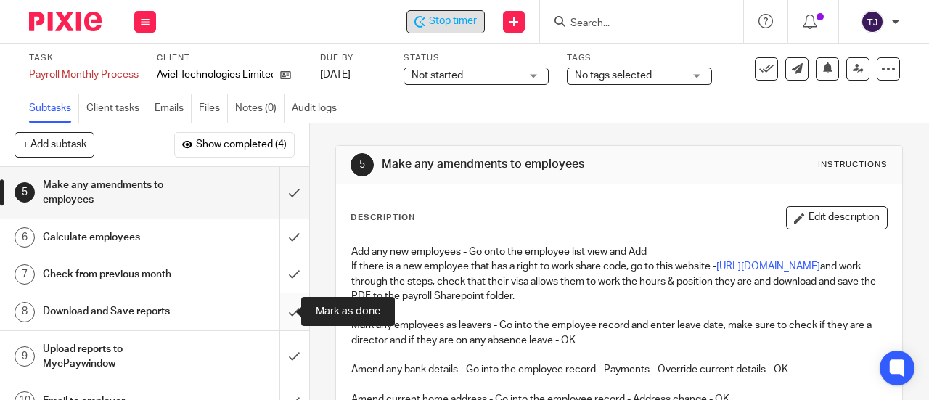
click at [282, 314] on input "submit" at bounding box center [154, 311] width 309 height 36
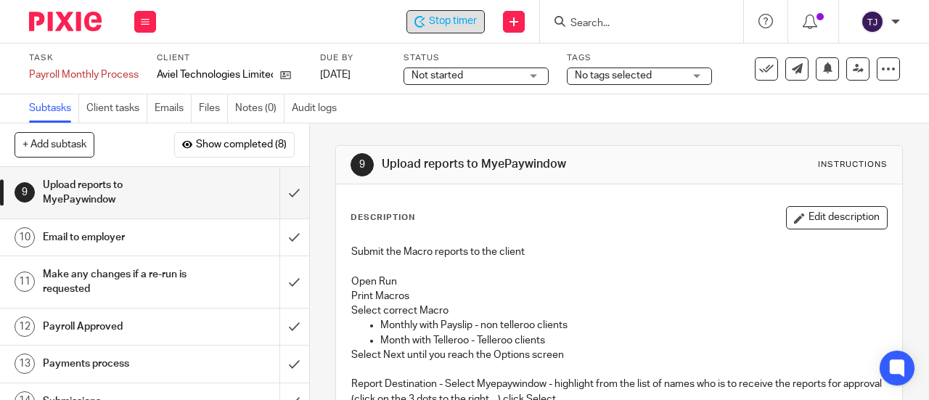
click at [450, 28] on span "Stop timer" at bounding box center [453, 21] width 48 height 15
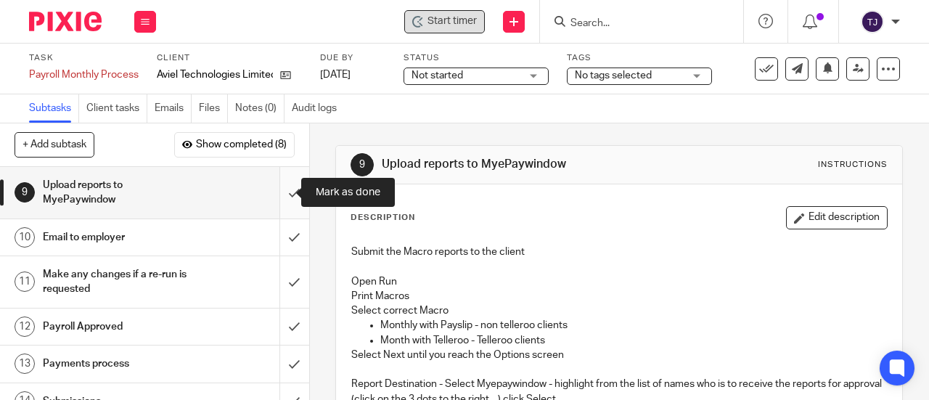
click at [278, 192] on input "submit" at bounding box center [154, 193] width 309 height 52
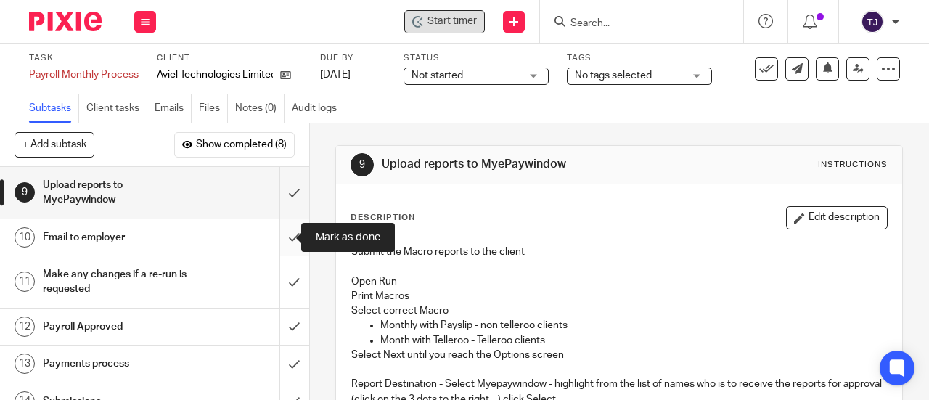
click at [279, 239] on input "submit" at bounding box center [154, 237] width 309 height 36
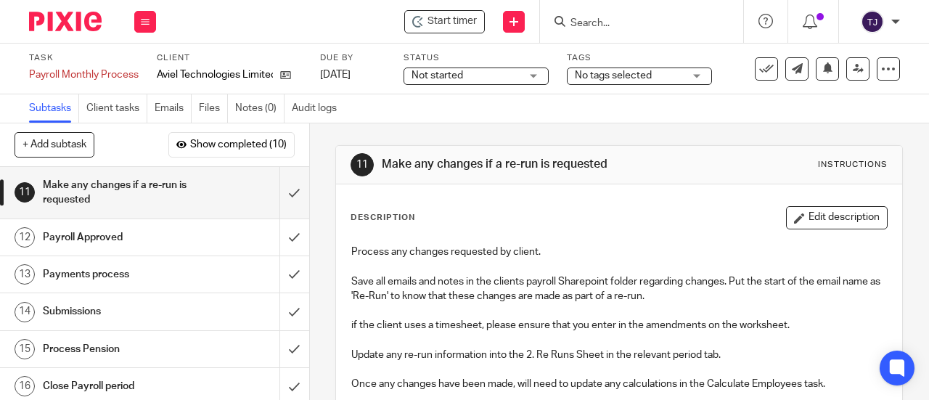
click at [598, 27] on input "Search" at bounding box center [634, 23] width 131 height 13
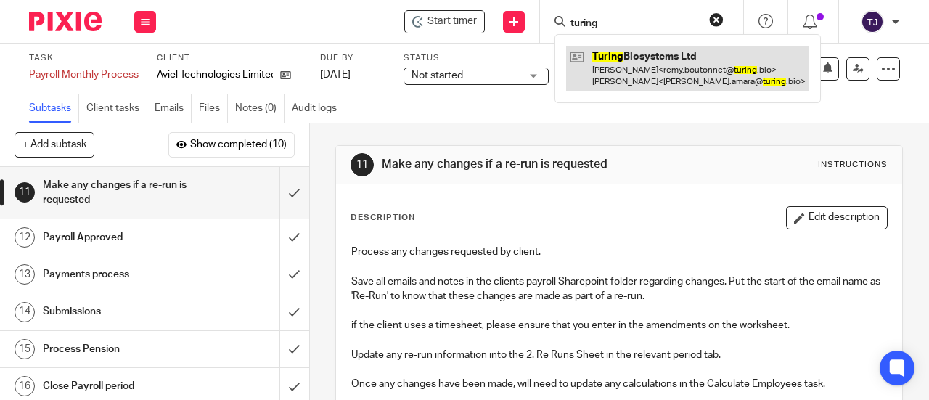
type input "turing"
click at [613, 56] on link at bounding box center [687, 68] width 243 height 45
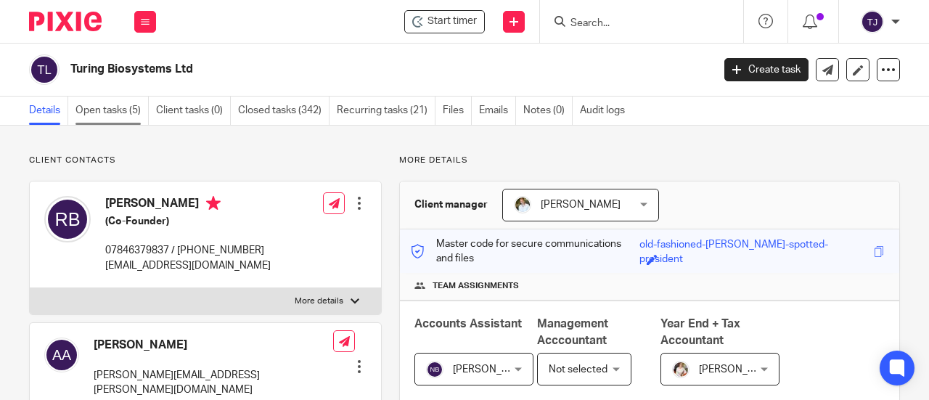
click at [102, 109] on link "Open tasks (5)" at bounding box center [111, 111] width 73 height 28
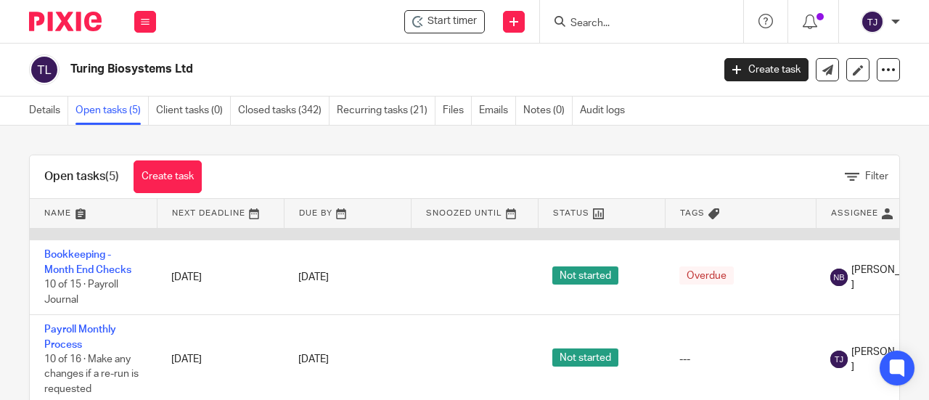
scroll to position [187, 0]
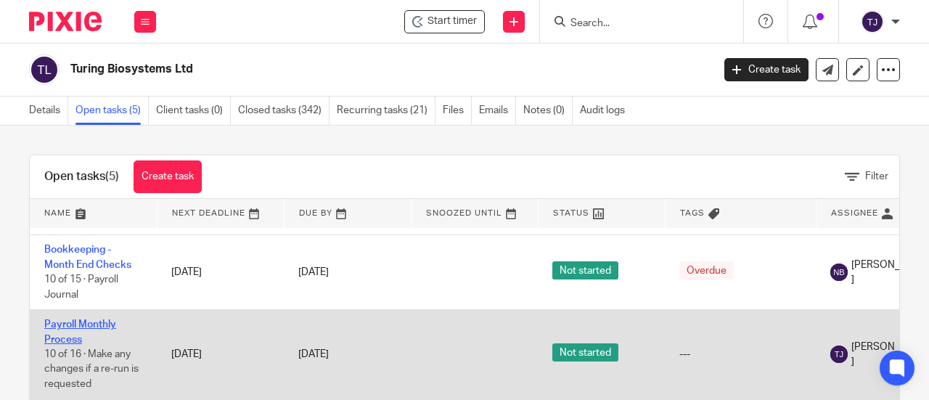
click at [106, 319] on link "Payroll Monthly Process" at bounding box center [80, 331] width 72 height 25
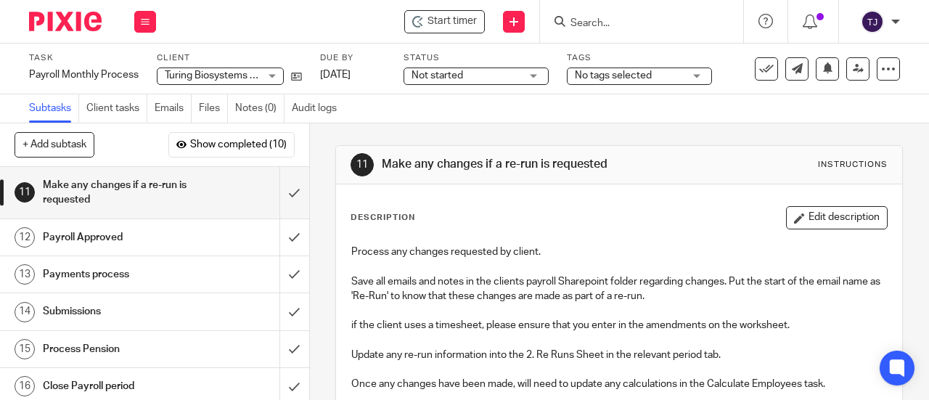
click at [502, 77] on span "Not started" at bounding box center [465, 75] width 109 height 15
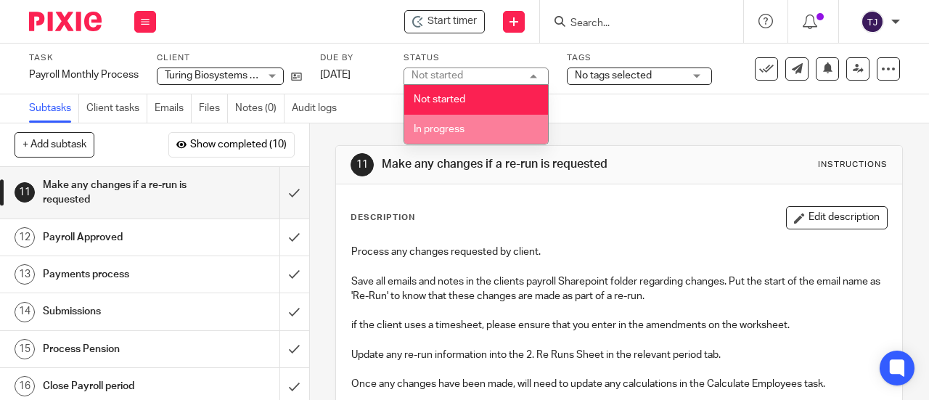
click at [488, 126] on li "In progress" at bounding box center [476, 130] width 144 height 30
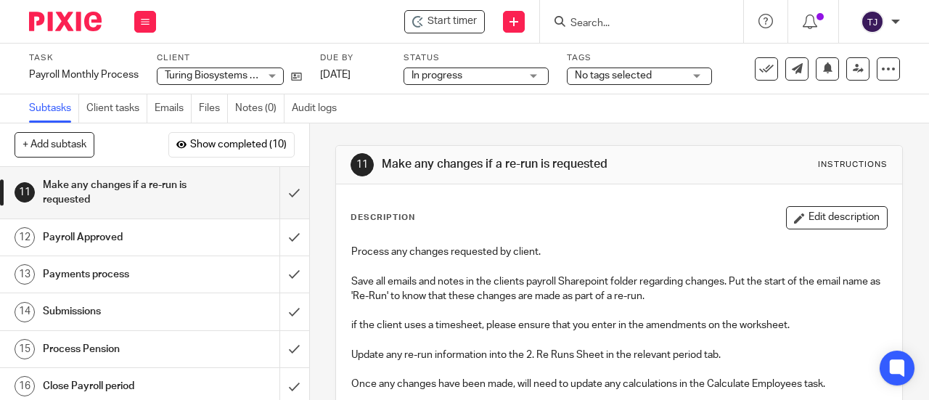
click at [493, 115] on div "Subtasks Client tasks Emails Files Notes (0) Audit logs" at bounding box center [464, 108] width 929 height 29
click at [442, 17] on span "Start timer" at bounding box center [451, 21] width 49 height 15
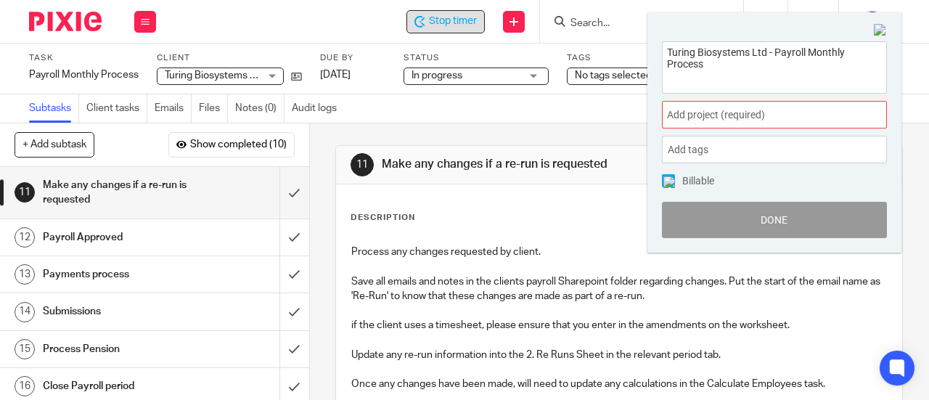
click at [702, 109] on span "Add project (required) :" at bounding box center [758, 114] width 183 height 15
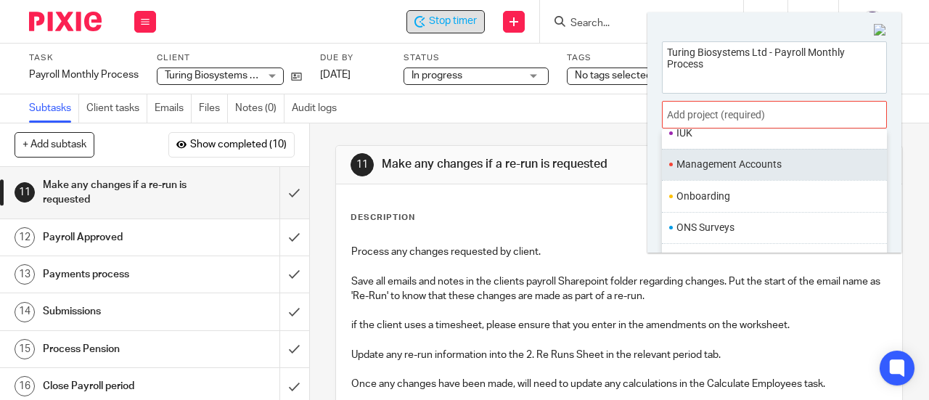
scroll to position [508, 0]
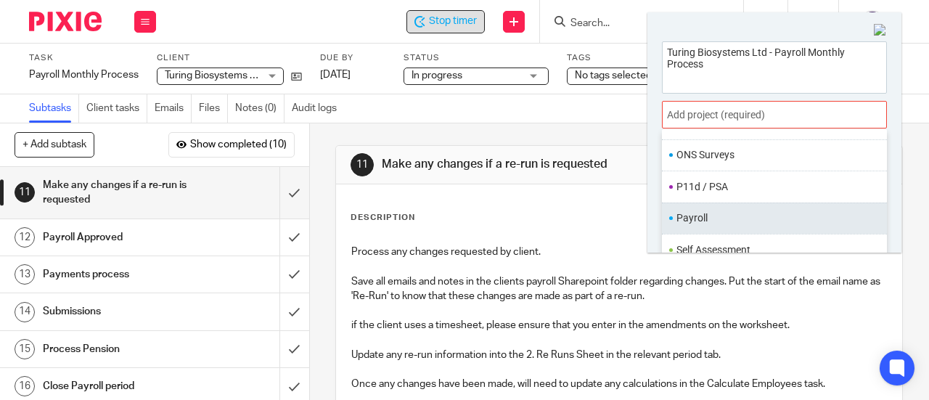
click at [718, 213] on li "Payroll" at bounding box center [770, 217] width 189 height 15
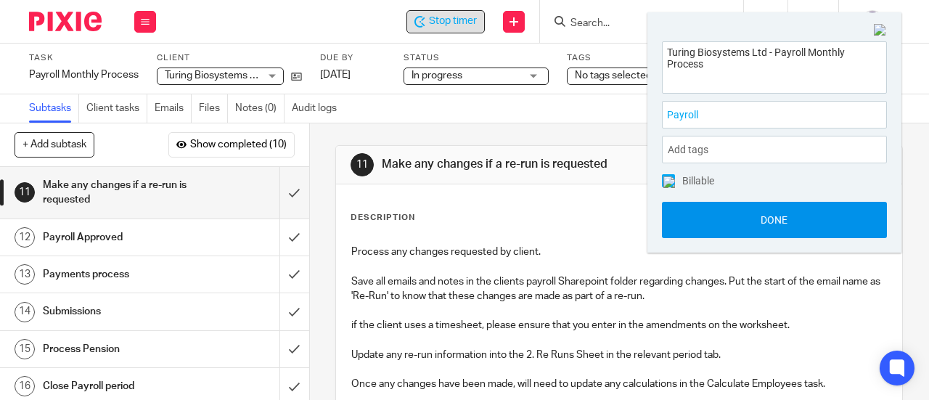
click at [719, 223] on button "Done" at bounding box center [774, 220] width 225 height 36
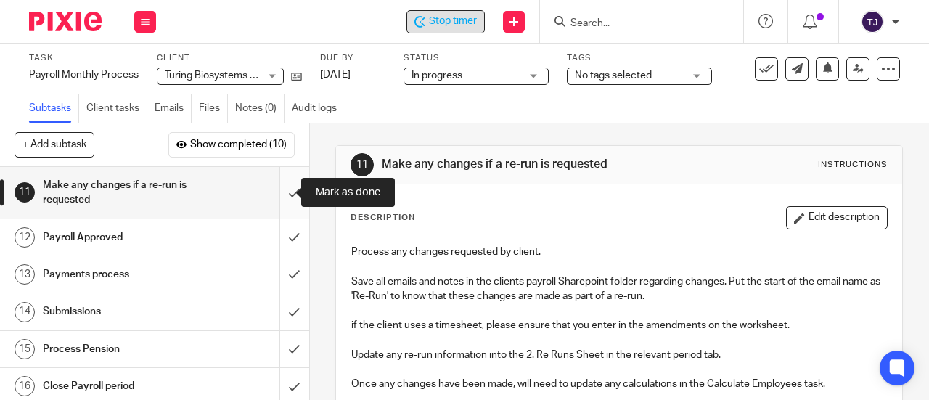
click at [280, 192] on input "submit" at bounding box center [154, 193] width 309 height 52
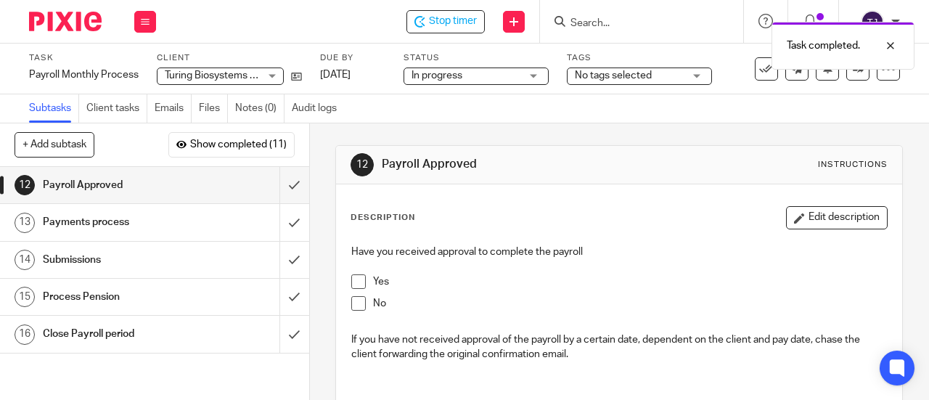
click at [354, 281] on span at bounding box center [358, 281] width 15 height 15
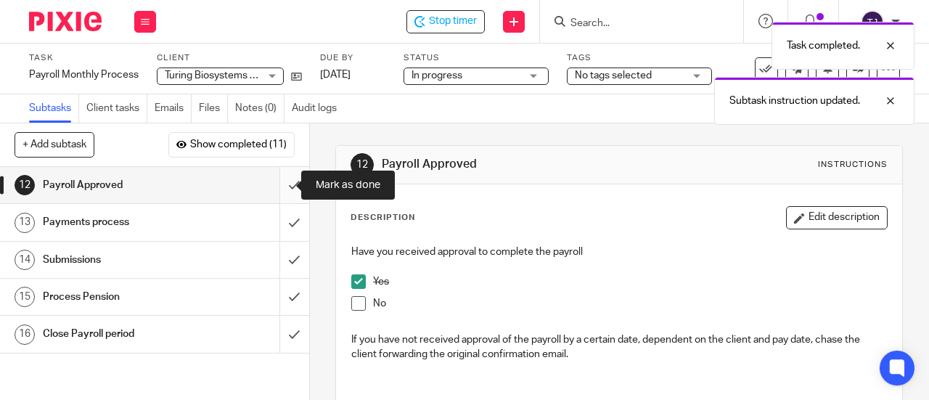
click at [284, 183] on input "submit" at bounding box center [154, 185] width 309 height 36
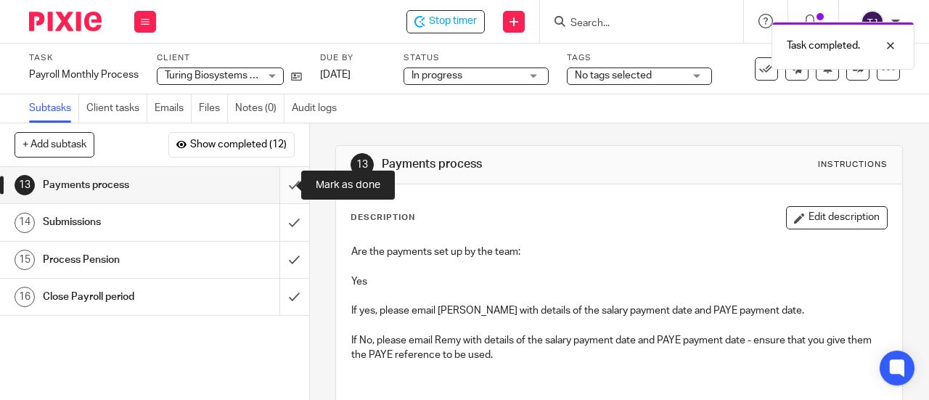
click at [284, 181] on input "submit" at bounding box center [154, 185] width 309 height 36
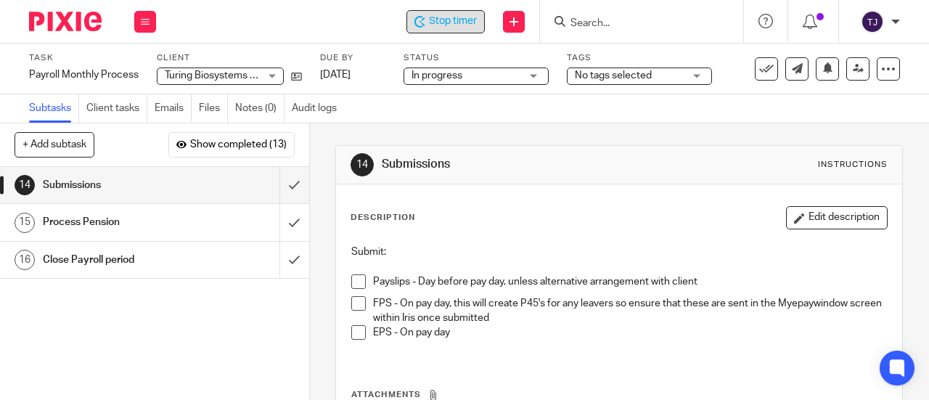
click at [456, 25] on span "Stop timer" at bounding box center [453, 21] width 48 height 15
click at [620, 22] on input "Search" at bounding box center [634, 23] width 131 height 13
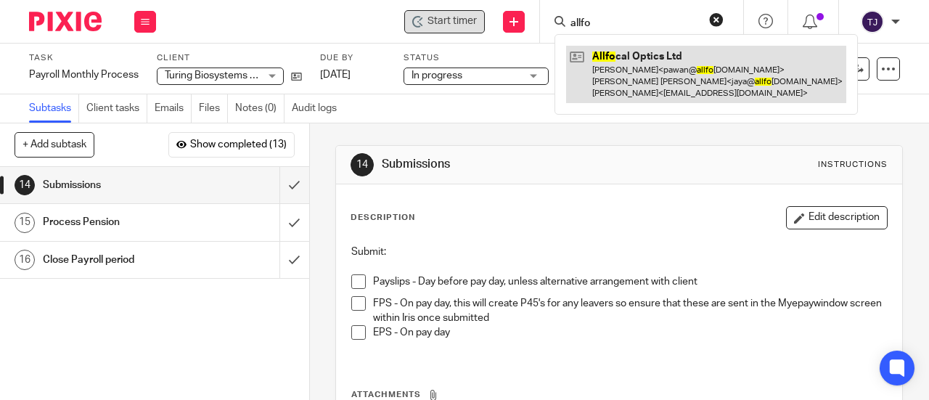
type input "allfo"
click at [620, 57] on link at bounding box center [706, 74] width 280 height 57
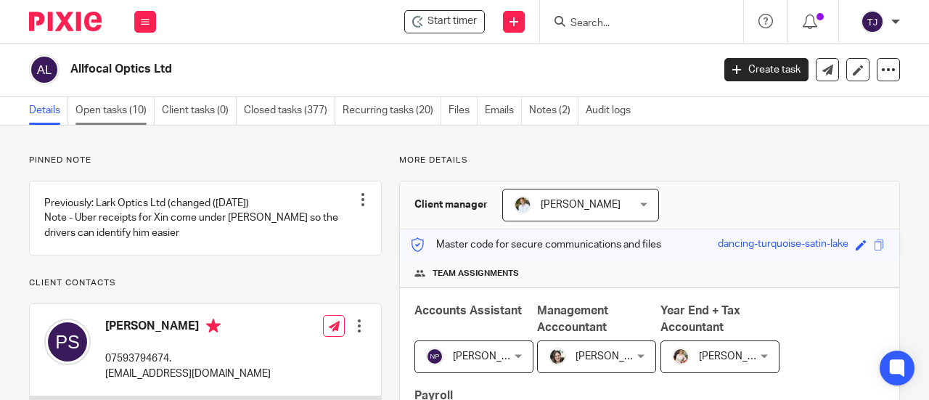
click at [88, 105] on link "Open tasks (10)" at bounding box center [114, 111] width 79 height 28
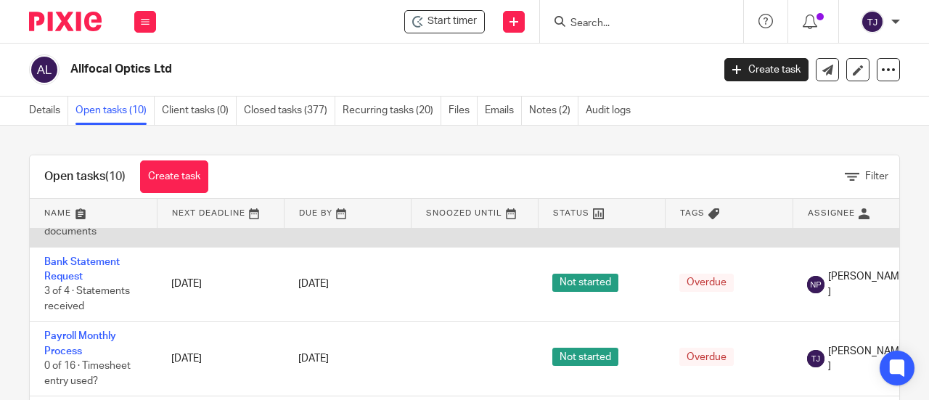
scroll to position [218, 0]
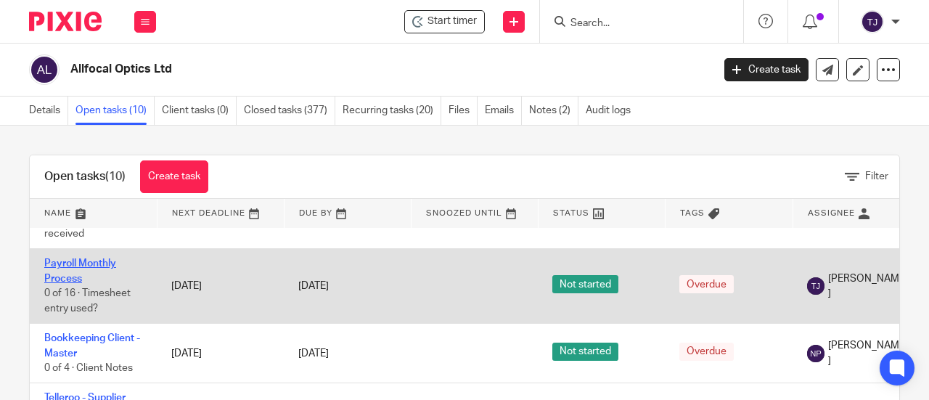
click link "Payroll Monthly Process"
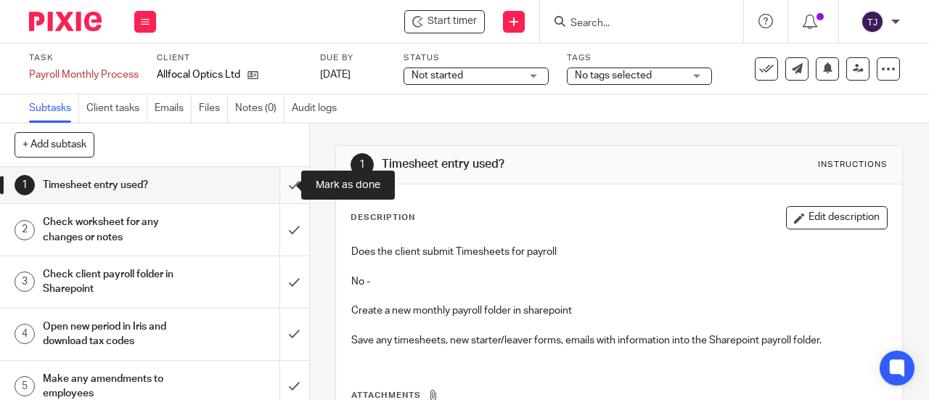
click at [282, 187] on input "submit" at bounding box center [154, 185] width 309 height 36
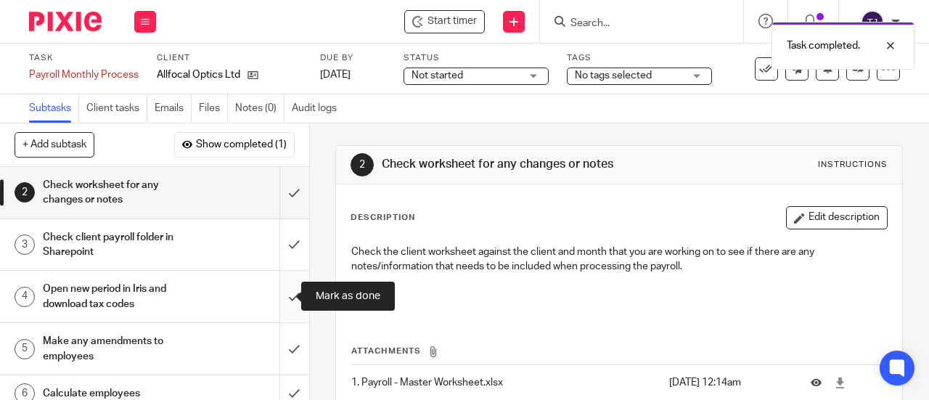
click at [278, 295] on input "submit" at bounding box center [154, 297] width 309 height 52
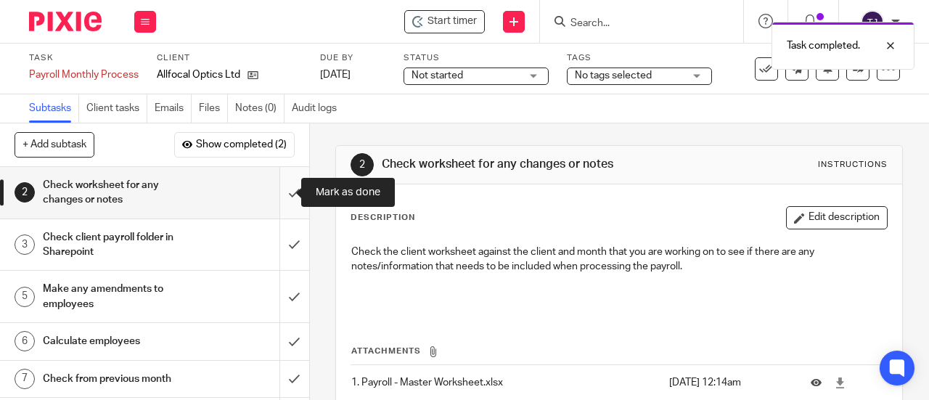
click at [283, 191] on input "submit" at bounding box center [154, 193] width 309 height 52
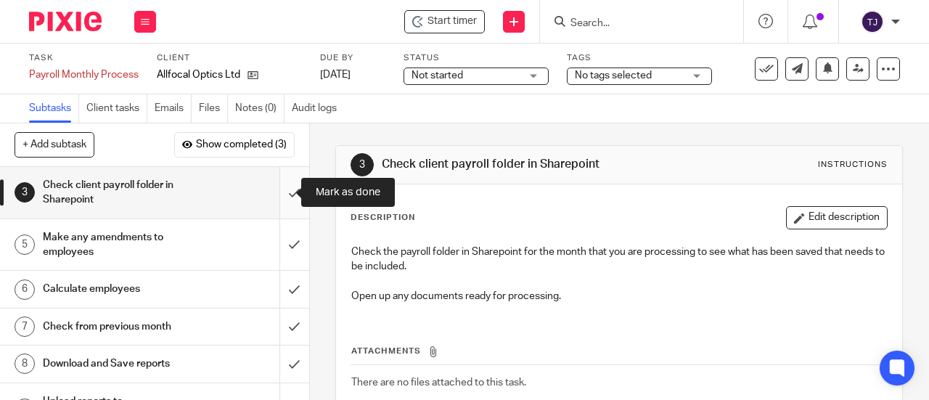
click at [280, 192] on input "submit" at bounding box center [154, 193] width 309 height 52
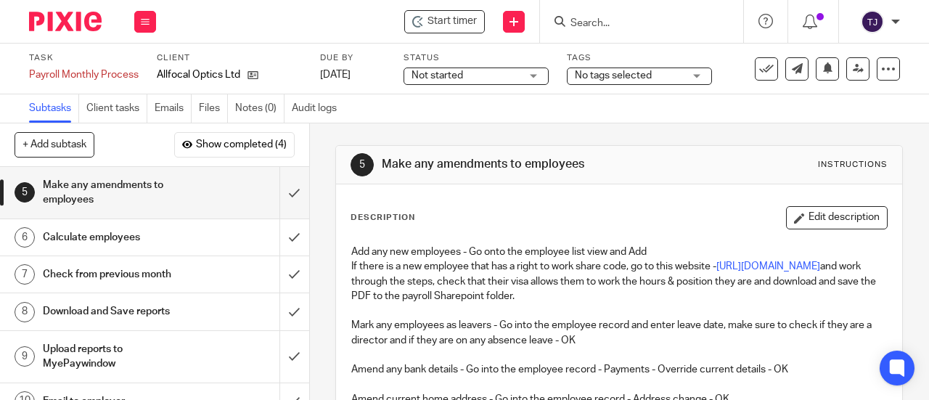
click at [141, 136] on div "+ Add subtask Show completed (4) Cancel + Add" at bounding box center [154, 145] width 309 height 44
click at [447, 30] on div "Start timer" at bounding box center [444, 21] width 81 height 23
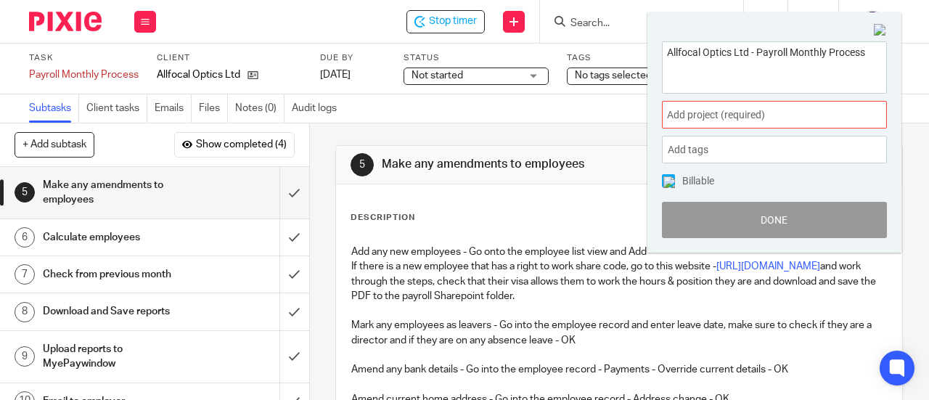
click at [805, 118] on span "Add project (required) :" at bounding box center [758, 114] width 183 height 15
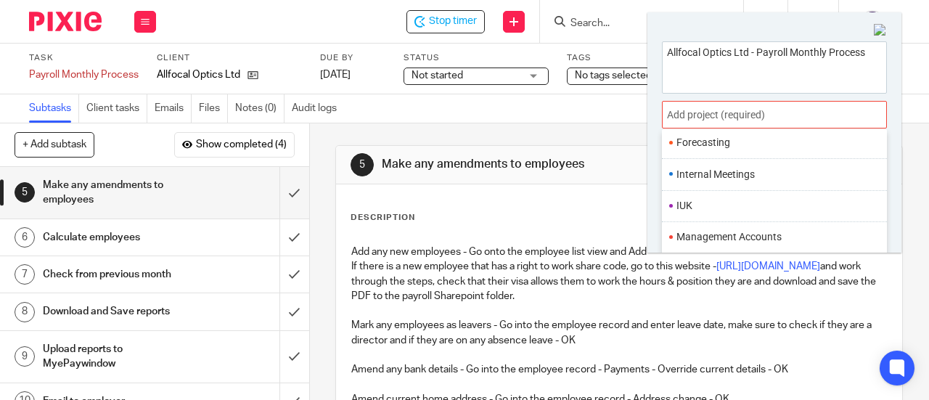
scroll to position [533, 0]
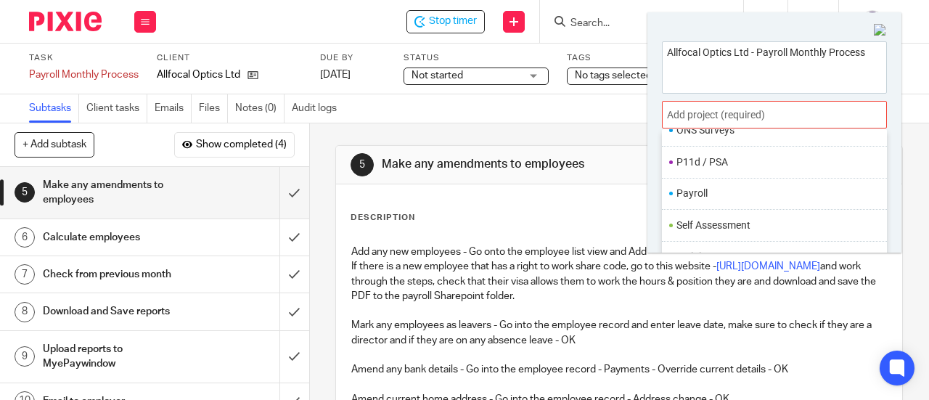
click at [731, 186] on li "Payroll" at bounding box center [770, 193] width 189 height 15
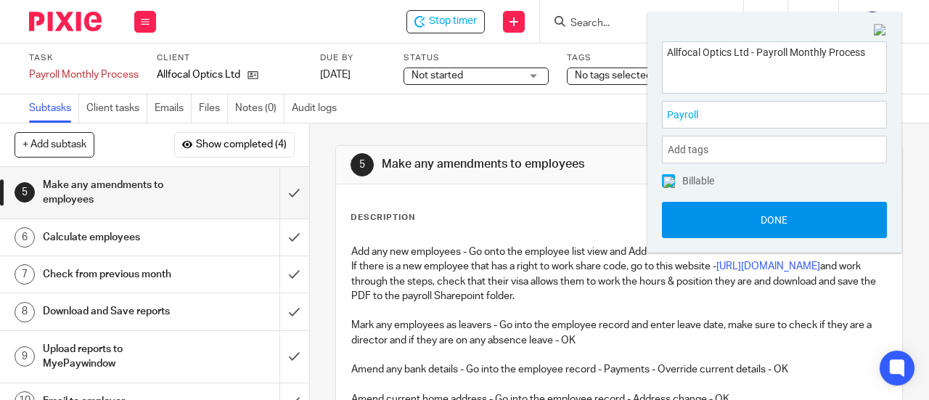
click at [730, 212] on button "Done" at bounding box center [774, 220] width 225 height 36
